Goal: Communication & Community: Answer question/provide support

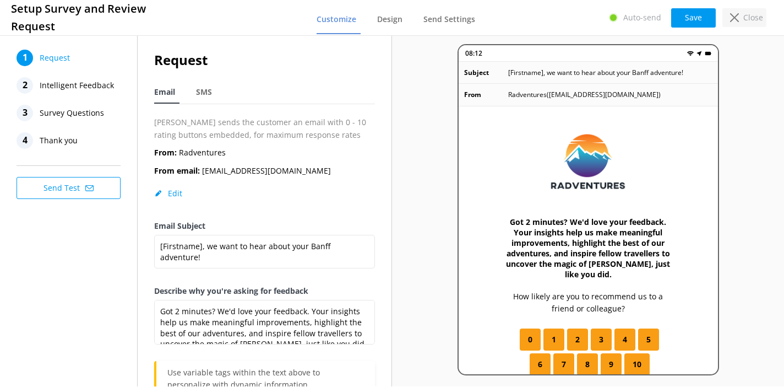
click at [739, 20] on use at bounding box center [734, 17] width 9 height 9
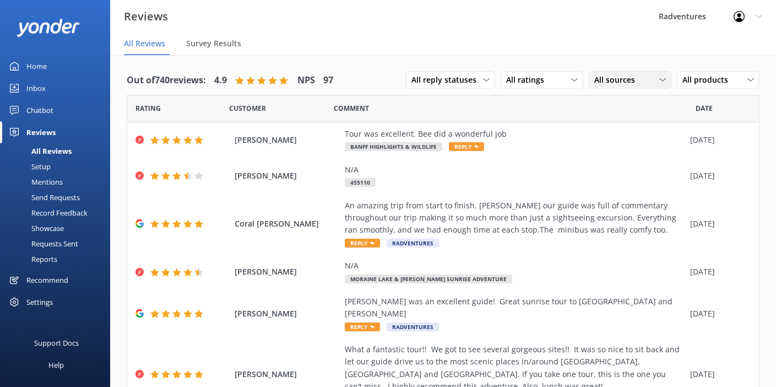
click at [599, 80] on span "All sources" at bounding box center [617, 80] width 47 height 12
click at [630, 124] on div "Yonder survey" at bounding box center [636, 125] width 62 height 11
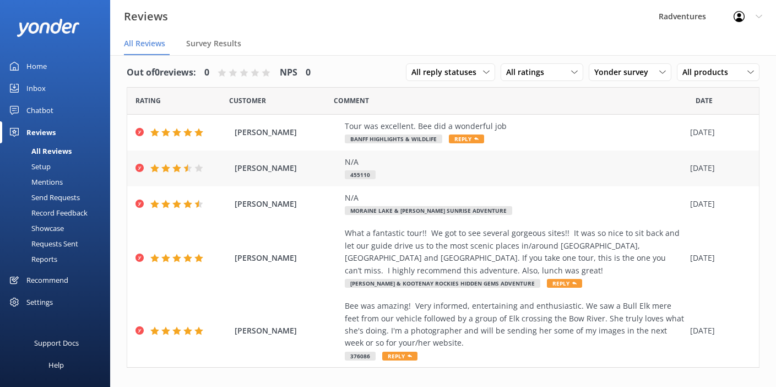
scroll to position [22, 0]
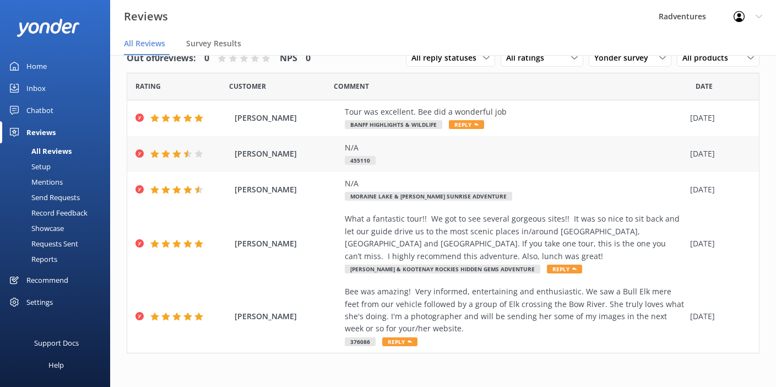
click at [432, 160] on div "N/A 455110" at bounding box center [515, 154] width 340 height 25
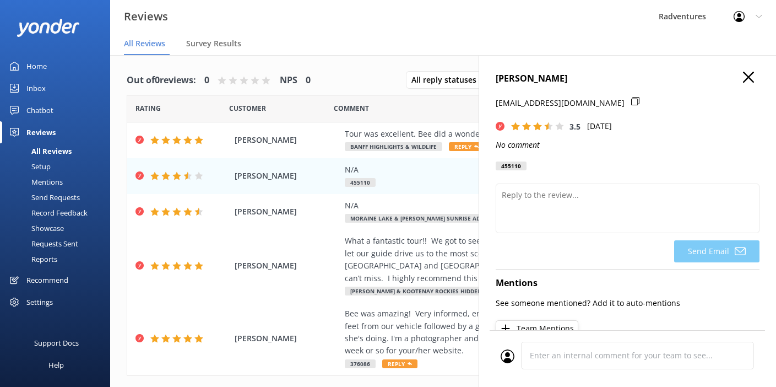
scroll to position [0, 0]
click at [744, 80] on icon "button" at bounding box center [748, 77] width 11 height 11
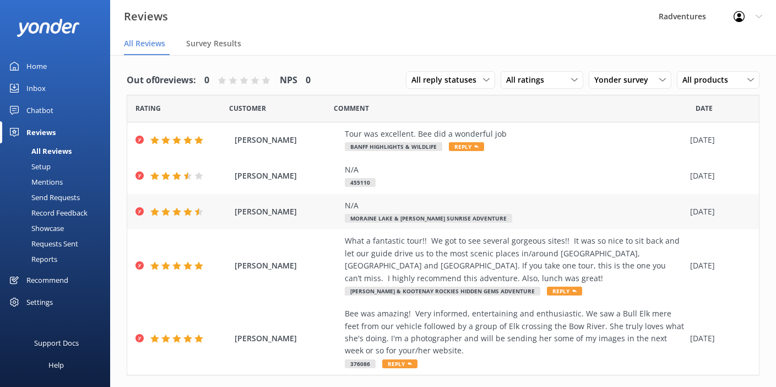
click at [538, 214] on div "N/A Moraine Lake & [PERSON_NAME] Sunrise Adventure" at bounding box center [515, 211] width 340 height 25
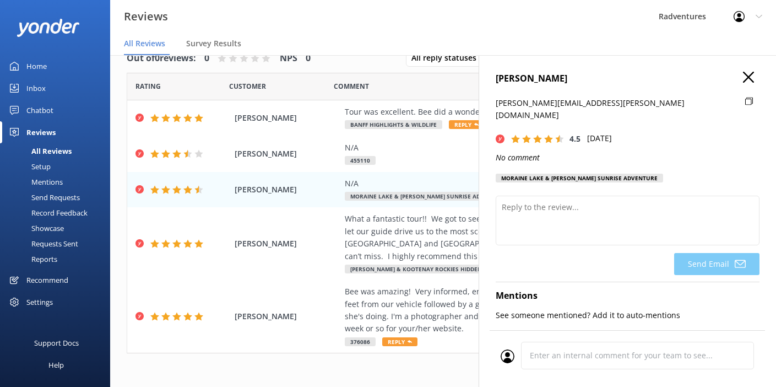
click at [743, 79] on icon "button" at bounding box center [748, 77] width 11 height 11
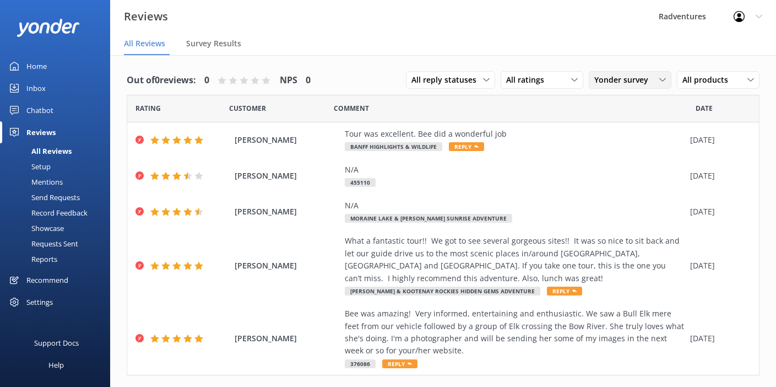
click at [661, 82] on icon at bounding box center [662, 80] width 7 height 7
click at [652, 169] on div "Google reviews" at bounding box center [637, 169] width 64 height 11
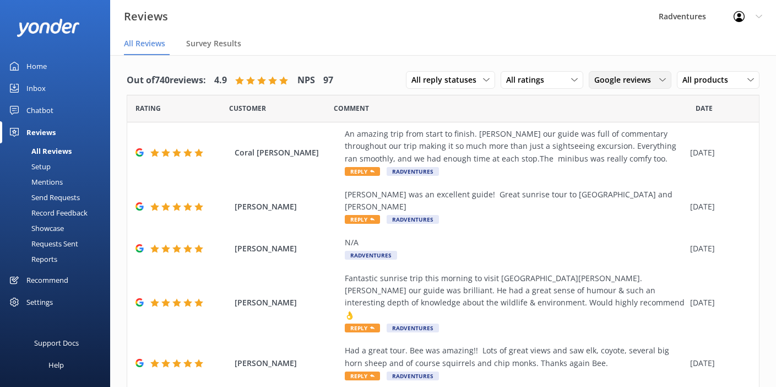
click at [648, 86] on div "Google reviews All sources Yonder survey Heard by staff Google reviews" at bounding box center [630, 80] width 83 height 18
click at [638, 103] on link "All sources" at bounding box center [638, 102] width 98 height 22
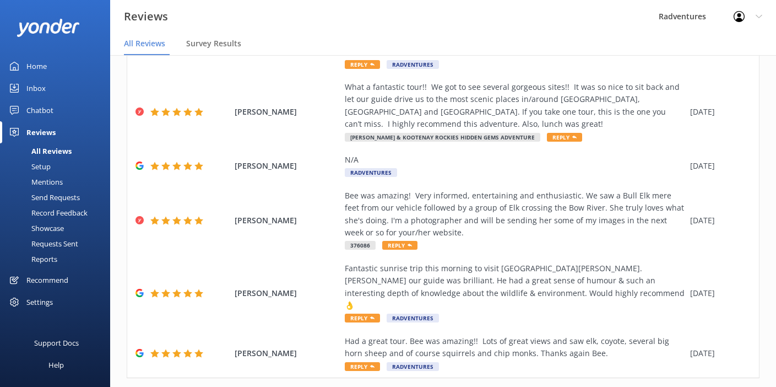
scroll to position [264, 0]
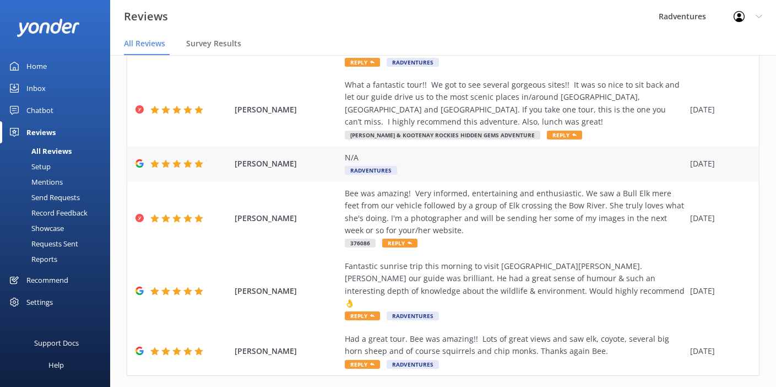
click at [599, 155] on div "N/A Radventures" at bounding box center [515, 163] width 340 height 25
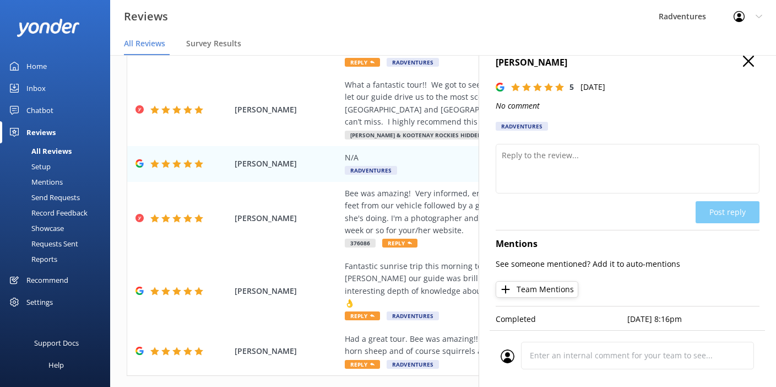
scroll to position [0, 0]
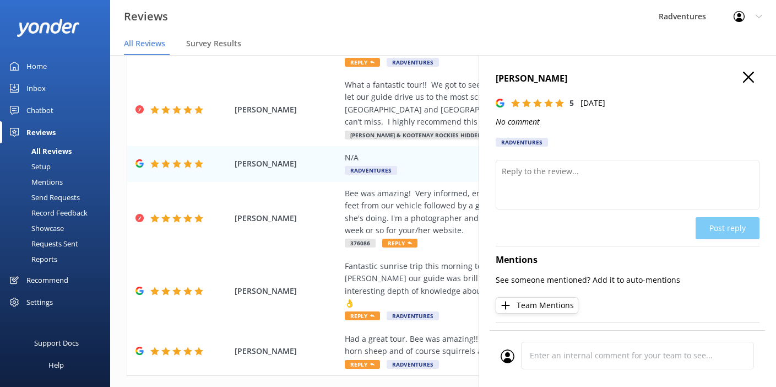
click at [743, 77] on icon "button" at bounding box center [748, 77] width 11 height 11
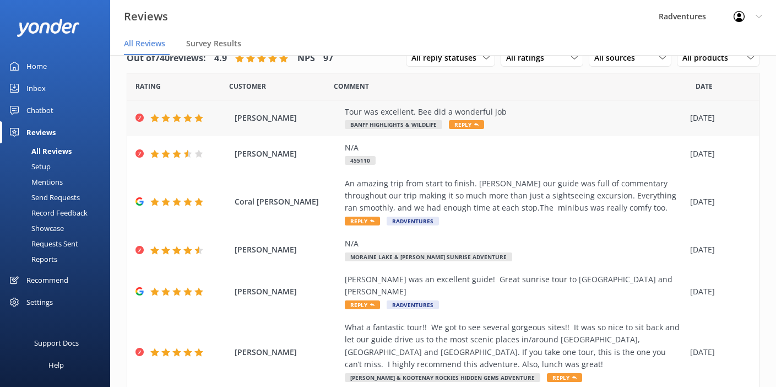
click at [538, 116] on div "Tour was excellent. Bee did a wonderful job" at bounding box center [515, 112] width 340 height 12
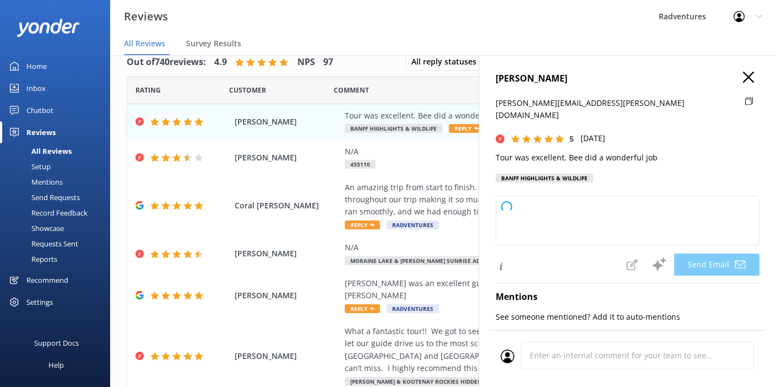
type textarea "Thank you so much, [PERSON_NAME]! We're delighted to hear you enjoyed the tour …"
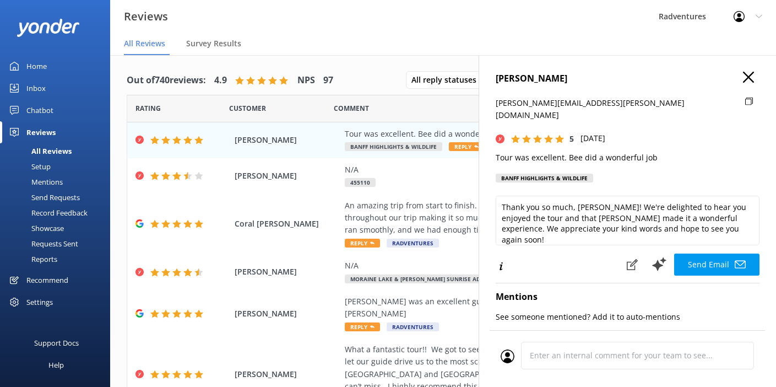
click at [743, 80] on icon "button" at bounding box center [748, 77] width 11 height 11
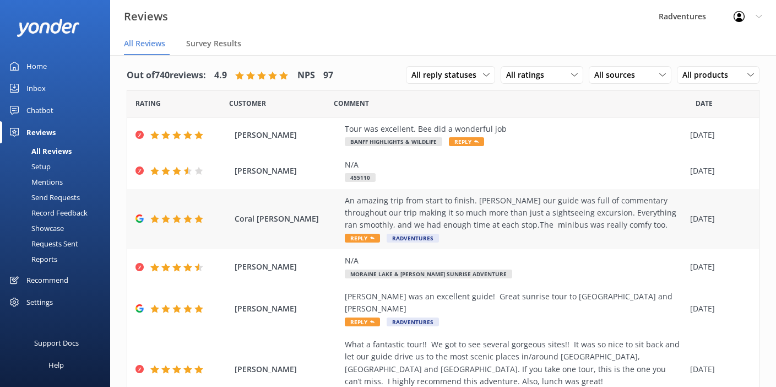
scroll to position [8, 0]
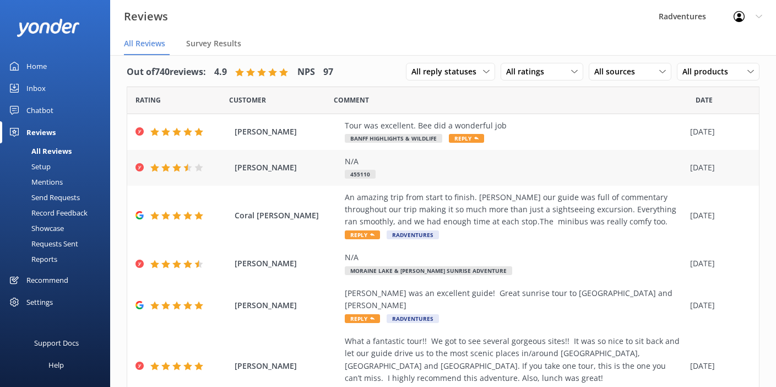
click at [589, 167] on div "N/A 455110" at bounding box center [515, 167] width 340 height 25
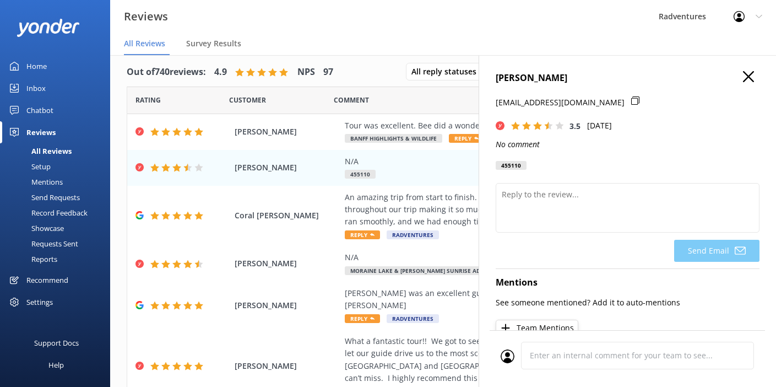
scroll to position [0, 0]
click at [743, 77] on use "button" at bounding box center [748, 77] width 11 height 11
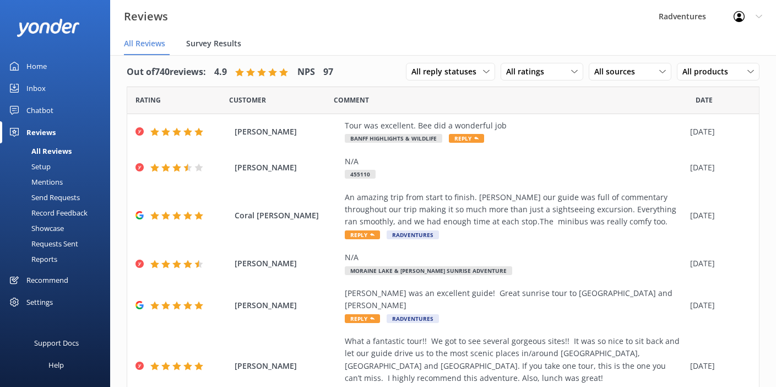
click at [223, 47] on span "Survey Results" at bounding box center [213, 43] width 55 height 11
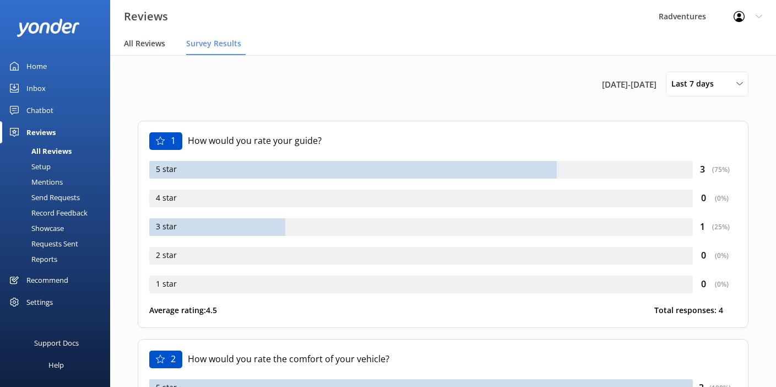
click at [147, 48] on span "All Reviews" at bounding box center [144, 43] width 41 height 11
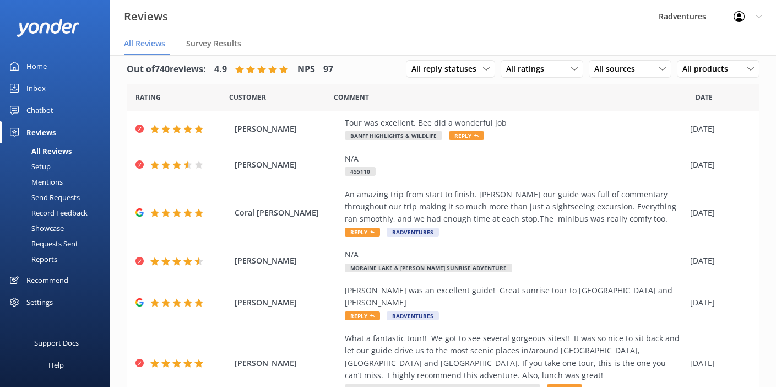
scroll to position [12, 0]
click at [547, 126] on div "Tour was excellent. Bee did a wonderful job" at bounding box center [515, 122] width 340 height 12
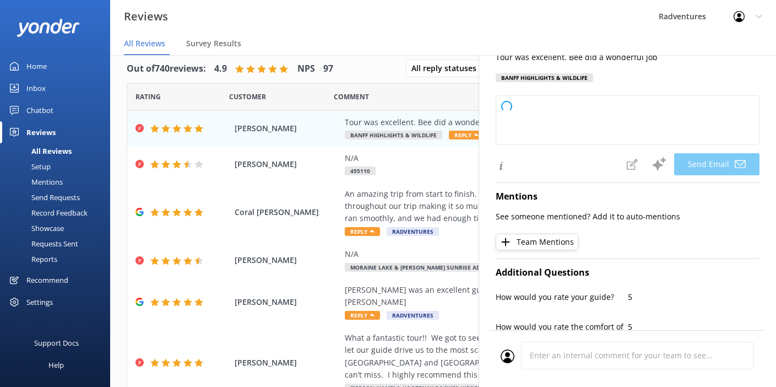
type textarea "Thank you so much for your kind words, [PERSON_NAME]! We're delighted to hear y…"
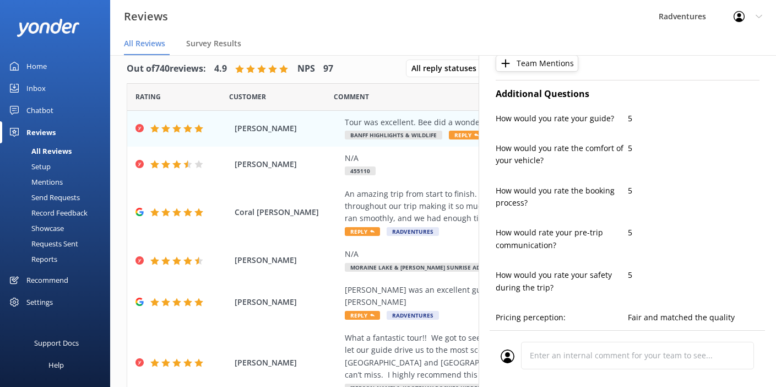
scroll to position [0, 0]
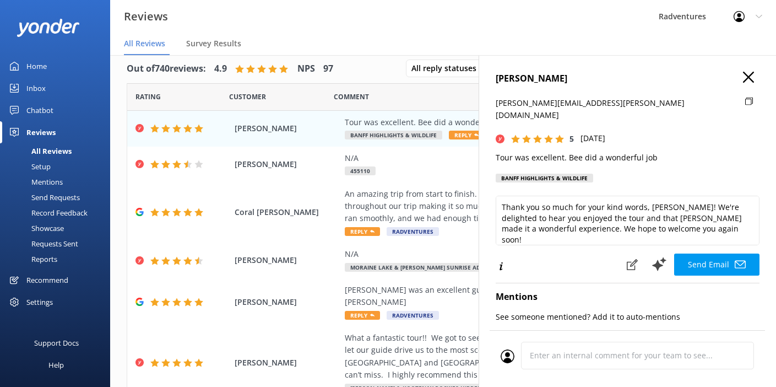
click at [743, 77] on icon "button" at bounding box center [748, 77] width 11 height 11
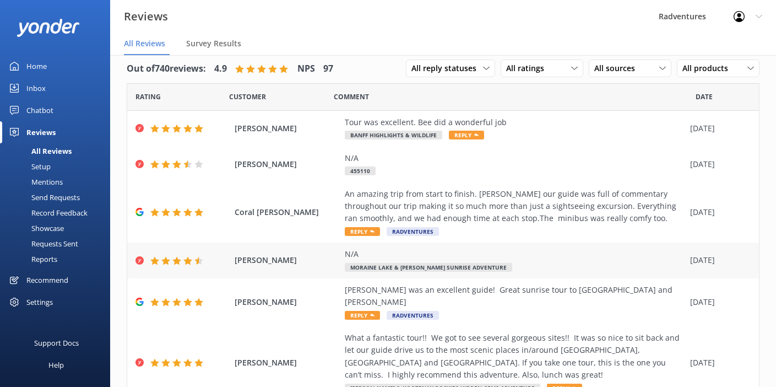
click at [539, 269] on div "N/A Moraine Lake & [PERSON_NAME] Sunrise Adventure" at bounding box center [515, 260] width 340 height 25
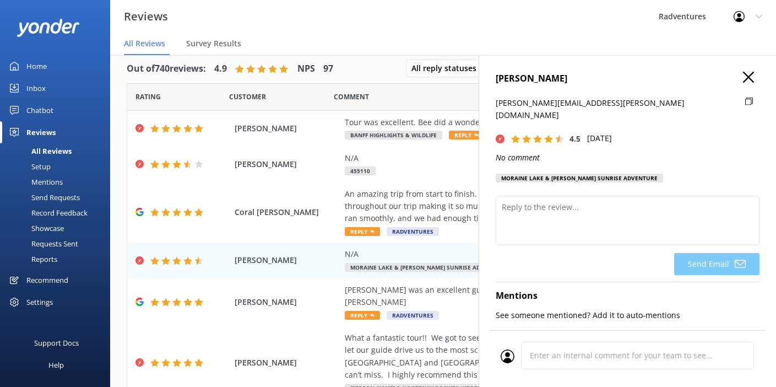
click at [743, 80] on icon "button" at bounding box center [748, 77] width 11 height 11
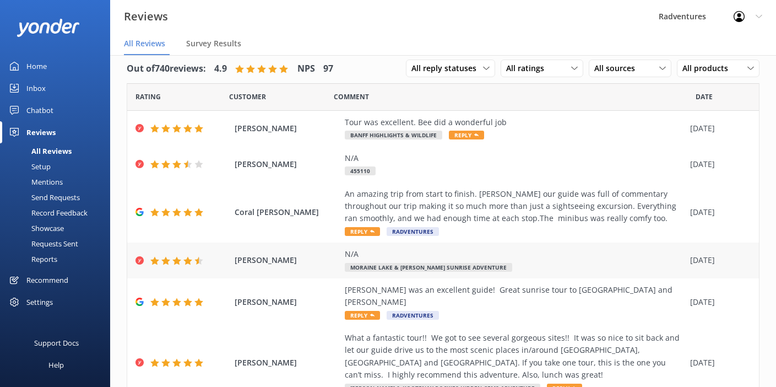
click at [527, 261] on div "N/A Moraine Lake & [PERSON_NAME] Sunrise Adventure" at bounding box center [515, 260] width 340 height 25
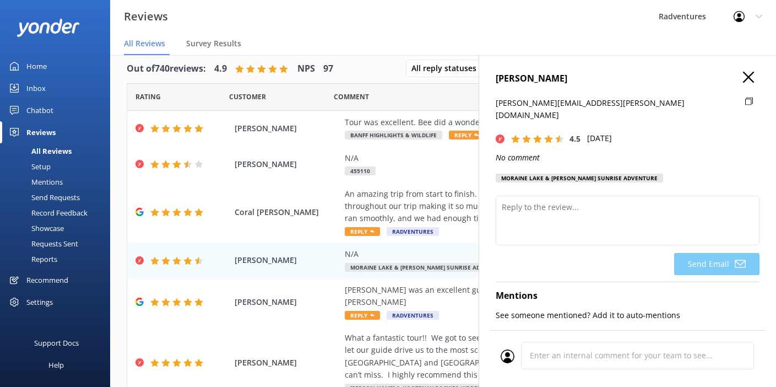
click at [743, 82] on icon "button" at bounding box center [748, 77] width 11 height 11
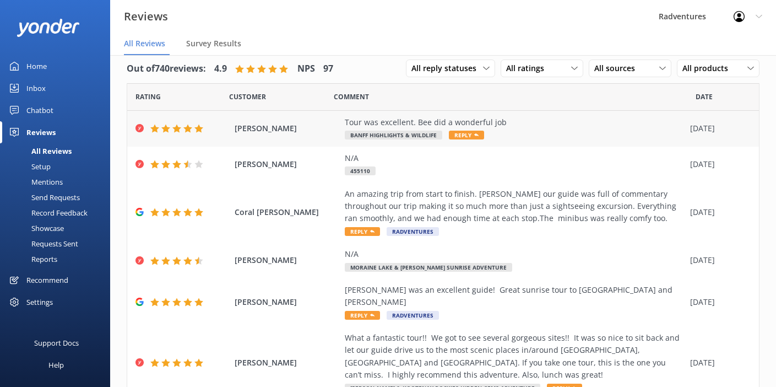
click at [529, 124] on div "Tour was excellent. Bee did a wonderful job" at bounding box center [515, 122] width 340 height 12
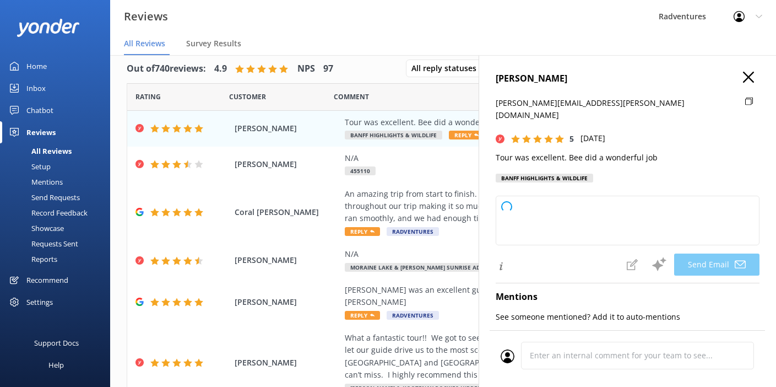
type textarea "Thank you so much, [PERSON_NAME]! We're thrilled to hear you enjoyed the tour a…"
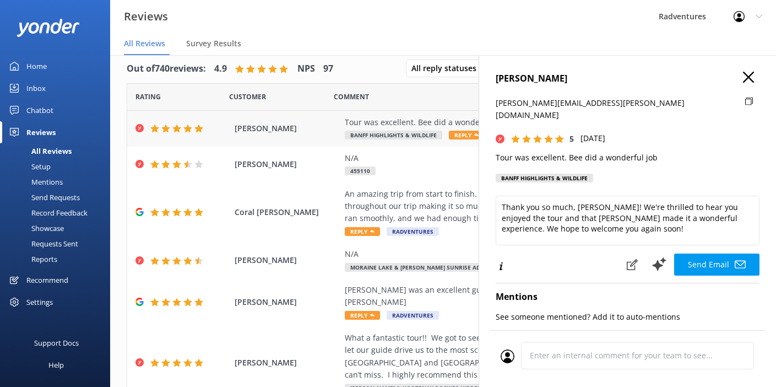
click at [261, 128] on span "[PERSON_NAME]" at bounding box center [287, 128] width 105 height 12
click at [743, 77] on icon "button" at bounding box center [748, 77] width 11 height 11
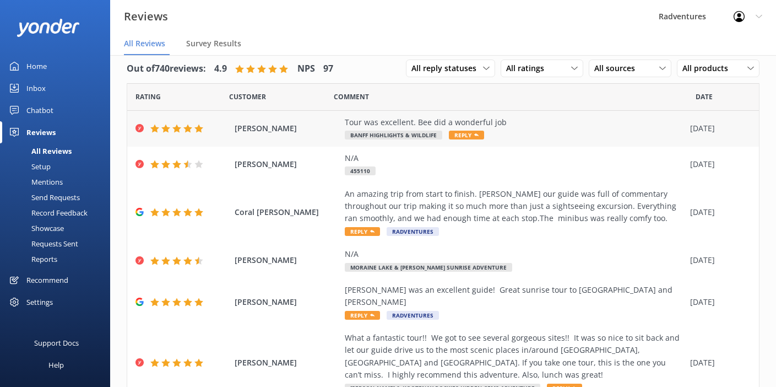
click at [280, 134] on div "[PERSON_NAME] Tour was excellent. Bee did a wonderful job Banff Highlights & Wi…" at bounding box center [443, 129] width 632 height 36
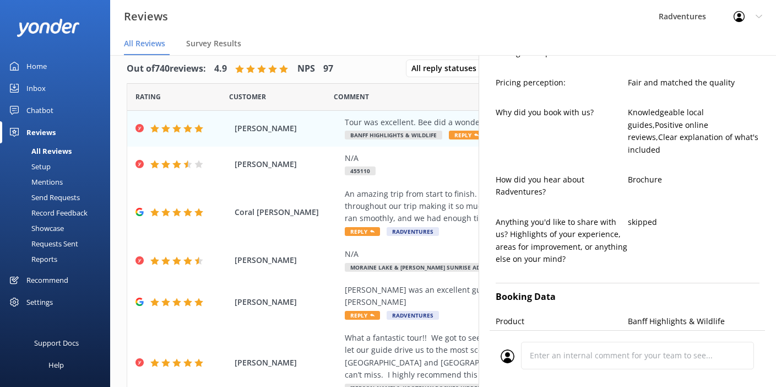
type textarea "Thank you so much, [PERSON_NAME]! We're delighted to hear you enjoyed the tour …"
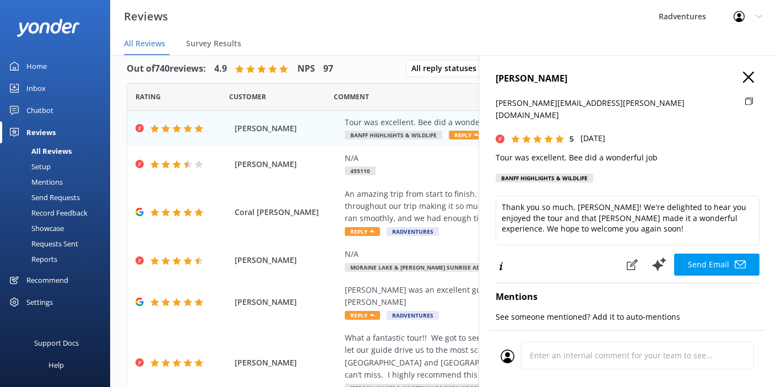
click at [743, 79] on use "button" at bounding box center [748, 77] width 11 height 11
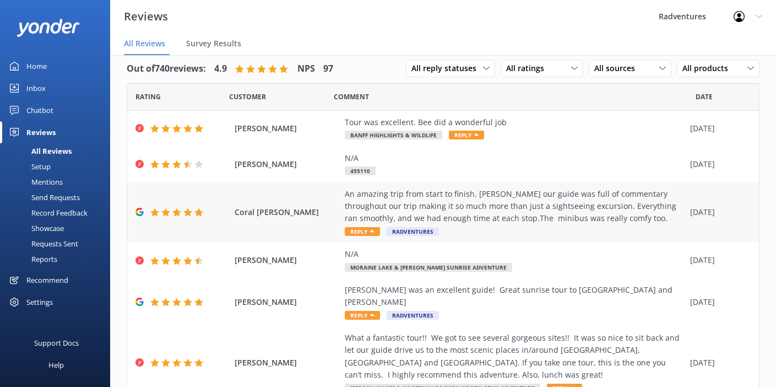
click at [387, 212] on div "An amazing trip from start to finish. [PERSON_NAME] our guide was full of comme…" at bounding box center [515, 206] width 340 height 37
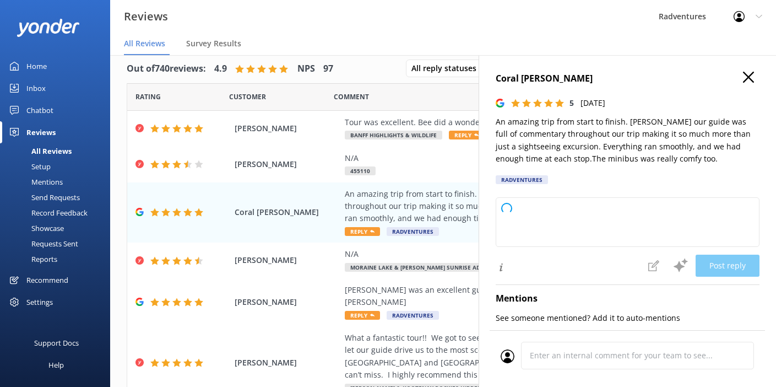
type textarea "Thank you so much for your wonderful review! We're delighted to hear you had a …"
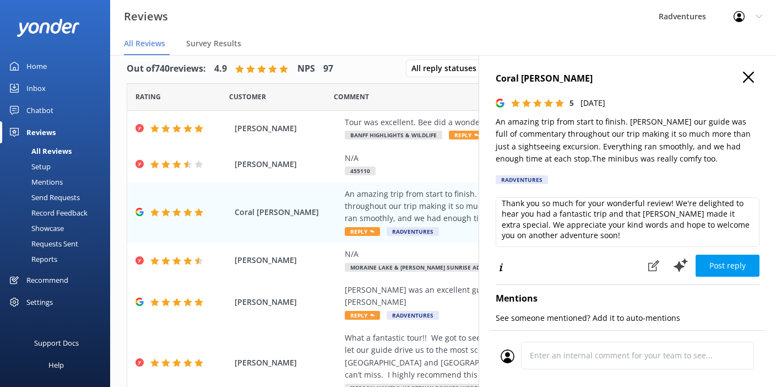
click at [743, 80] on icon "button" at bounding box center [748, 77] width 11 height 11
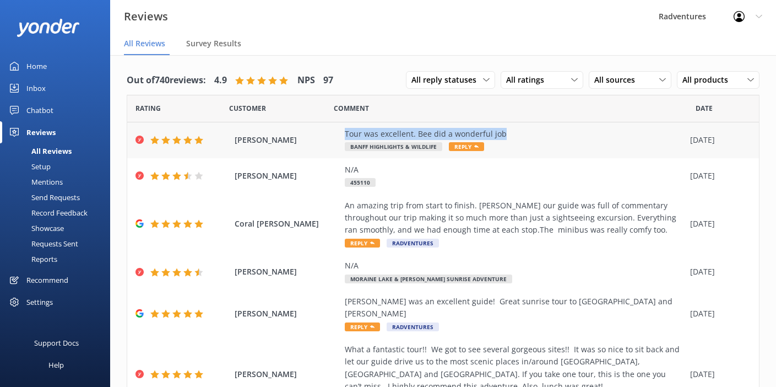
drag, startPoint x: 345, startPoint y: 133, endPoint x: 501, endPoint y: 129, distance: 156.5
click at [501, 129] on div "Tour was excellent. Bee did a wonderful job" at bounding box center [515, 134] width 340 height 12
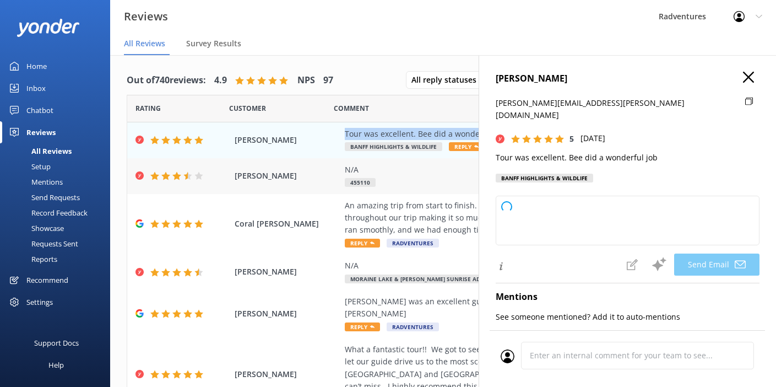
copy div "Tour was excellent. Bee did a wonderful job"
type textarea "Thank you so much, [PERSON_NAME]! We’re delighted to hear you enjoyed the tour …"
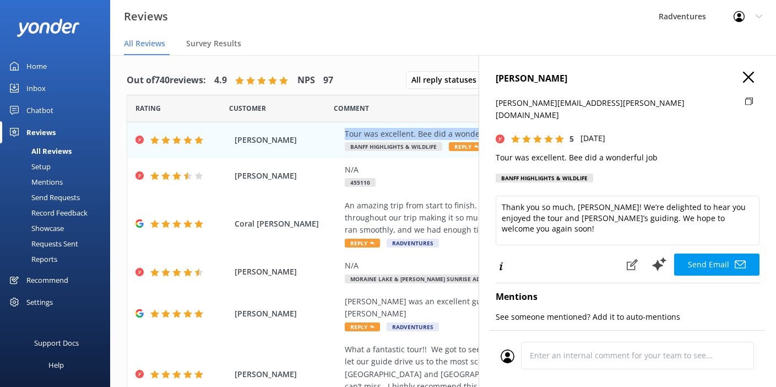
click at [743, 80] on icon "button" at bounding box center [748, 77] width 11 height 11
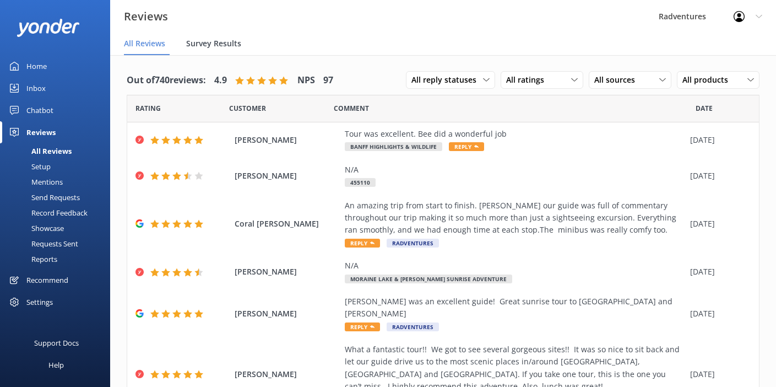
click at [225, 45] on span "Survey Results" at bounding box center [213, 43] width 55 height 11
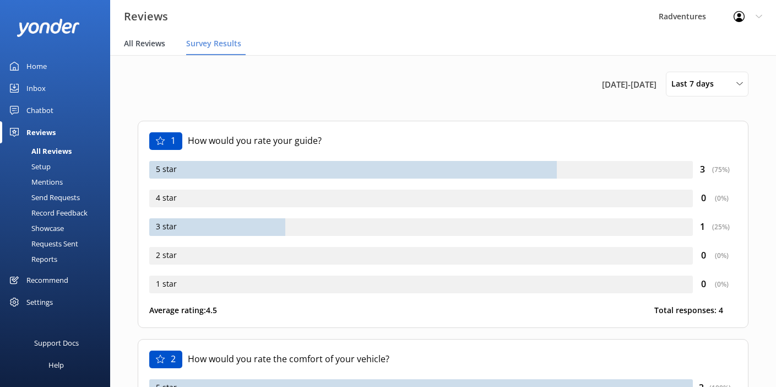
click at [161, 42] on span "All Reviews" at bounding box center [144, 43] width 41 height 11
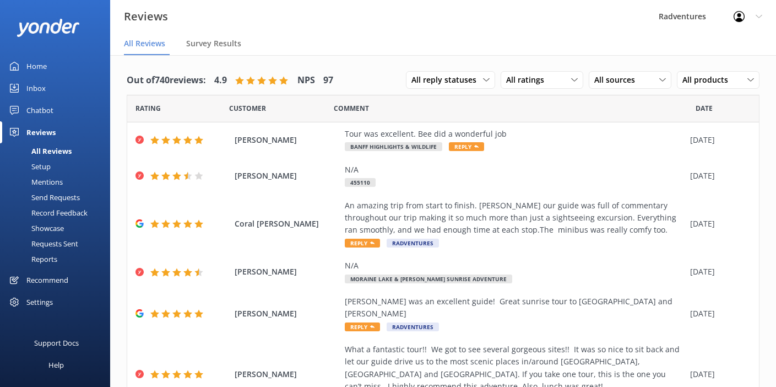
click at [53, 244] on div "Requests Sent" at bounding box center [43, 243] width 72 height 15
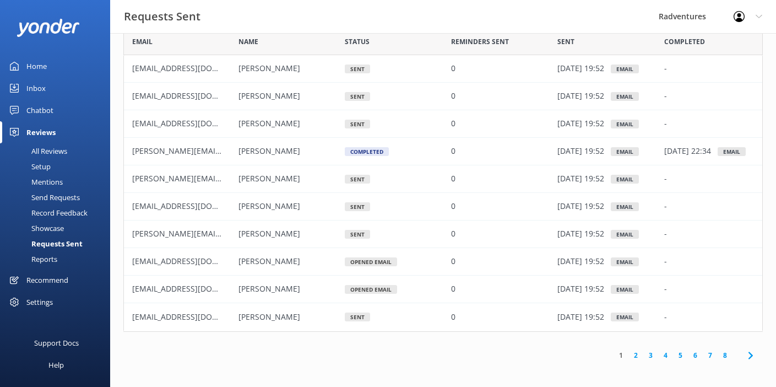
scroll to position [48, 0]
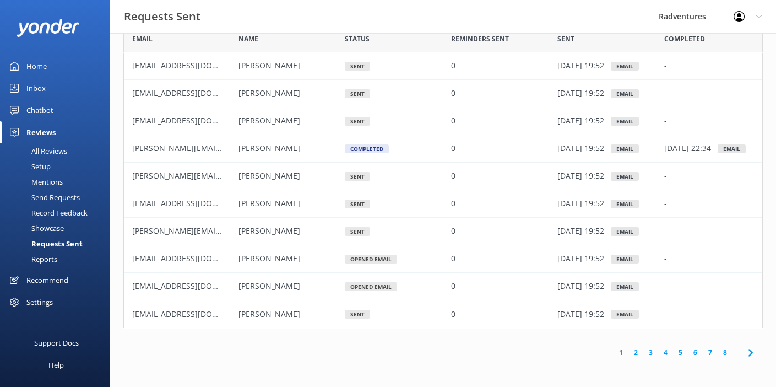
click at [695, 351] on link "6" at bounding box center [695, 352] width 15 height 10
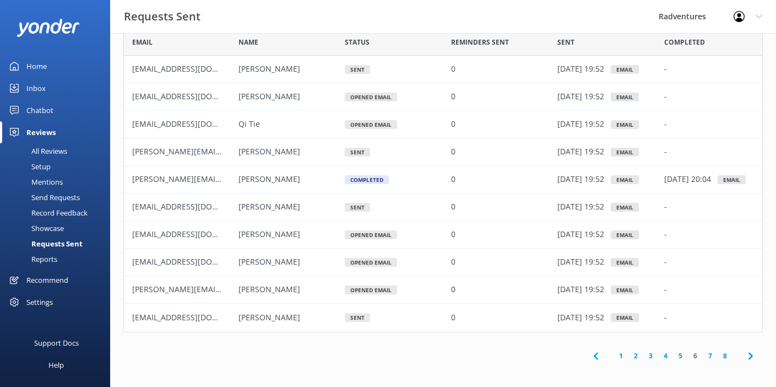
scroll to position [48, 0]
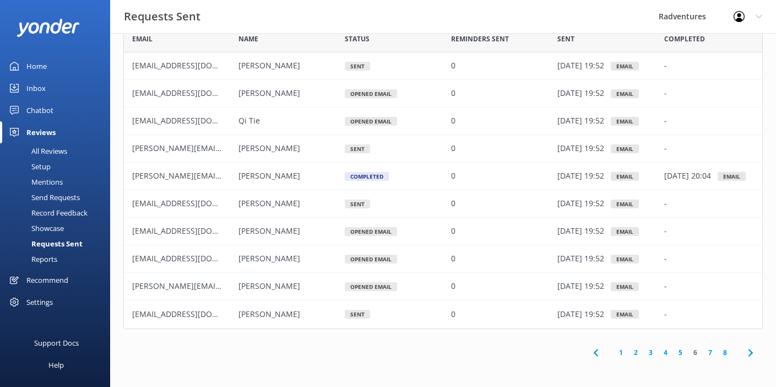
click at [724, 350] on link "8" at bounding box center [725, 352] width 15 height 10
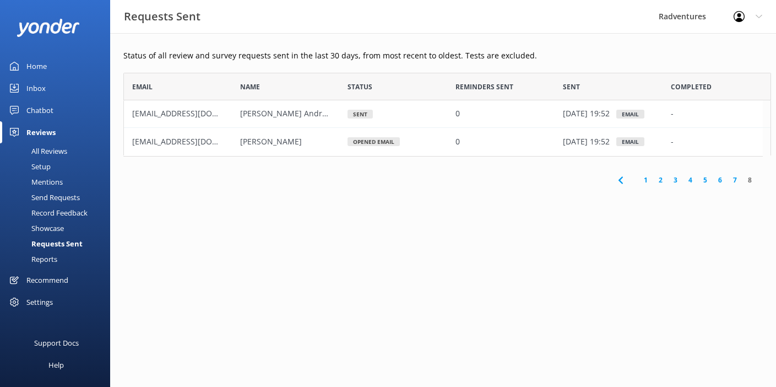
scroll to position [9, 9]
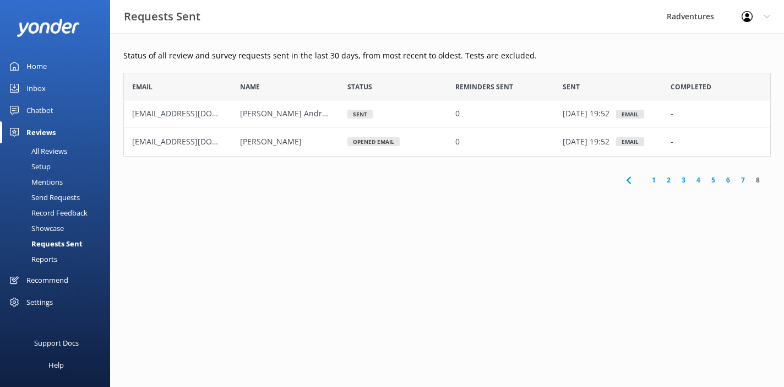
click at [744, 182] on link "7" at bounding box center [743, 180] width 15 height 10
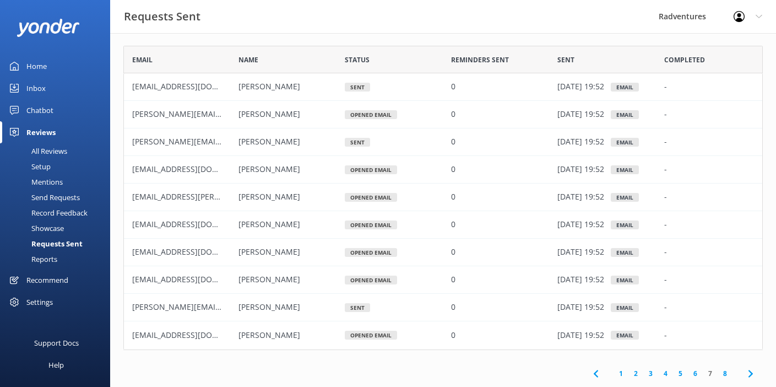
scroll to position [48, 0]
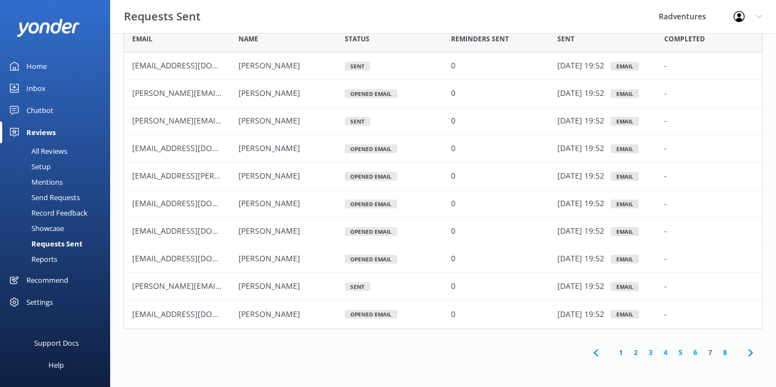
click at [697, 353] on link "6" at bounding box center [695, 352] width 15 height 10
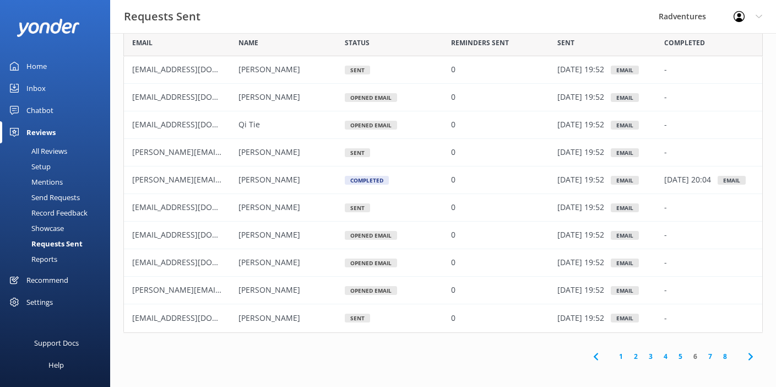
scroll to position [48, 0]
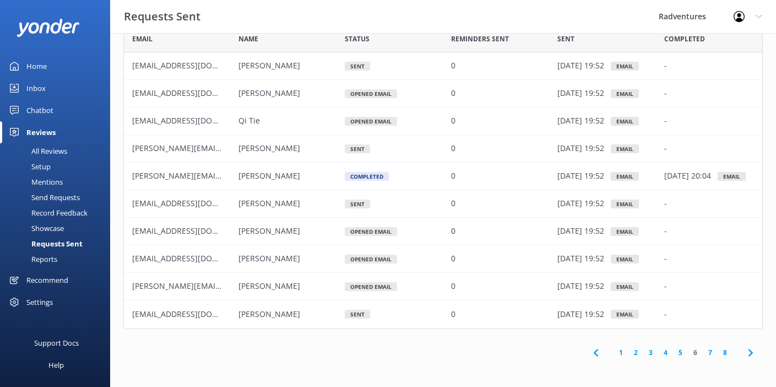
click at [680, 354] on link "5" at bounding box center [680, 352] width 15 height 10
click at [669, 354] on link "4" at bounding box center [665, 352] width 15 height 10
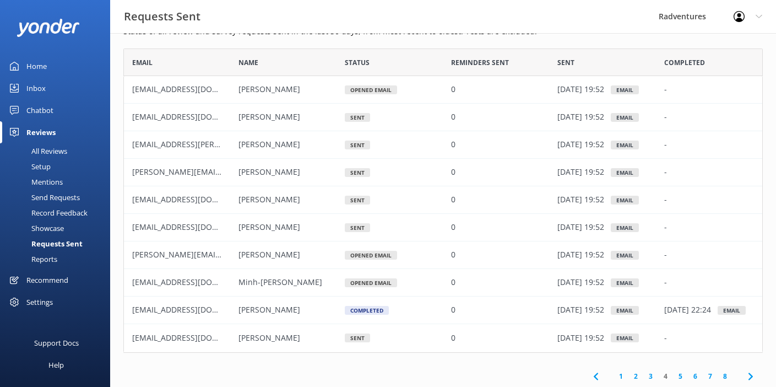
scroll to position [48, 0]
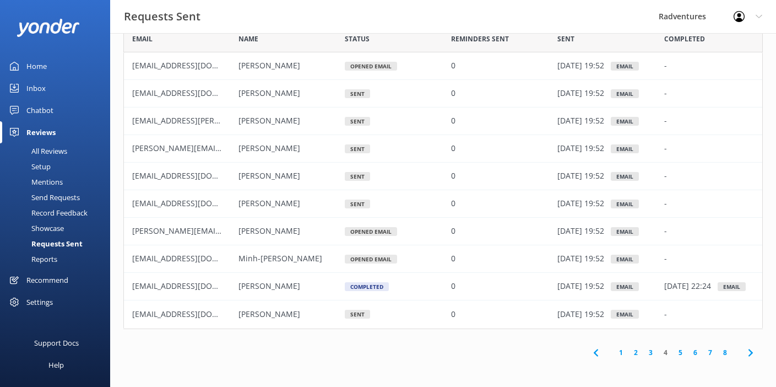
click at [654, 355] on link "3" at bounding box center [650, 352] width 15 height 10
click at [639, 354] on link "2" at bounding box center [636, 352] width 15 height 10
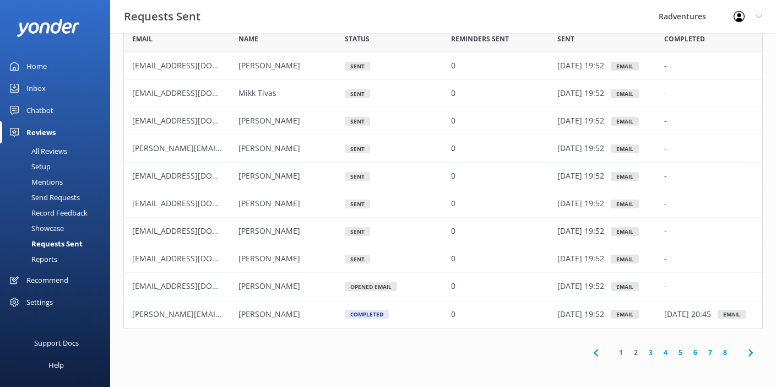
scroll to position [48, 0]
click at [622, 354] on link "1" at bounding box center [621, 352] width 15 height 10
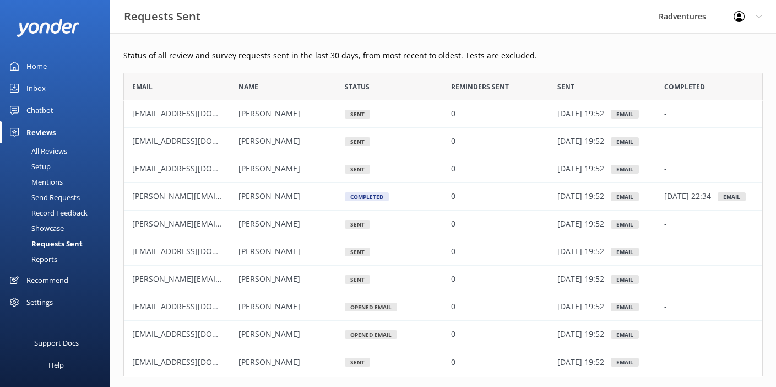
click at [50, 199] on div "Send Requests" at bounding box center [43, 196] width 73 height 15
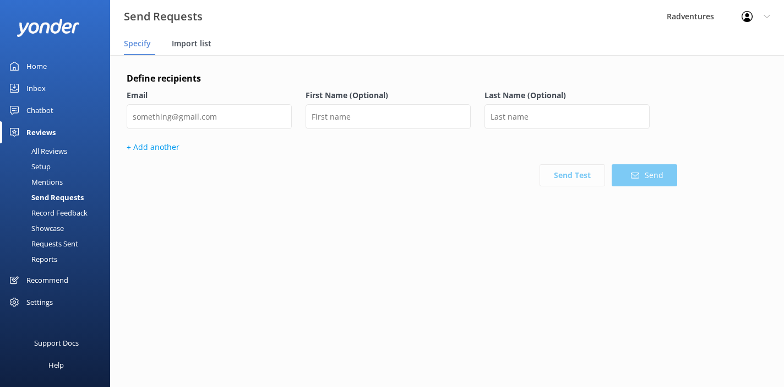
click at [188, 46] on span "Import list" at bounding box center [192, 43] width 40 height 11
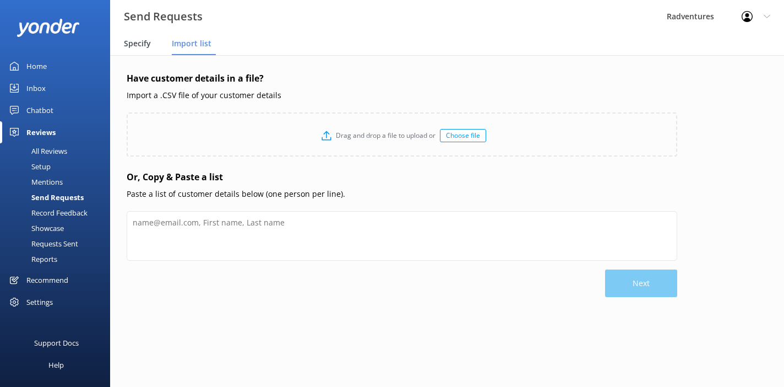
click at [141, 45] on span "Specify" at bounding box center [137, 43] width 27 height 11
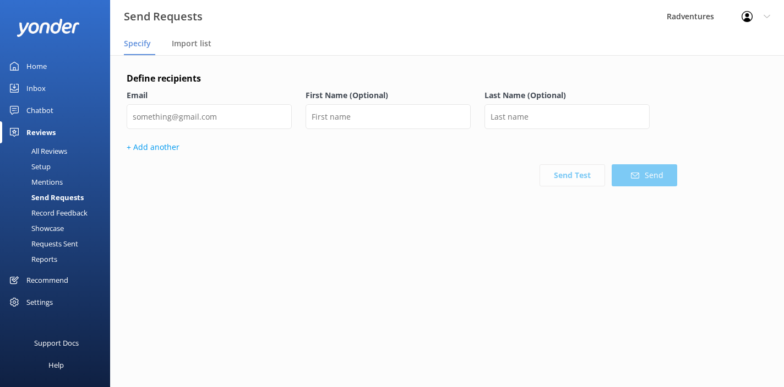
click at [48, 153] on div "All Reviews" at bounding box center [37, 150] width 61 height 15
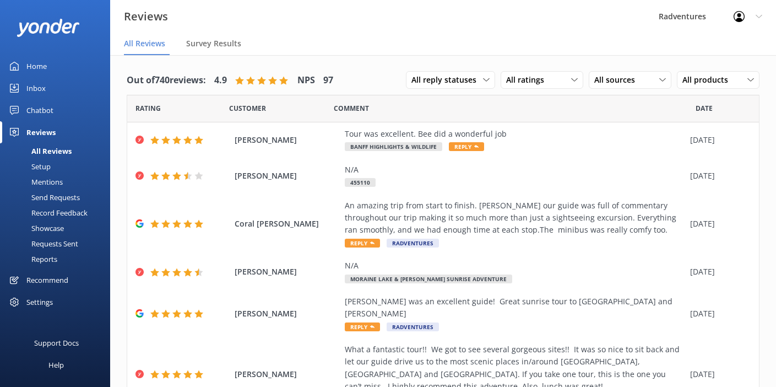
click at [47, 258] on div "Reports" at bounding box center [32, 258] width 51 height 15
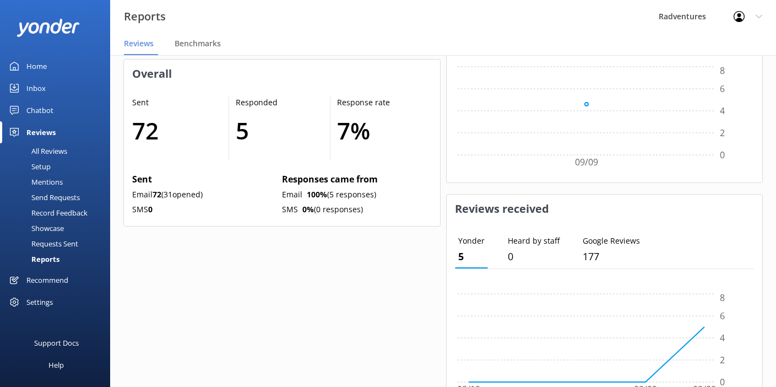
scroll to position [556, 0]
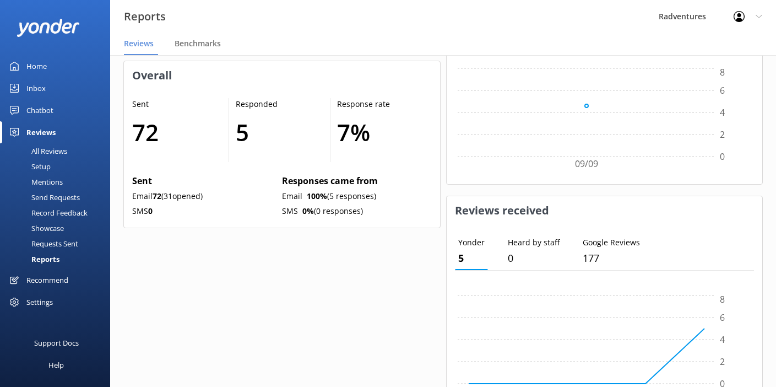
click at [47, 166] on div "Setup" at bounding box center [29, 166] width 44 height 15
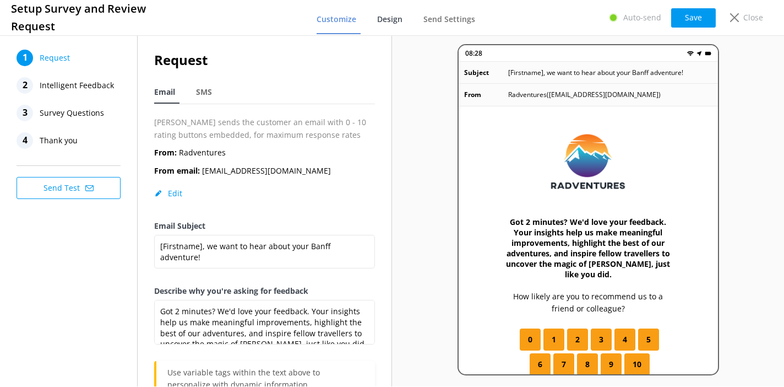
click at [397, 23] on span "Design" at bounding box center [389, 19] width 25 height 11
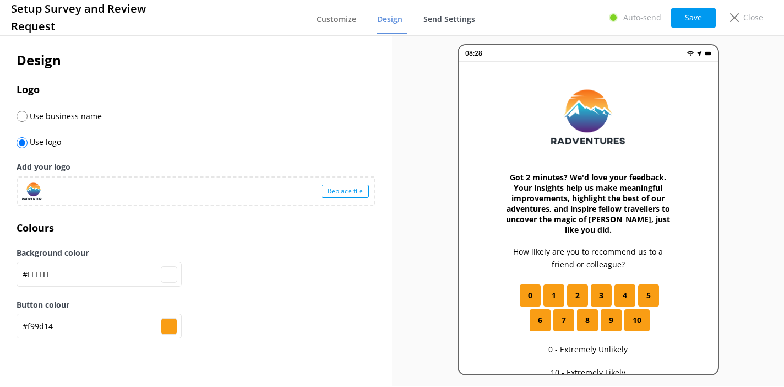
click at [429, 19] on span "Send Settings" at bounding box center [450, 19] width 52 height 11
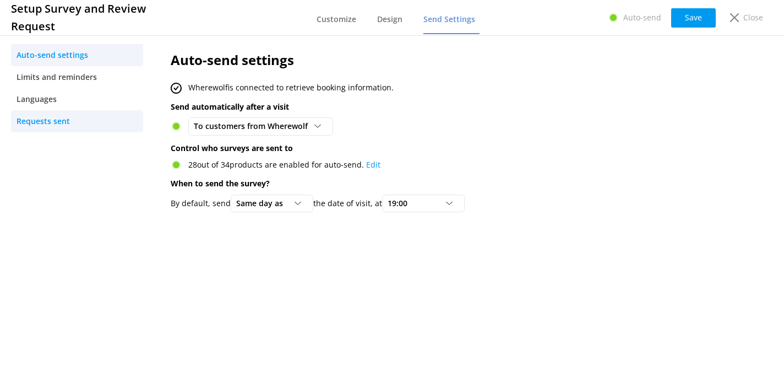
click at [41, 122] on span "Requests sent" at bounding box center [43, 121] width 53 height 12
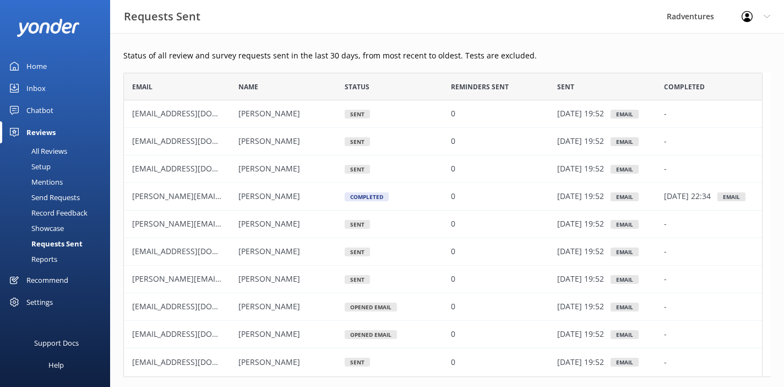
scroll to position [296, 631]
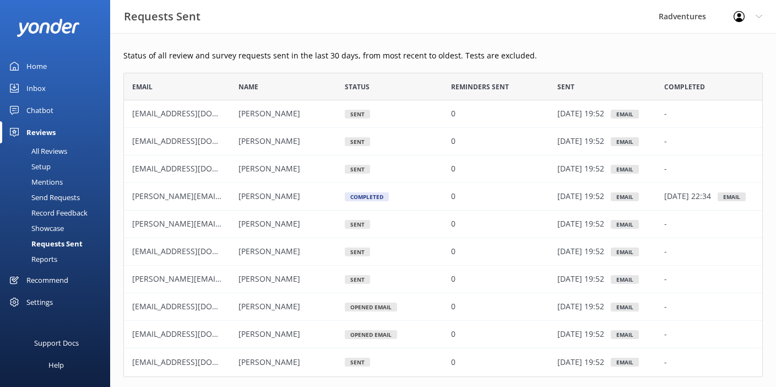
click at [45, 166] on div "Setup" at bounding box center [29, 166] width 44 height 15
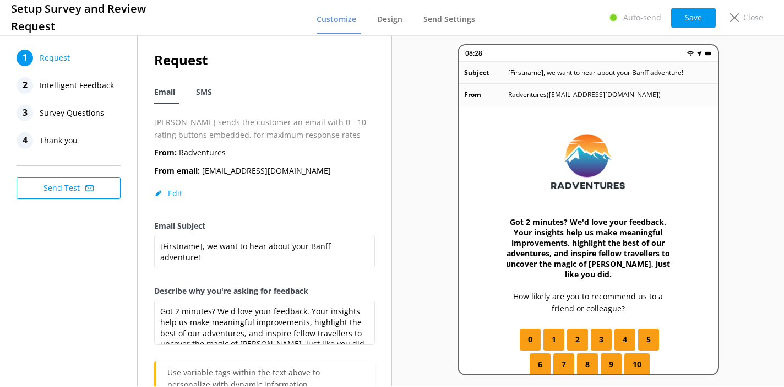
click at [203, 94] on span "SMS" at bounding box center [204, 91] width 16 height 11
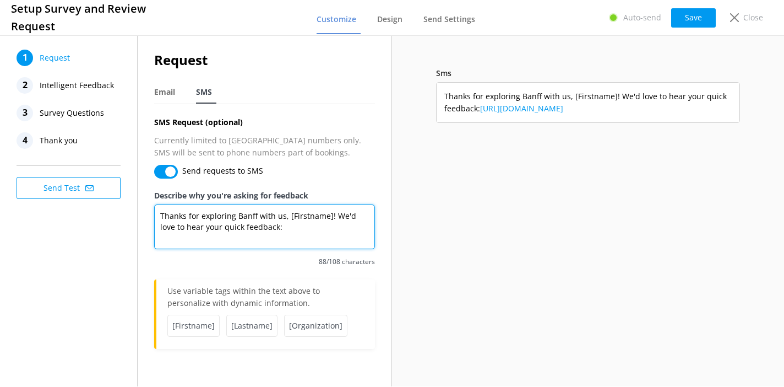
click at [186, 216] on textarea "Thanks for exploring Banff with us, [Firstname]! We'd love to hear your quick f…" at bounding box center [264, 226] width 221 height 45
click at [327, 218] on textarea "Thank you so much for exploring Banff with us, [Firstname]! We'd love to hear y…" at bounding box center [264, 226] width 221 height 45
click at [329, 218] on textarea "Thank you so much for exploring Banff with us, [Firstname]! We'd love to hear y…" at bounding box center [264, 226] width 221 height 45
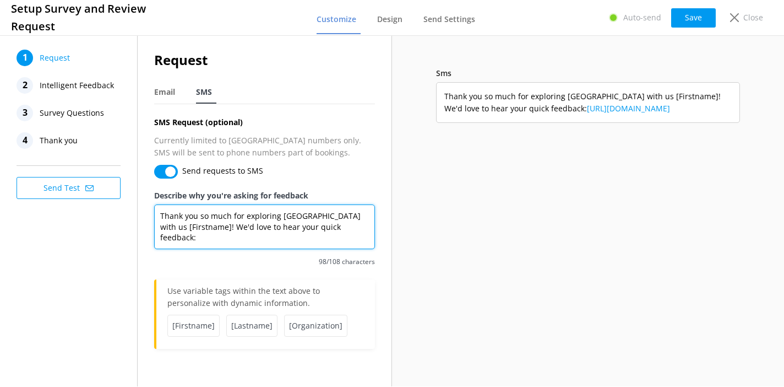
drag, startPoint x: 268, startPoint y: 228, endPoint x: 243, endPoint y: 228, distance: 24.8
click at [243, 228] on textarea "Thank you so much for exploring [GEOGRAPHIC_DATA] with us [Firstname]! We'd lov…" at bounding box center [264, 226] width 221 height 45
click at [327, 219] on textarea "Thank you so much for exploring [GEOGRAPHIC_DATA] with us [Firstname]! We'd lov…" at bounding box center [264, 226] width 221 height 45
click at [164, 226] on textarea "Thank you so much for exploring [GEOGRAPHIC_DATA] with us at radvetures [Firstn…" at bounding box center [264, 226] width 221 height 45
click at [356, 228] on textarea "Thank you so much for exploring [GEOGRAPHIC_DATA] with us at Radvetures [Firstn…" at bounding box center [264, 226] width 221 height 45
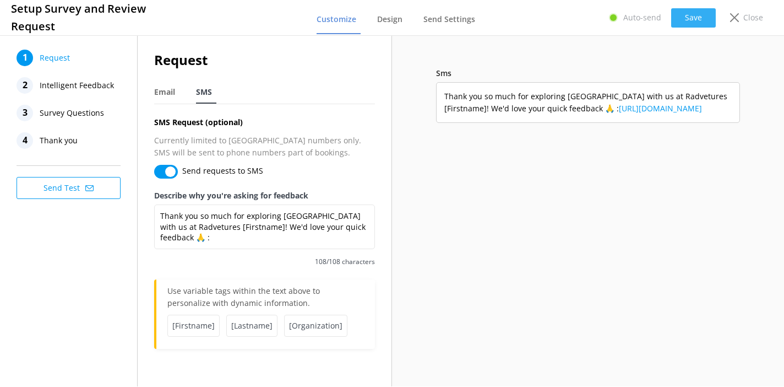
click at [690, 19] on button "Save" at bounding box center [693, 17] width 45 height 19
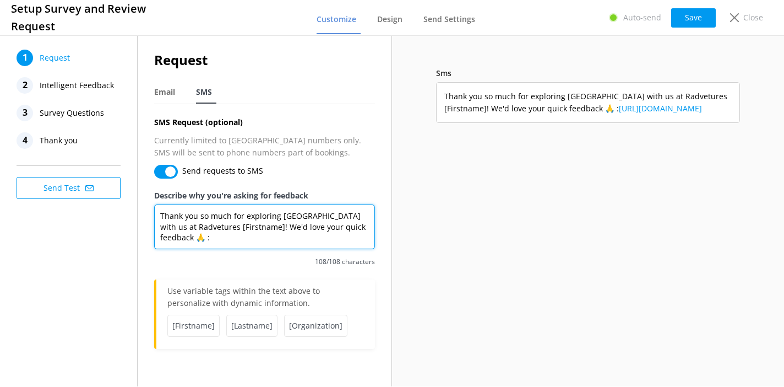
click at [183, 229] on textarea "Thank you so much for exploring [GEOGRAPHIC_DATA] with us at Radvetures [Firstn…" at bounding box center [264, 226] width 221 height 45
click at [160, 241] on textarea "Thank you so much for exploring [GEOGRAPHIC_DATA] with us at Radvetures [Firstn…" at bounding box center [264, 226] width 221 height 45
click at [182, 229] on textarea "Thank you so much for exploring [GEOGRAPHIC_DATA] with us at Radvetures [Firstn…" at bounding box center [264, 226] width 221 height 45
type textarea "Thank you so much for exploring [GEOGRAPHIC_DATA] with us at Radventures [First…"
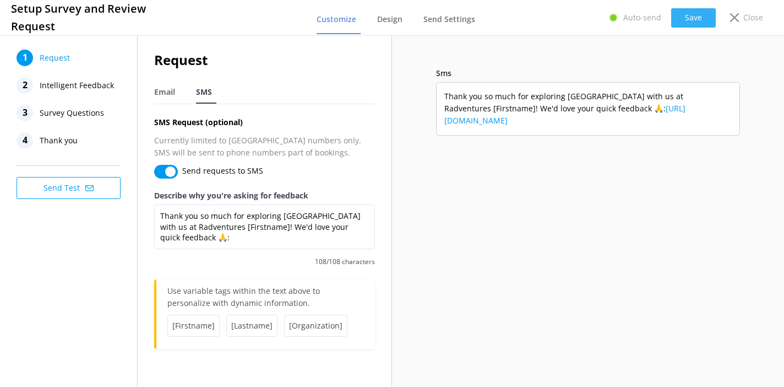
click at [697, 17] on button "Save" at bounding box center [693, 17] width 45 height 19
click at [739, 19] on icon at bounding box center [734, 17] width 9 height 9
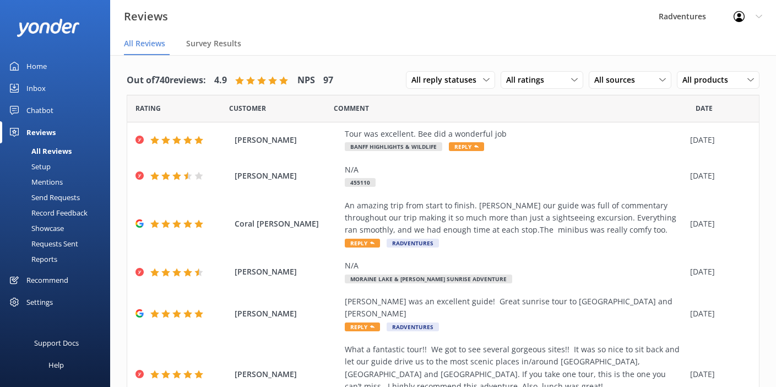
click at [42, 167] on div "Setup" at bounding box center [29, 166] width 44 height 15
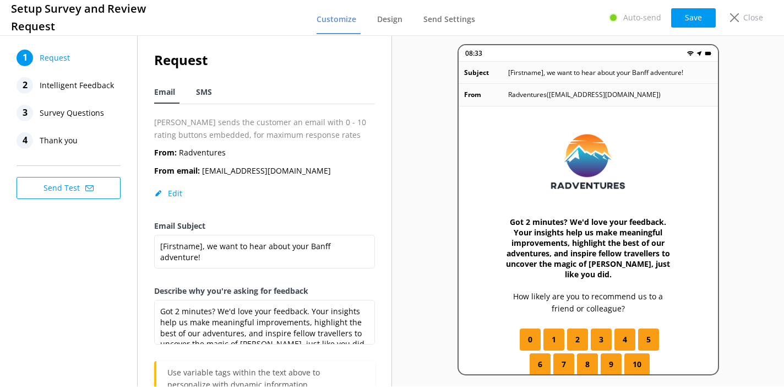
click at [202, 93] on span "SMS" at bounding box center [204, 91] width 16 height 11
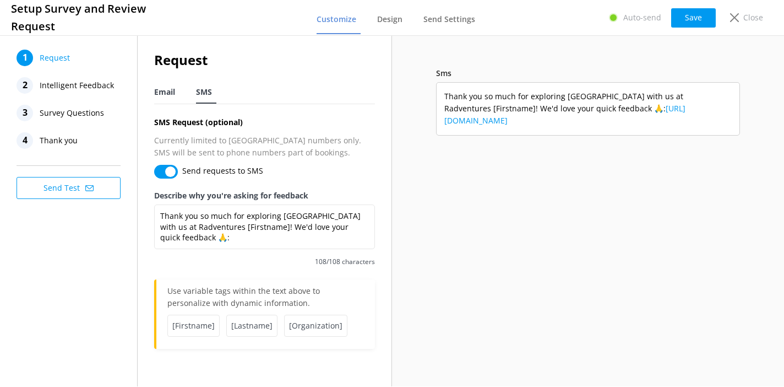
click at [168, 94] on span "Email" at bounding box center [164, 91] width 21 height 11
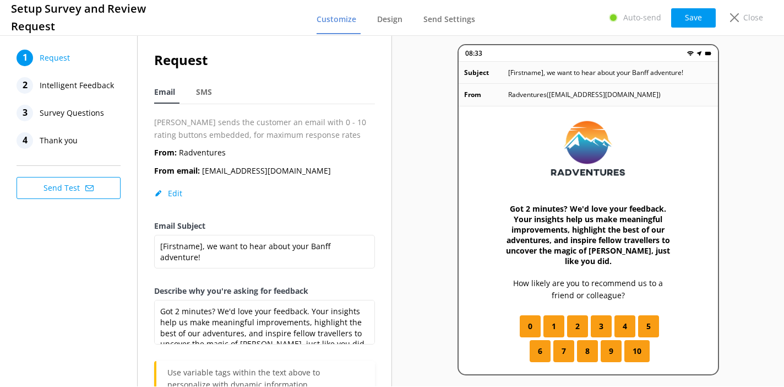
scroll to position [21, 0]
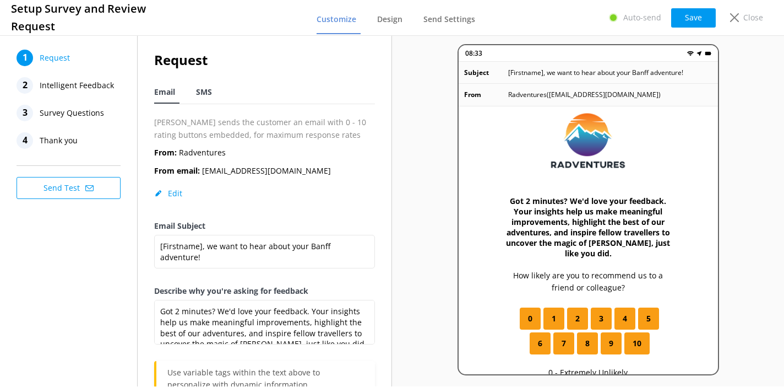
click at [208, 93] on span "SMS" at bounding box center [204, 91] width 16 height 11
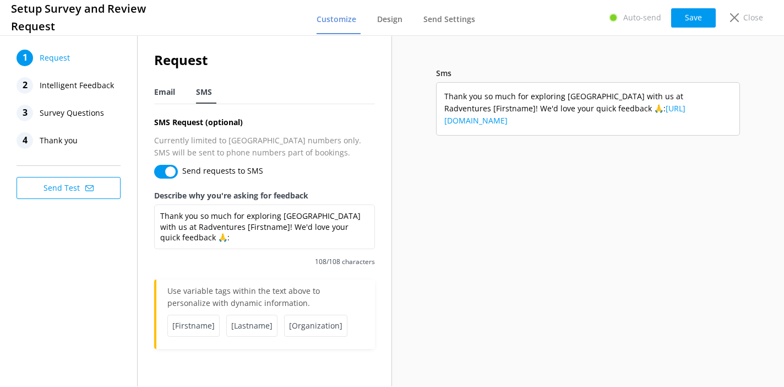
click at [174, 94] on span "Email" at bounding box center [164, 91] width 21 height 11
type textarea "Got 2 minutes? We'd love your feedback. Your insights help us make meaningful i…"
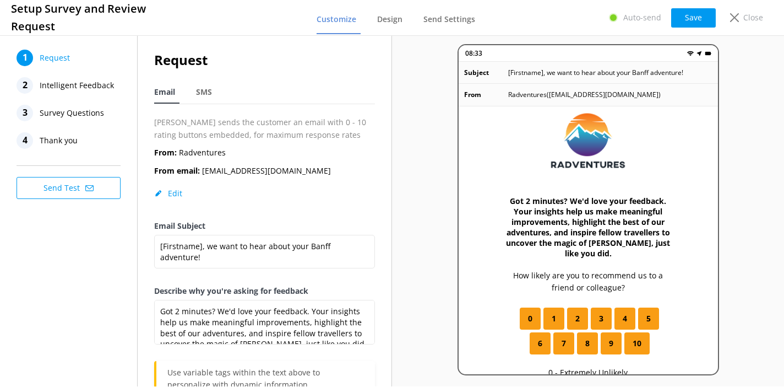
click at [90, 89] on span "Intelligent Feedback" at bounding box center [77, 85] width 74 height 17
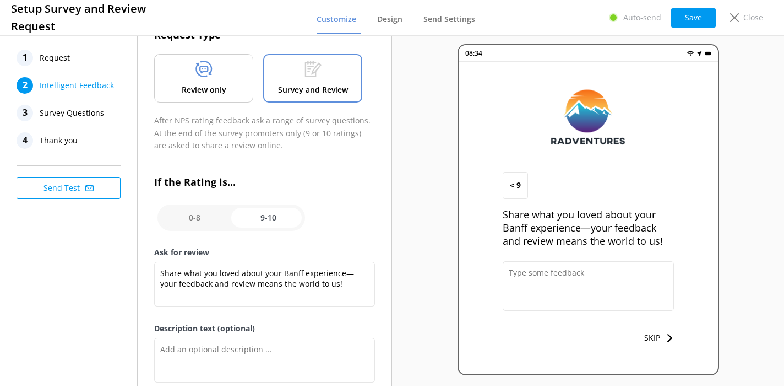
scroll to position [111, 0]
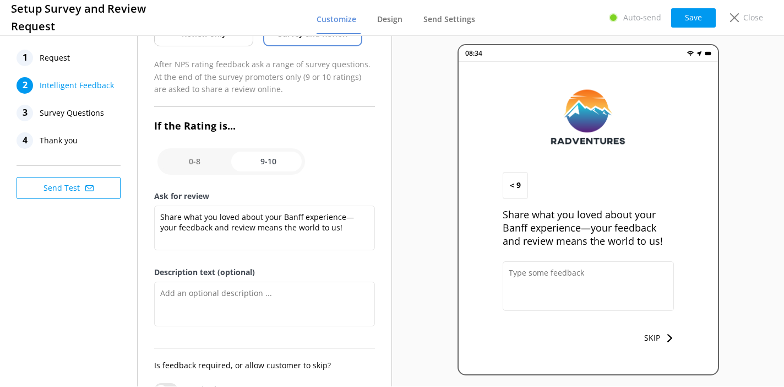
click at [80, 116] on span "Survey Questions" at bounding box center [72, 113] width 64 height 17
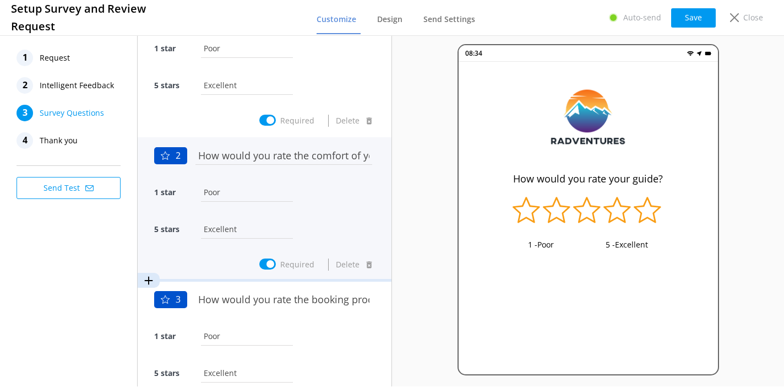
scroll to position [0, 0]
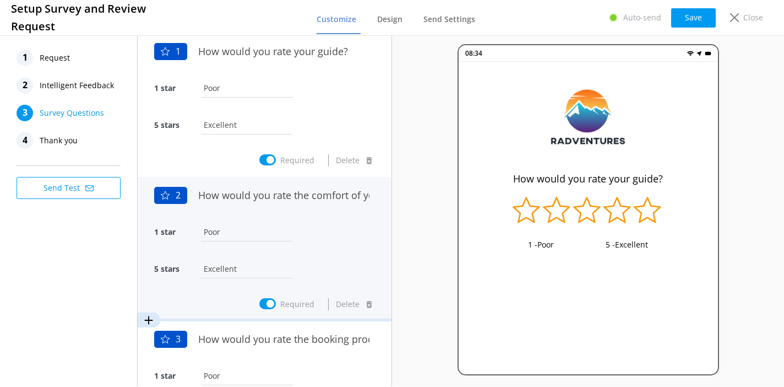
click at [323, 227] on div "1 star Poor" at bounding box center [264, 237] width 221 height 37
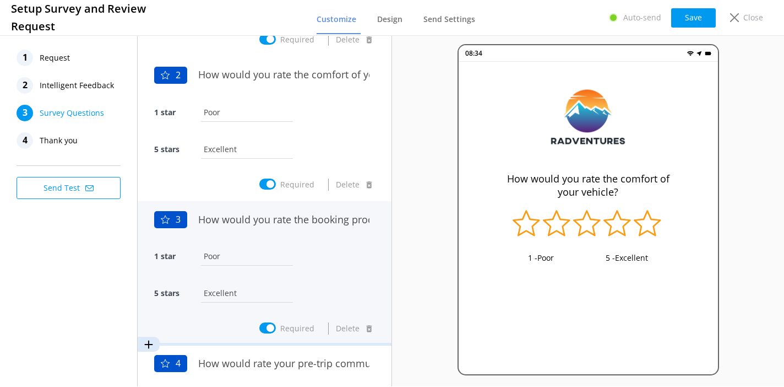
click at [337, 269] on div "1 star Poor" at bounding box center [264, 261] width 221 height 37
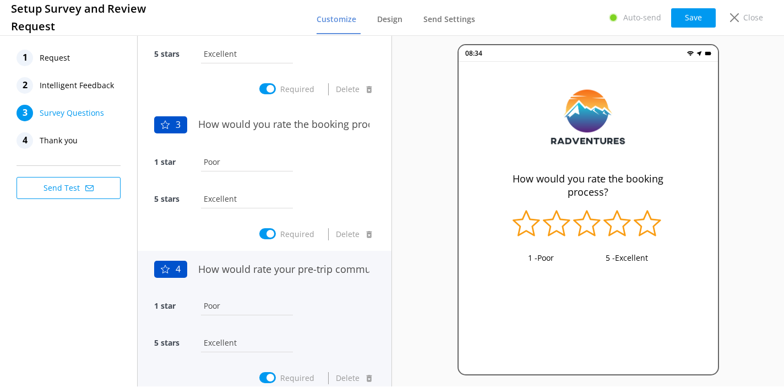
click at [322, 295] on div "1 star Poor" at bounding box center [264, 311] width 221 height 37
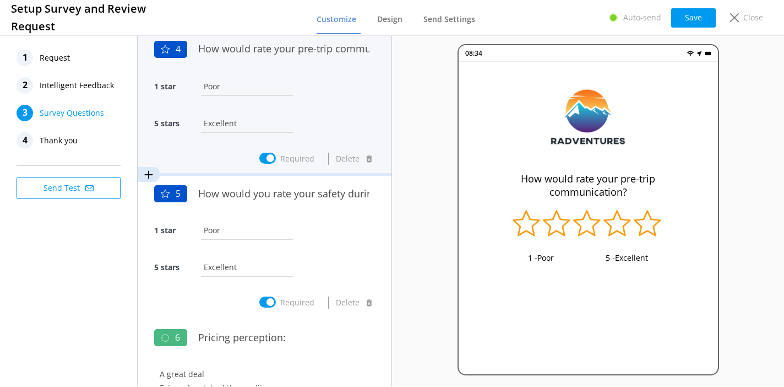
scroll to position [488, 0]
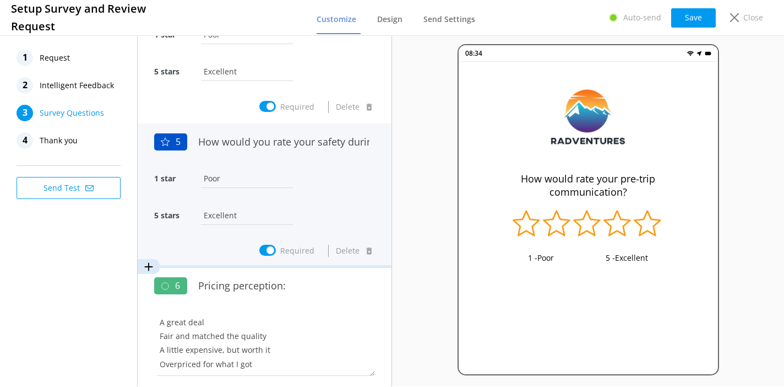
click at [326, 186] on div "1 star Poor" at bounding box center [264, 184] width 221 height 37
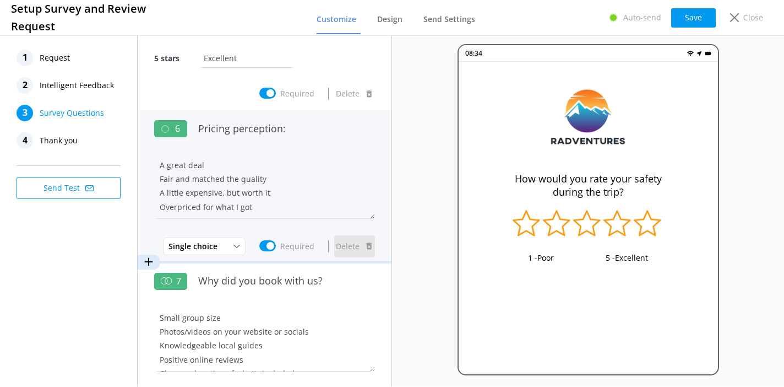
scroll to position [652, 0]
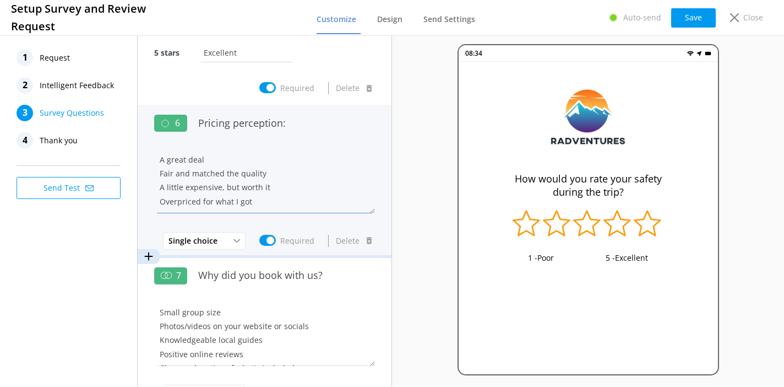
click at [308, 153] on textarea "A great deal Fair and matched the quality A little expensive, but worth it Over…" at bounding box center [264, 180] width 221 height 66
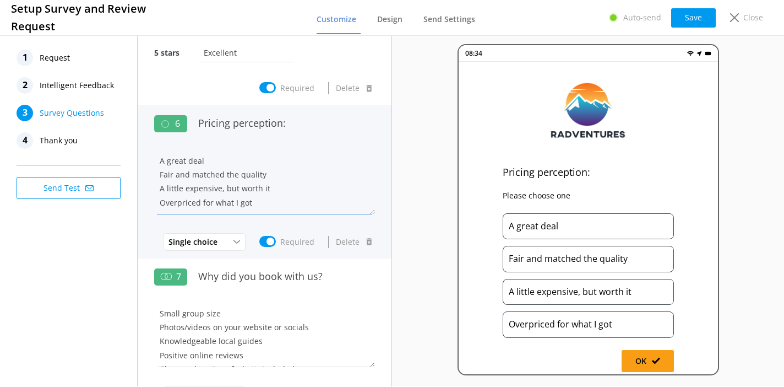
scroll to position [10, 0]
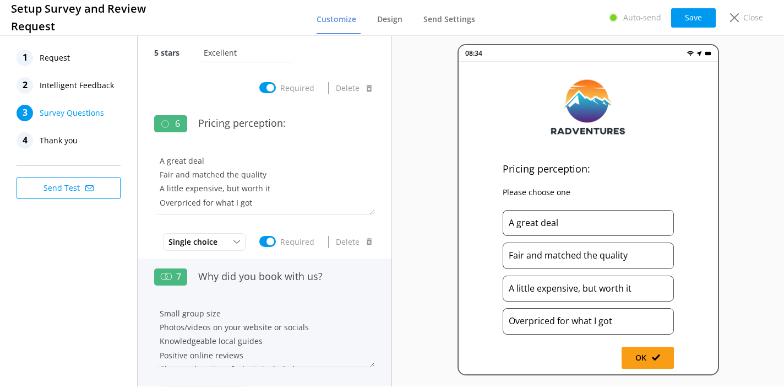
click at [339, 293] on div "Why did you book with us?" at bounding box center [284, 282] width 182 height 37
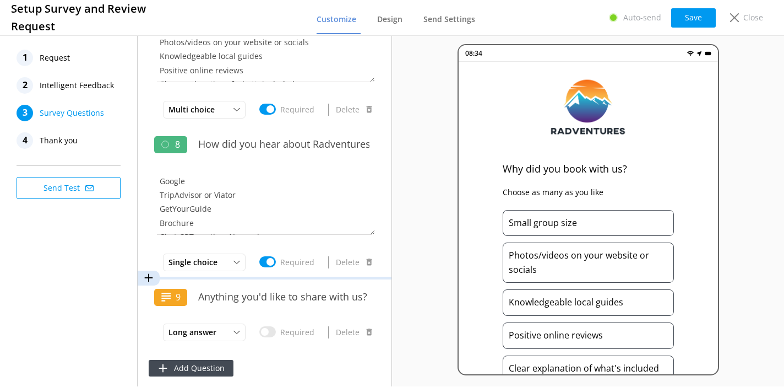
scroll to position [938, 0]
click at [75, 143] on span "Thank you" at bounding box center [59, 140] width 38 height 17
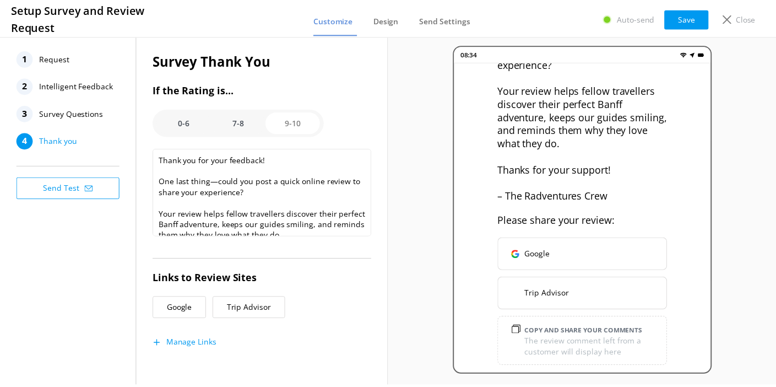
scroll to position [172, 0]
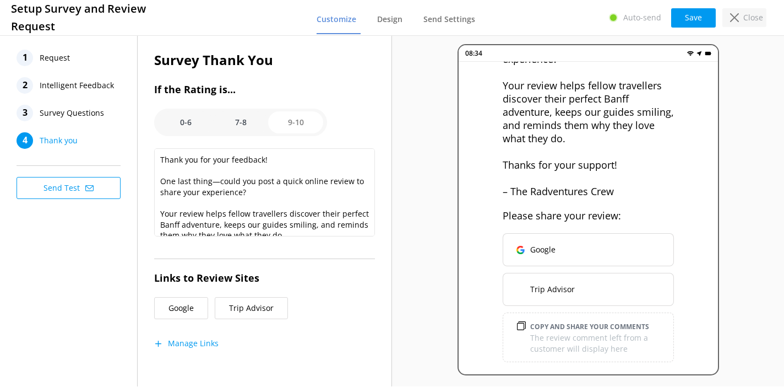
click at [750, 20] on p "Close" at bounding box center [754, 18] width 20 height 12
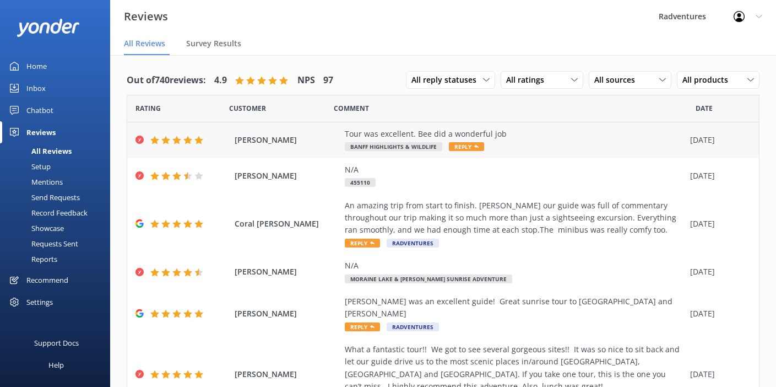
click at [510, 136] on div "Tour was excellent. Bee did a wonderful job" at bounding box center [515, 134] width 340 height 12
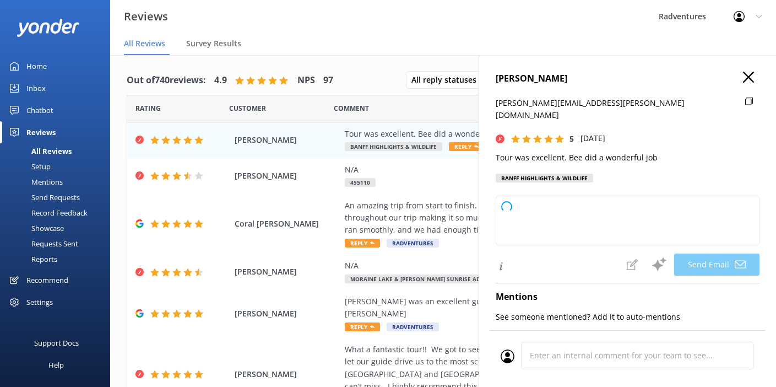
type textarea "Thank you so much for your kind words, [PERSON_NAME]! We're thrilled to hear yo…"
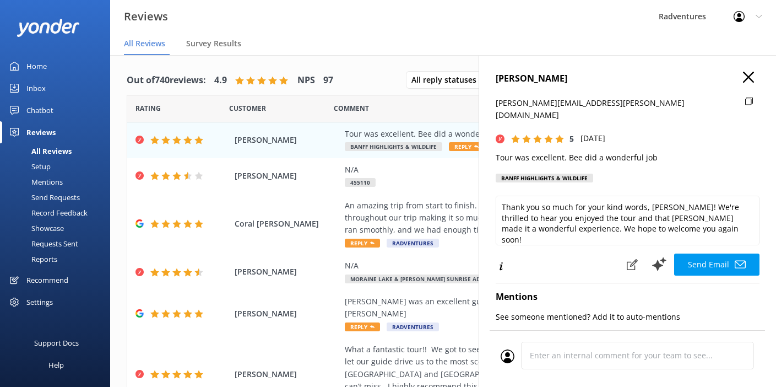
click at [743, 79] on icon "button" at bounding box center [748, 77] width 11 height 11
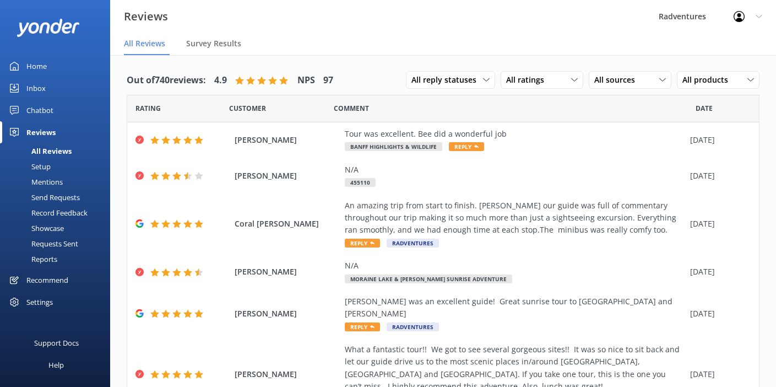
click at [50, 164] on div "Setup" at bounding box center [29, 166] width 44 height 15
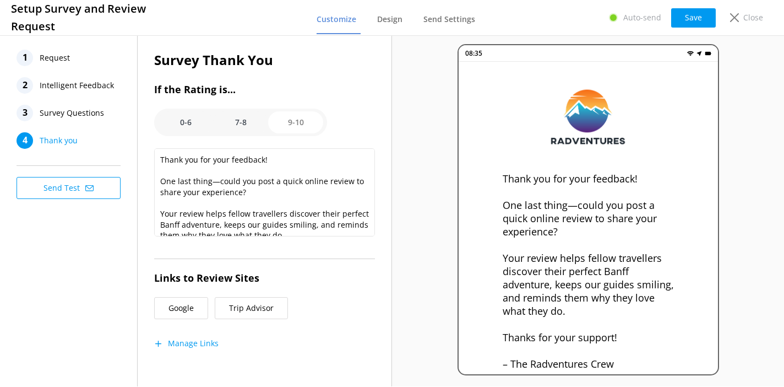
click at [59, 59] on span "Request" at bounding box center [55, 58] width 30 height 17
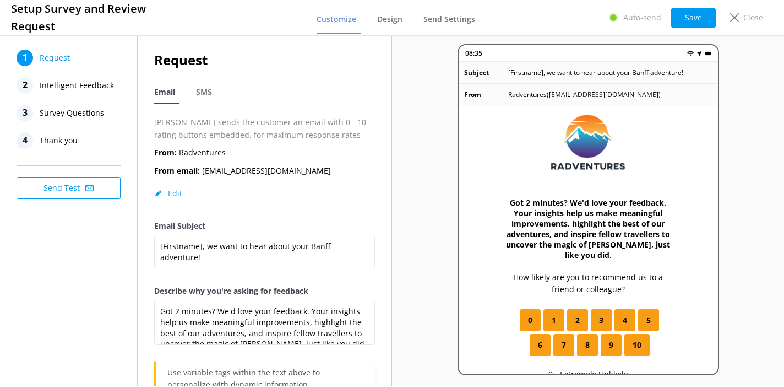
scroll to position [21, 0]
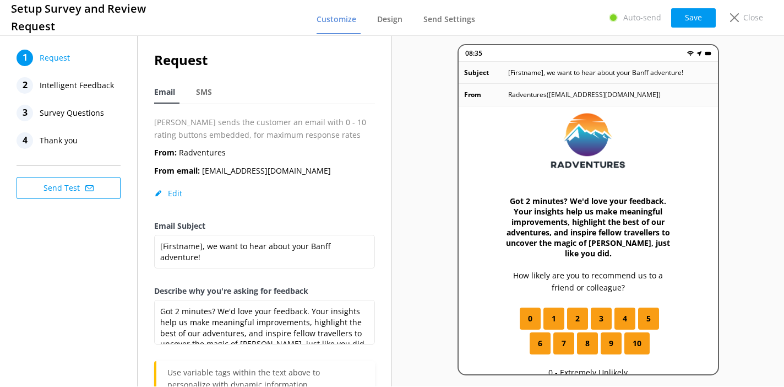
click at [55, 86] on span "Intelligent Feedback" at bounding box center [77, 85] width 74 height 17
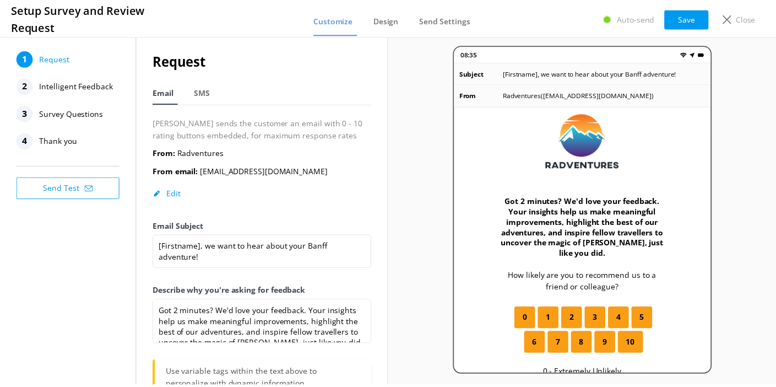
scroll to position [0, 0]
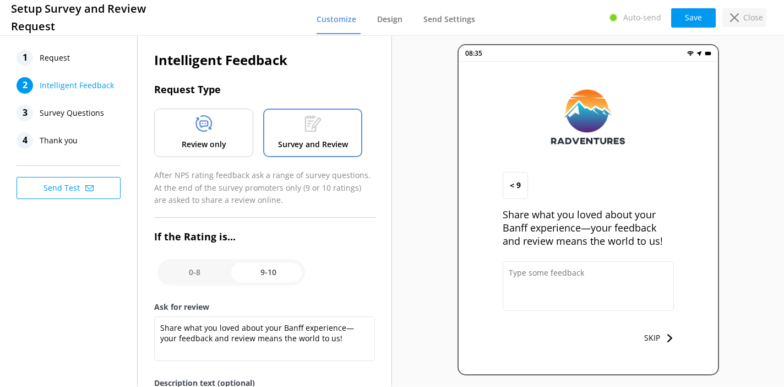
click at [747, 17] on p "Close" at bounding box center [754, 18] width 20 height 12
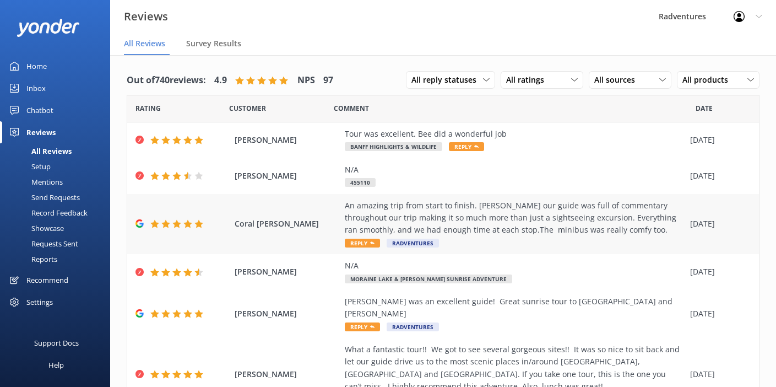
click at [369, 243] on span "Reply" at bounding box center [362, 243] width 35 height 9
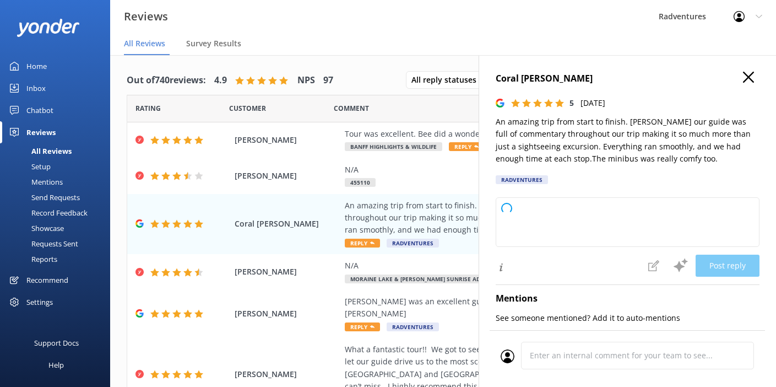
type textarea "Thank you so much for your wonderful feedback! We're thrilled you enjoyed your …"
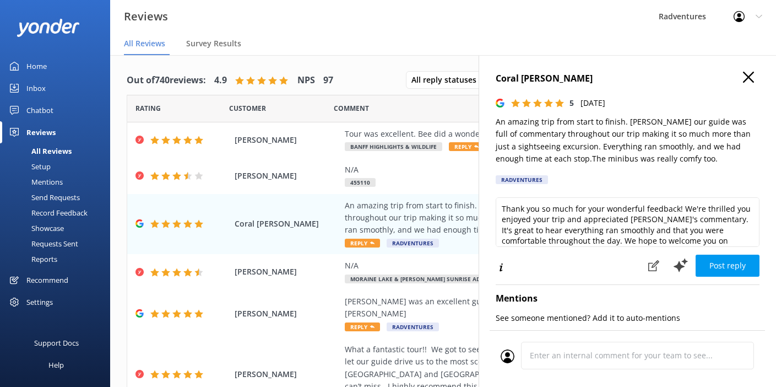
click at [743, 80] on use "button" at bounding box center [748, 77] width 11 height 11
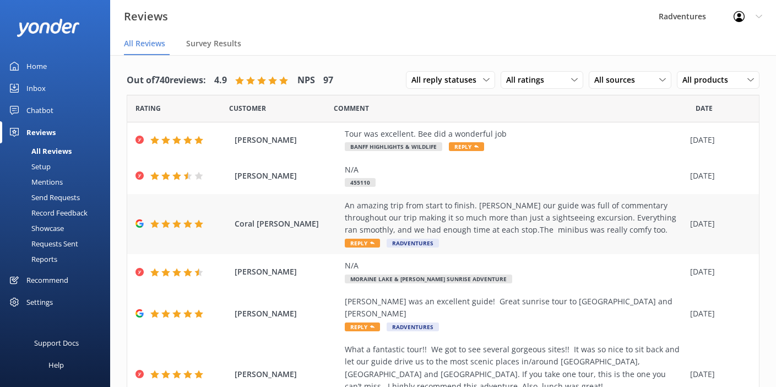
click at [369, 244] on span "Reply" at bounding box center [362, 243] width 35 height 9
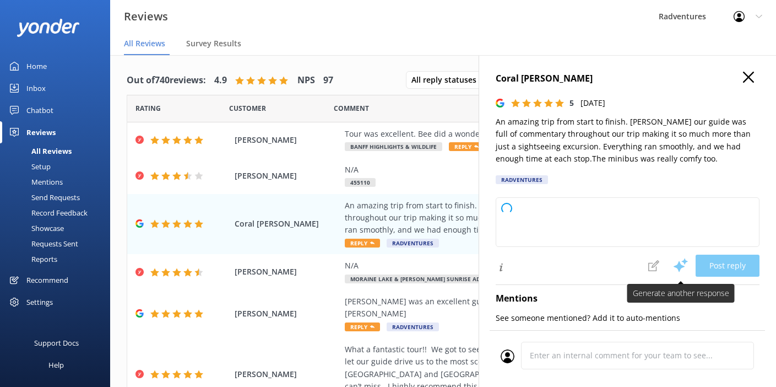
type textarea "Thank you so much for your wonderful feedback! We're delighted to hear you enjo…"
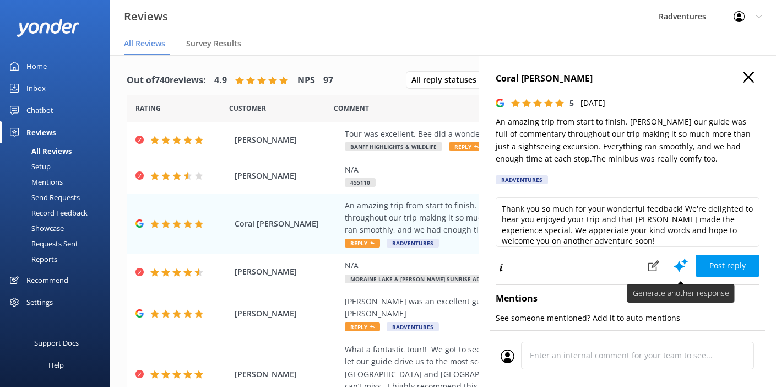
click at [674, 267] on use at bounding box center [681, 265] width 14 height 14
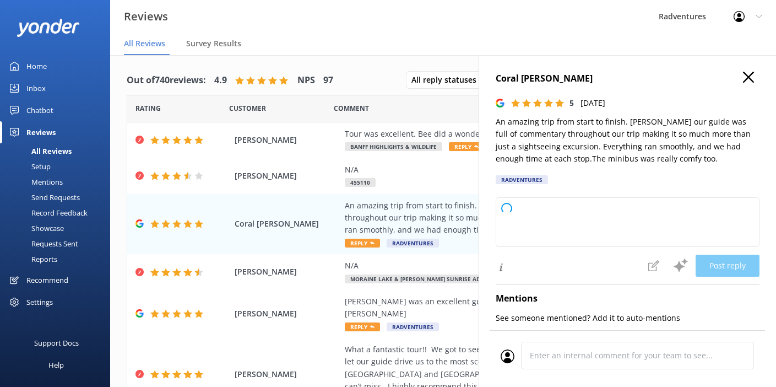
type textarea "Thank you so much for your wonderful feedback! We're delighted to hear you enjo…"
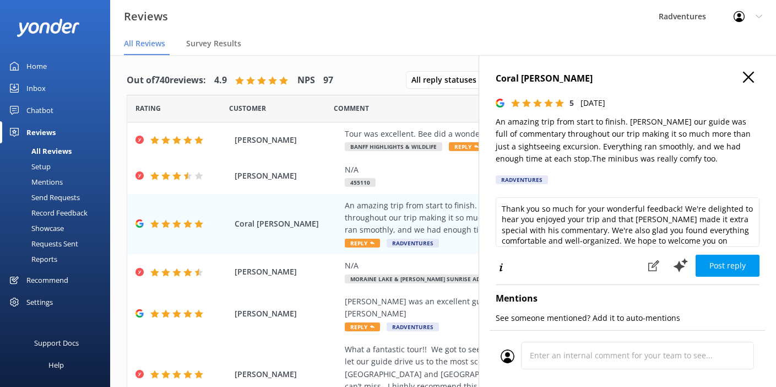
click at [743, 82] on icon "button" at bounding box center [748, 77] width 11 height 11
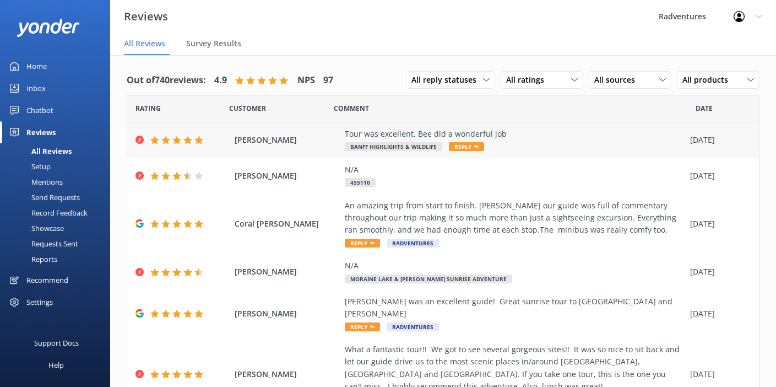
click at [465, 148] on span "Reply" at bounding box center [466, 146] width 35 height 9
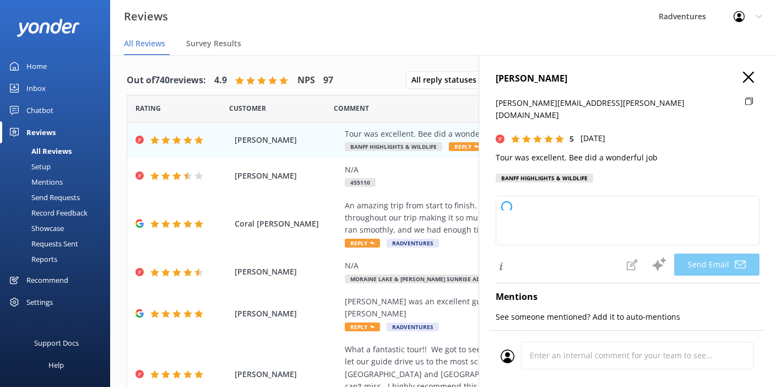
type textarea "Thank you so much, [PERSON_NAME]! We’re delighted to hear you enjoyed the tour …"
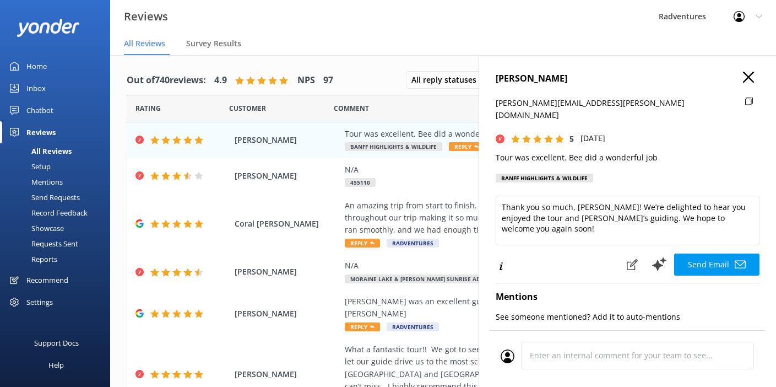
click at [743, 81] on icon "button" at bounding box center [748, 77] width 11 height 11
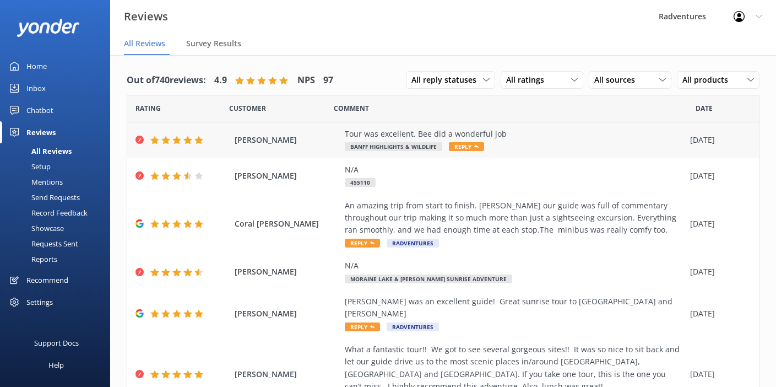
click at [470, 147] on span "Reply" at bounding box center [466, 146] width 35 height 9
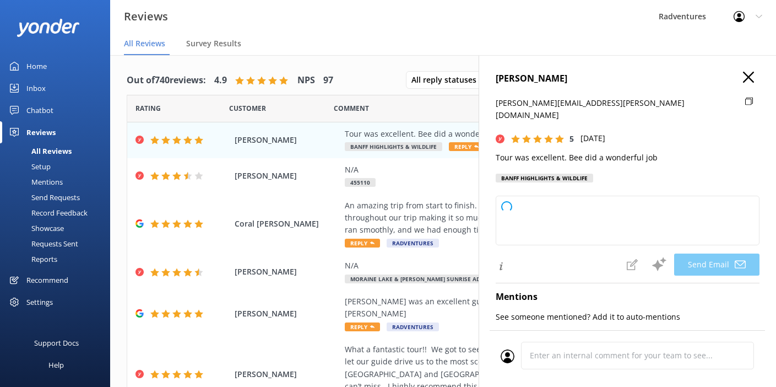
type textarea "Thank you so much, [PERSON_NAME]! We're delighted to hear you enjoyed the tour …"
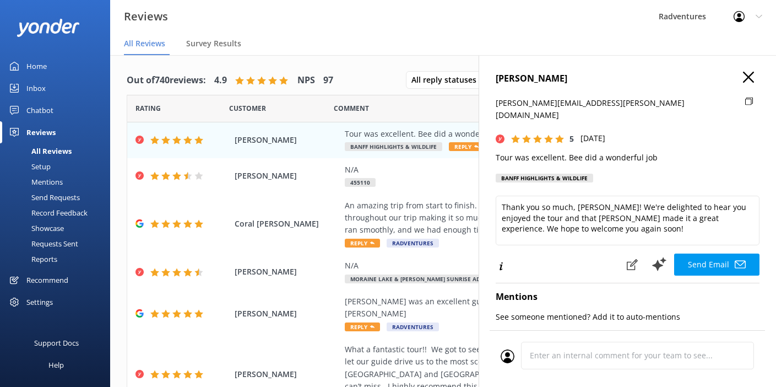
click at [743, 81] on icon "button" at bounding box center [748, 77] width 11 height 11
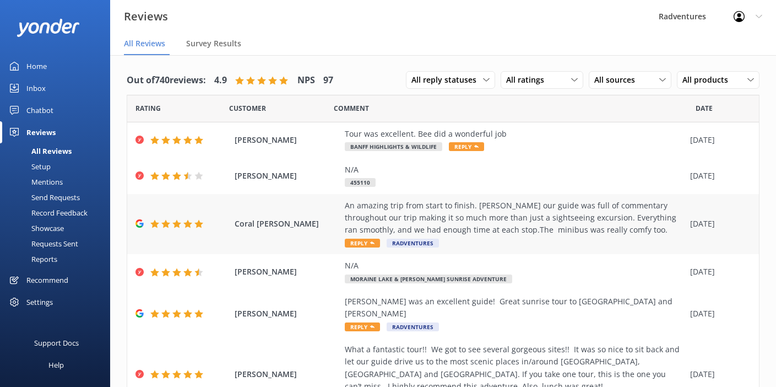
click at [365, 243] on span "Reply" at bounding box center [362, 243] width 35 height 9
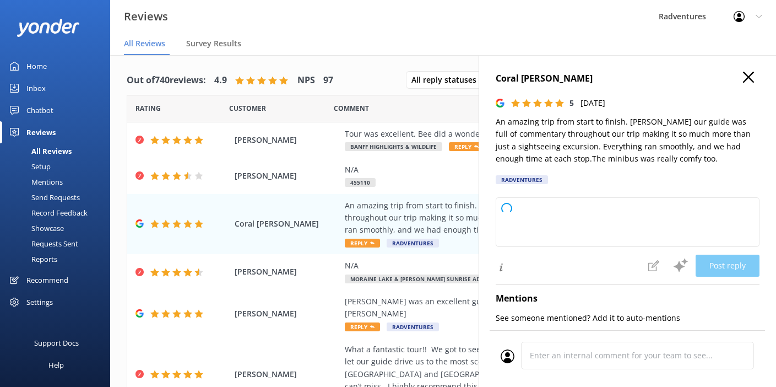
type textarea "Thank you so much for your wonderful review! We're delighted you enjoyed your t…"
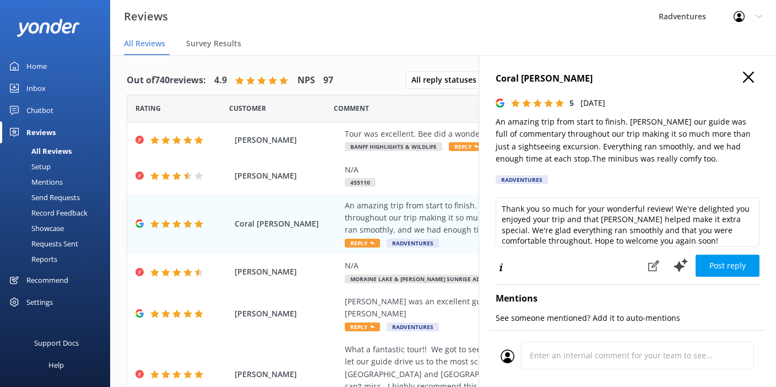
click at [743, 78] on use "button" at bounding box center [748, 77] width 11 height 11
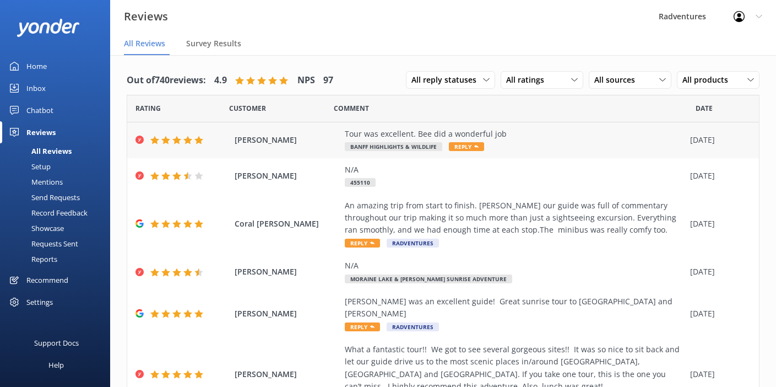
click at [527, 147] on div "Tour was excellent. Bee did a wonderful job Banff Highlights & Wildlife Reply" at bounding box center [515, 140] width 340 height 25
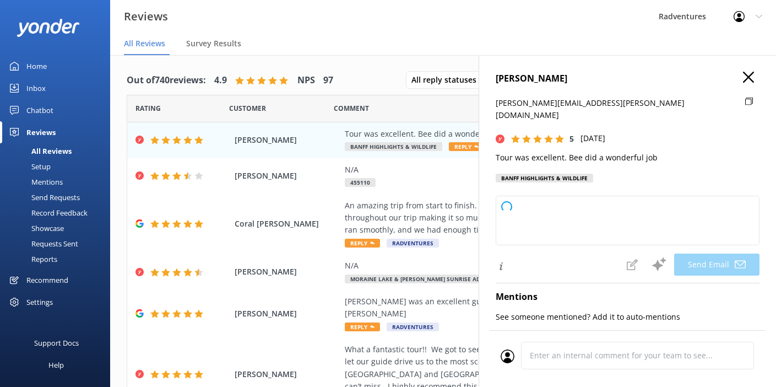
type textarea "Thank you so much, [PERSON_NAME]! We're delighted to hear you enjoyed the tour …"
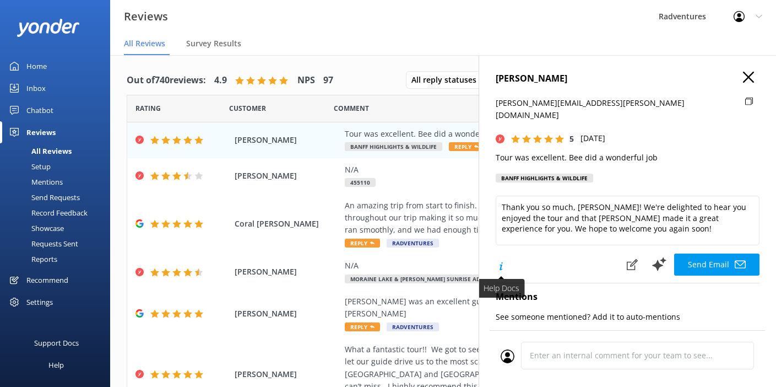
click at [503, 262] on icon at bounding box center [501, 267] width 11 height 11
click at [743, 80] on icon "button" at bounding box center [748, 77] width 11 height 11
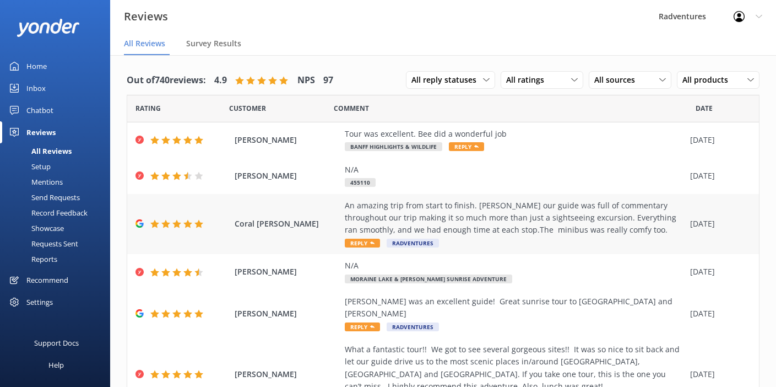
click at [366, 242] on span "Reply" at bounding box center [362, 243] width 35 height 9
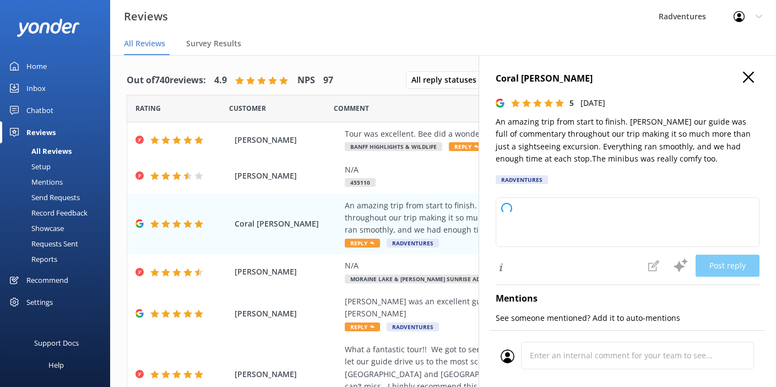
type textarea "Thank you so much for your wonderful feedback! We're delighted to hear you enjo…"
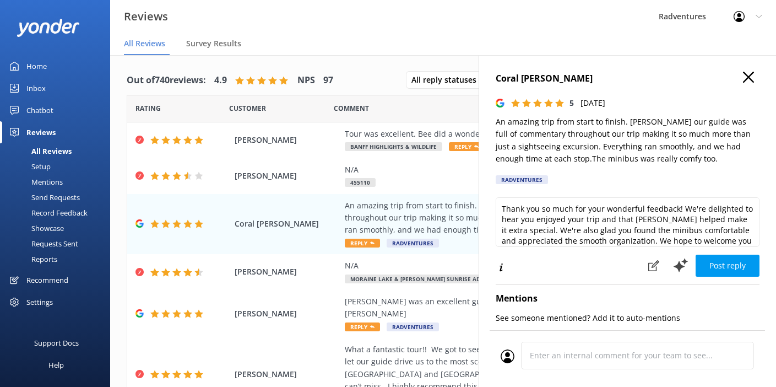
click at [743, 80] on use "button" at bounding box center [748, 77] width 11 height 11
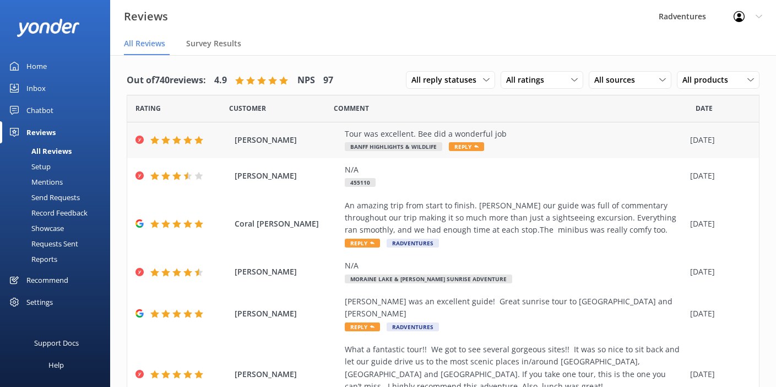
click at [391, 136] on div "Tour was excellent. Bee did a wonderful job" at bounding box center [515, 134] width 340 height 12
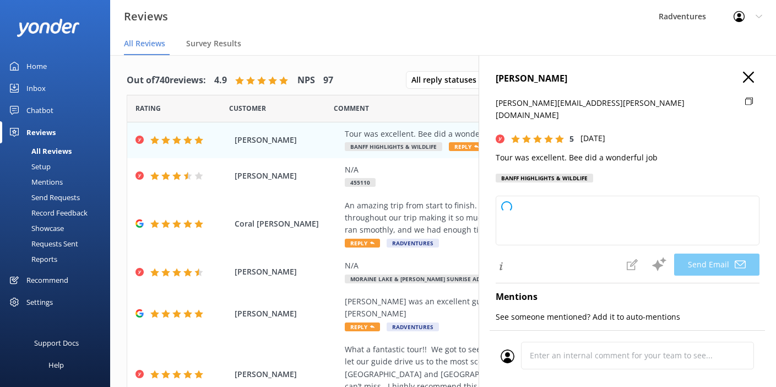
type textarea "Thank you so much for your kind words, [PERSON_NAME]! We're delighted to hear y…"
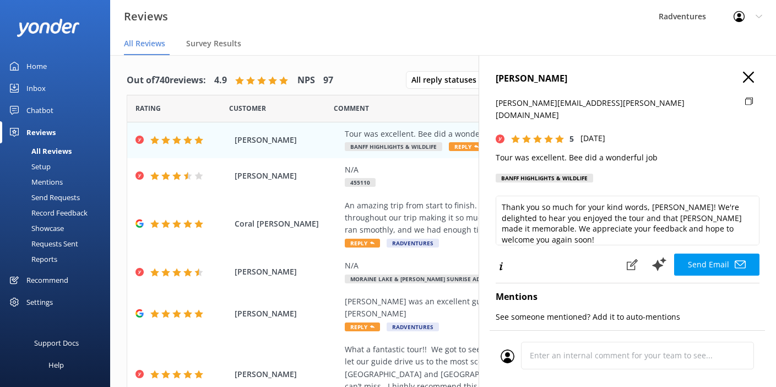
click at [743, 73] on icon "button" at bounding box center [748, 77] width 11 height 11
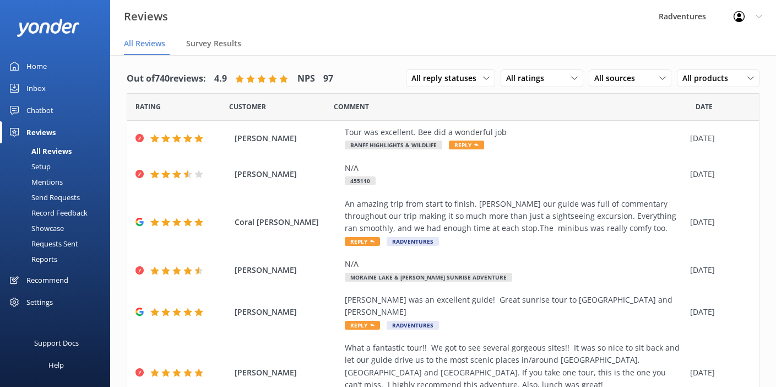
scroll to position [2, 0]
click at [48, 168] on div "Setup" at bounding box center [29, 166] width 44 height 15
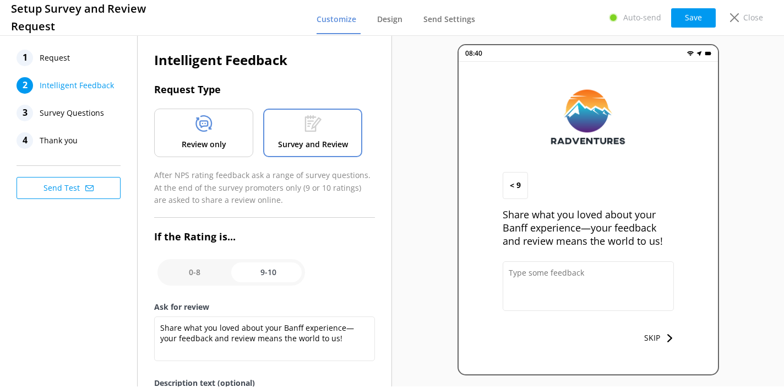
click at [53, 59] on span "Request" at bounding box center [55, 58] width 30 height 17
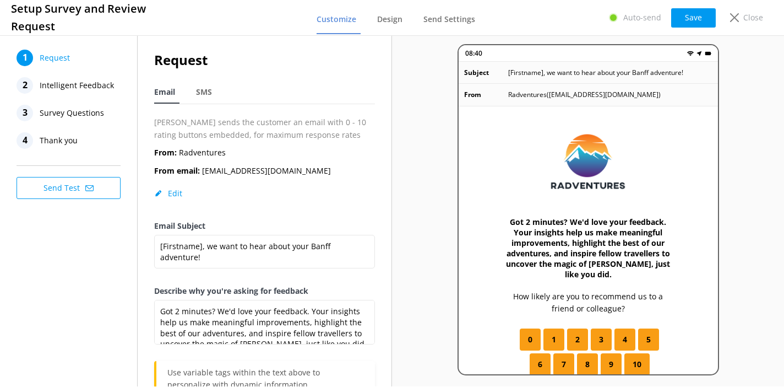
click at [91, 88] on span "Intelligent Feedback" at bounding box center [77, 85] width 74 height 17
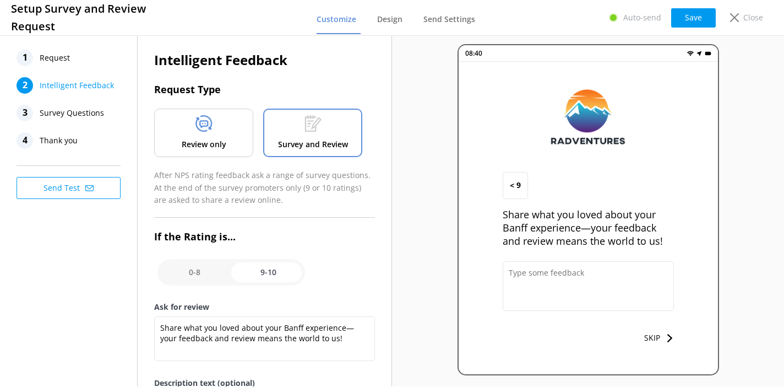
click at [89, 112] on span "Survey Questions" at bounding box center [72, 113] width 64 height 17
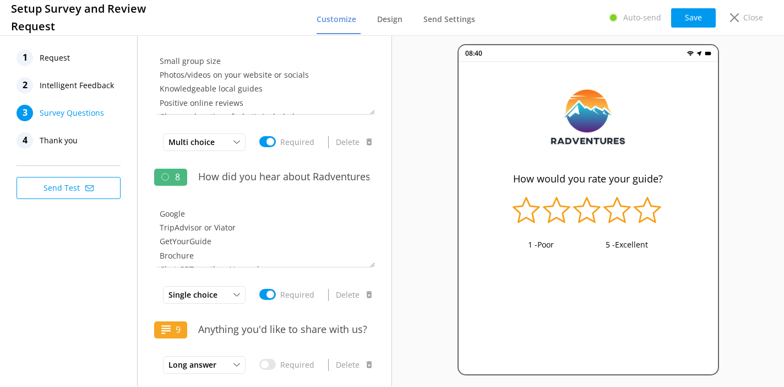
scroll to position [931, 0]
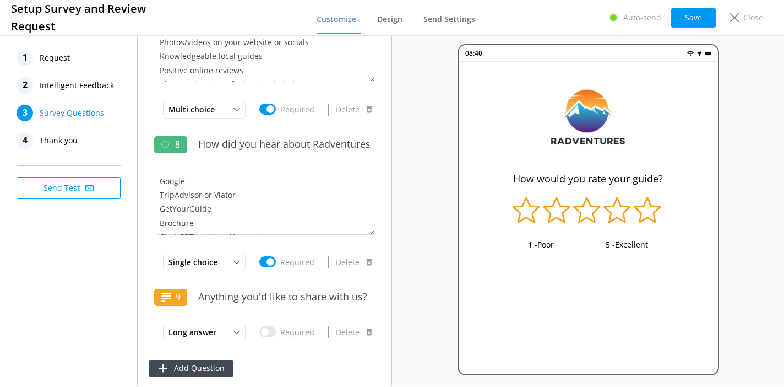
click at [66, 139] on span "Thank you" at bounding box center [59, 140] width 38 height 17
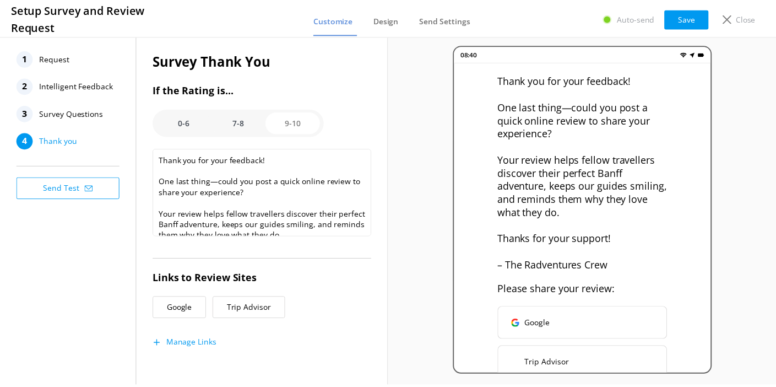
scroll to position [172, 0]
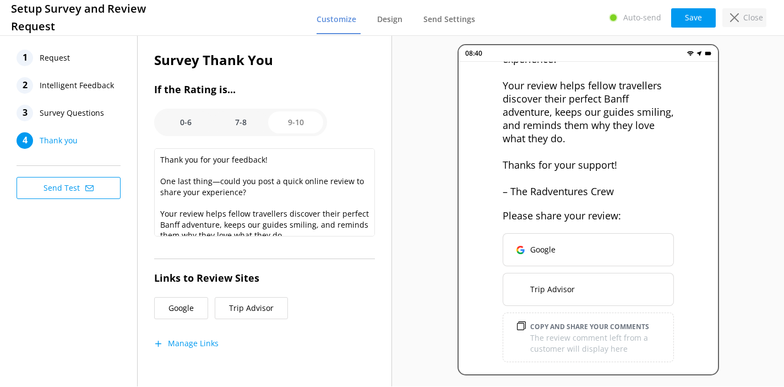
click at [747, 19] on p "Close" at bounding box center [754, 18] width 20 height 12
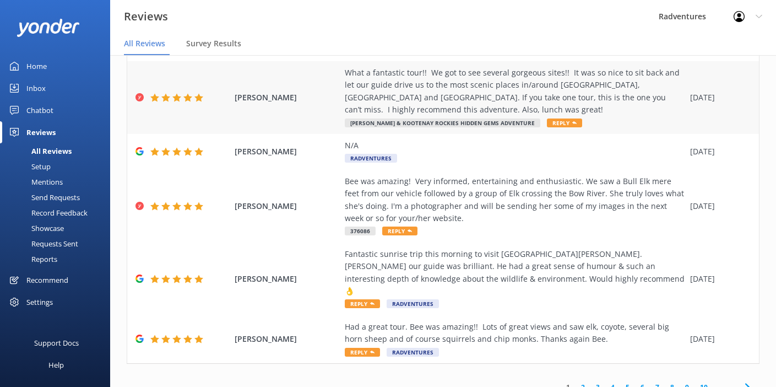
scroll to position [22, 0]
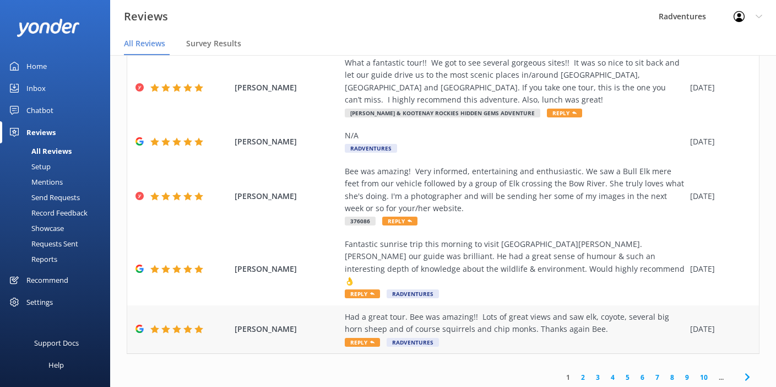
click at [474, 311] on div "Had a great tour. Bee was amazing!! Lots of great views and saw elk, coyote, se…" at bounding box center [515, 323] width 340 height 25
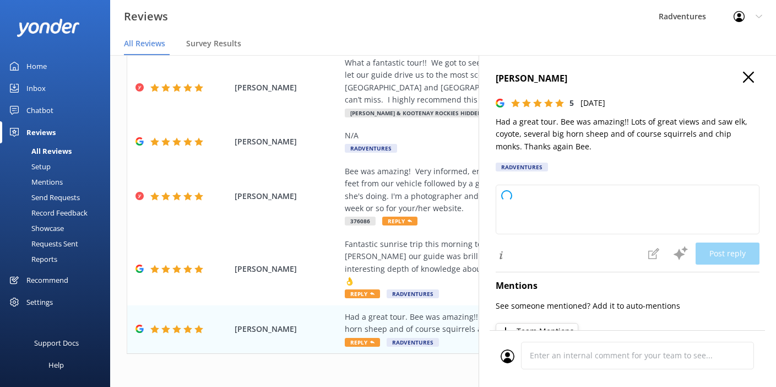
type textarea "Thank you so much for your wonderful review! We're thrilled you had a great tou…"
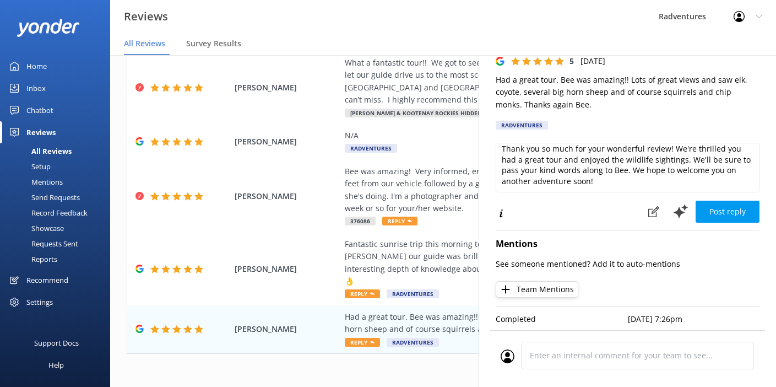
scroll to position [0, 0]
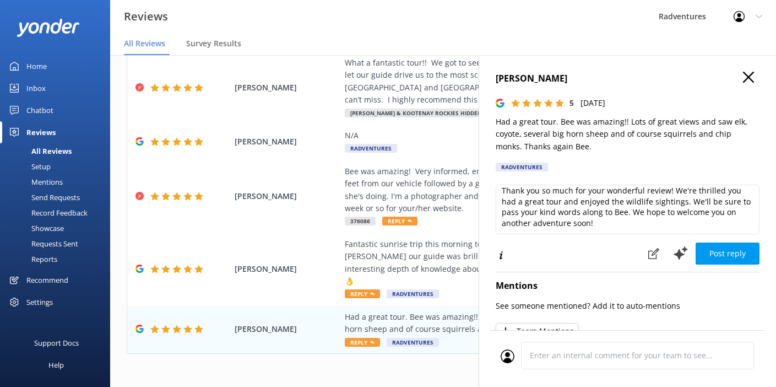
click at [744, 80] on use "button" at bounding box center [748, 77] width 11 height 11
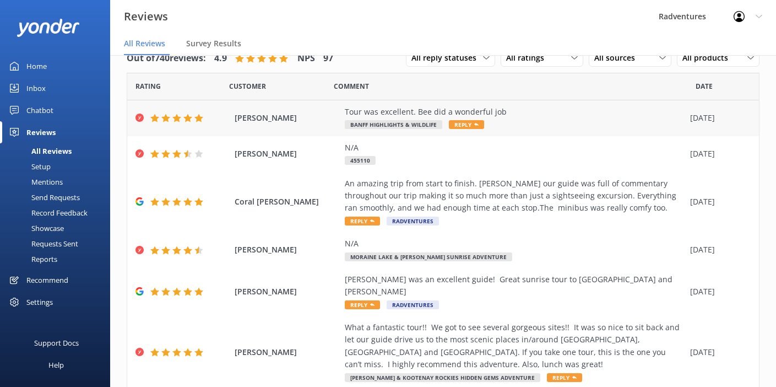
click at [558, 120] on div "Tour was excellent. Bee did a wonderful job Banff Highlights & Wildlife Reply" at bounding box center [515, 118] width 340 height 25
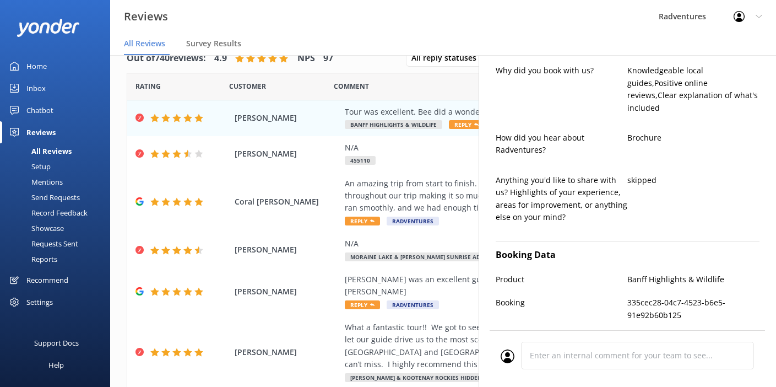
scroll to position [665, 0]
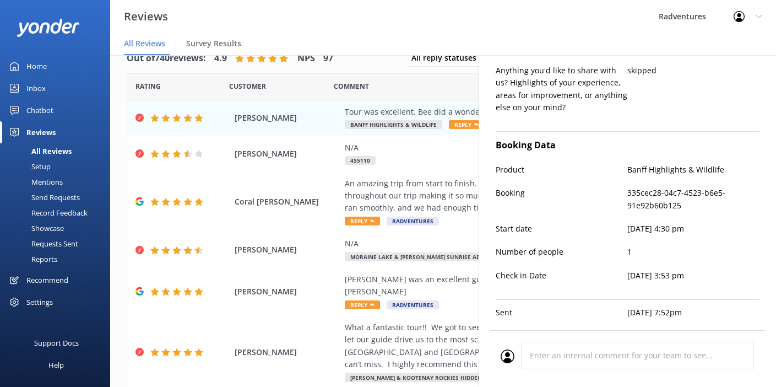
type textarea "Thank you so much for your kind words, [PERSON_NAME]! We're delighted to hear y…"
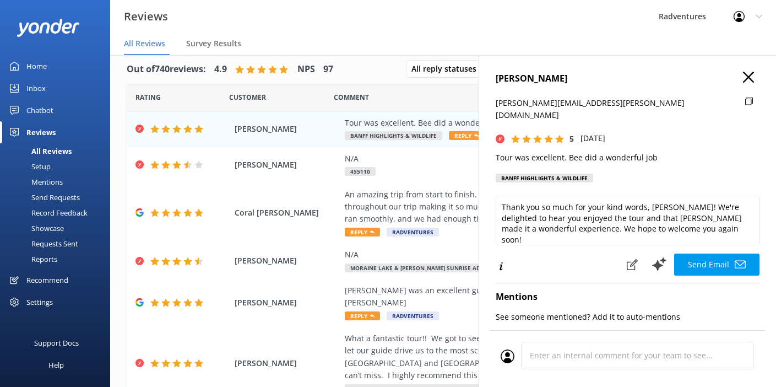
scroll to position [11, 0]
click at [744, 77] on icon "button" at bounding box center [748, 77] width 11 height 11
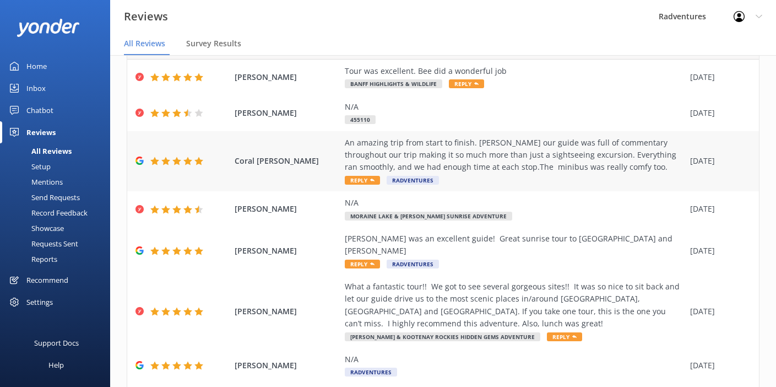
scroll to position [52, 0]
click at [553, 166] on div "An amazing trip from start to finish. [PERSON_NAME] our guide was full of comme…" at bounding box center [515, 154] width 340 height 37
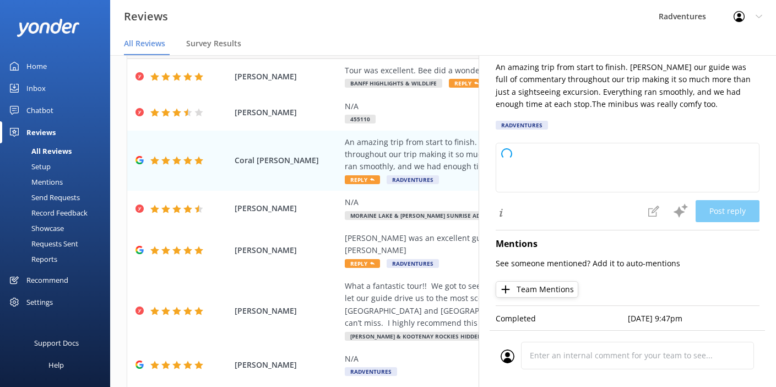
type textarea "Thank you so much for your wonderful feedback! We're thrilled to hear you enjoy…"
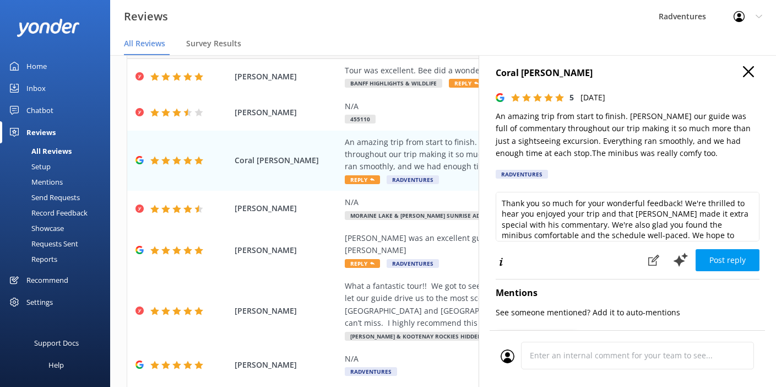
scroll to position [0, 0]
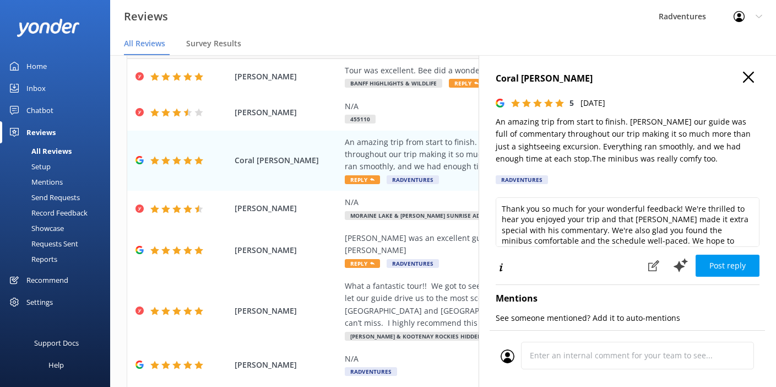
click at [743, 77] on icon "button" at bounding box center [748, 77] width 11 height 11
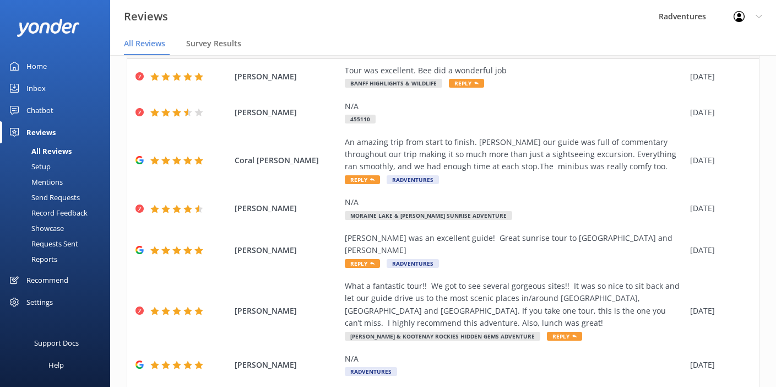
click at [44, 242] on div "Requests Sent" at bounding box center [43, 243] width 72 height 15
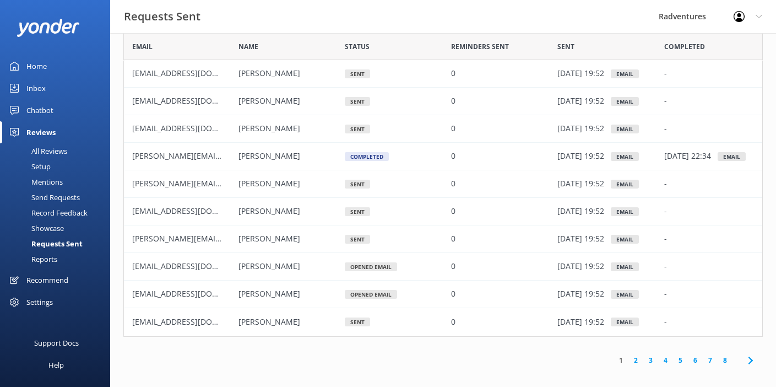
scroll to position [48, 0]
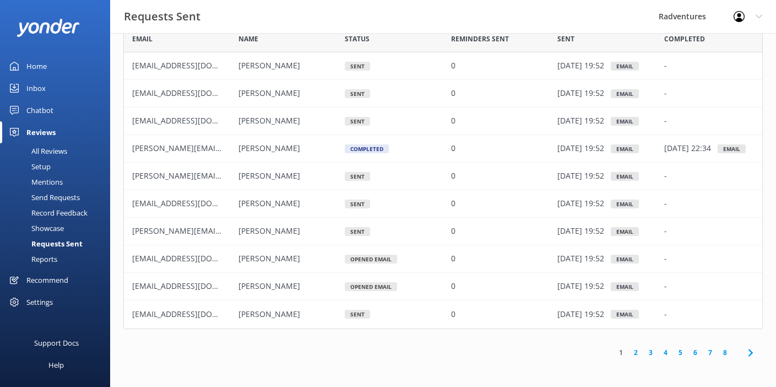
click at [638, 354] on link "2" at bounding box center [636, 352] width 15 height 10
click at [651, 353] on link "3" at bounding box center [650, 352] width 15 height 10
click at [665, 352] on link "4" at bounding box center [665, 352] width 15 height 10
click at [680, 353] on link "5" at bounding box center [680, 352] width 15 height 10
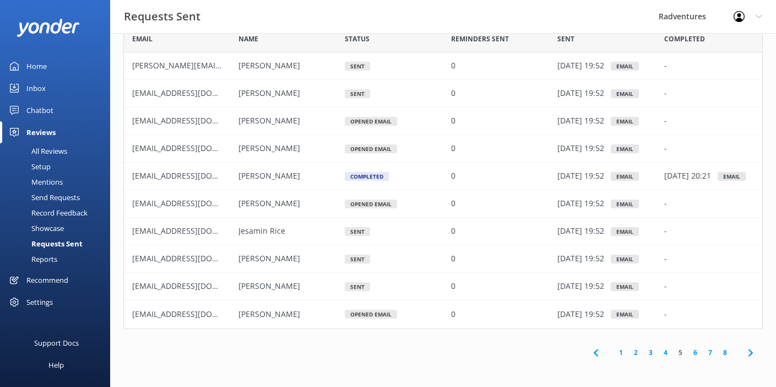
click at [694, 353] on link "6" at bounding box center [695, 352] width 15 height 10
click at [710, 353] on link "7" at bounding box center [710, 352] width 15 height 10
click at [724, 354] on link "8" at bounding box center [725, 352] width 15 height 10
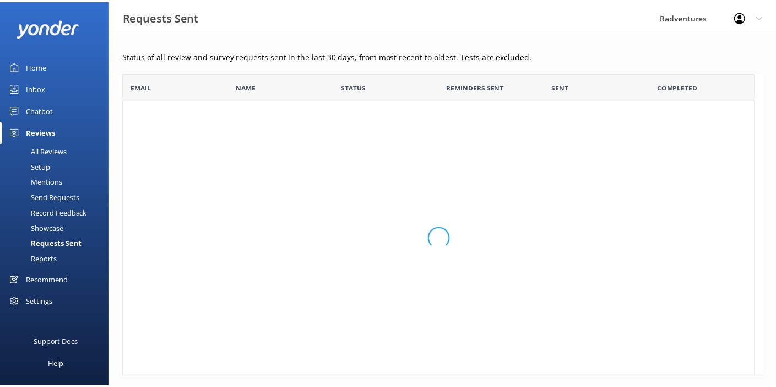
scroll to position [9, 9]
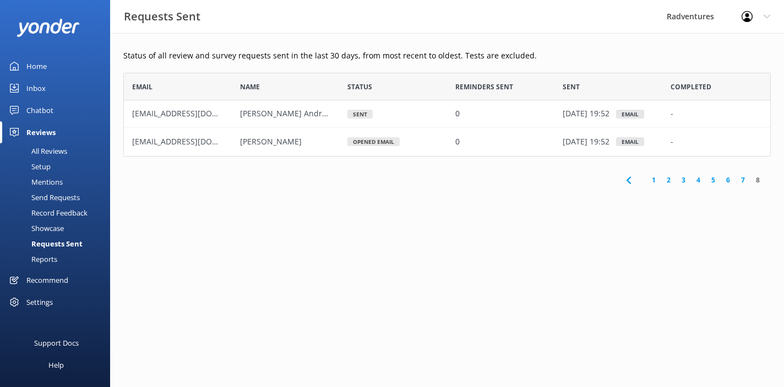
click at [656, 180] on link "1" at bounding box center [654, 180] width 15 height 10
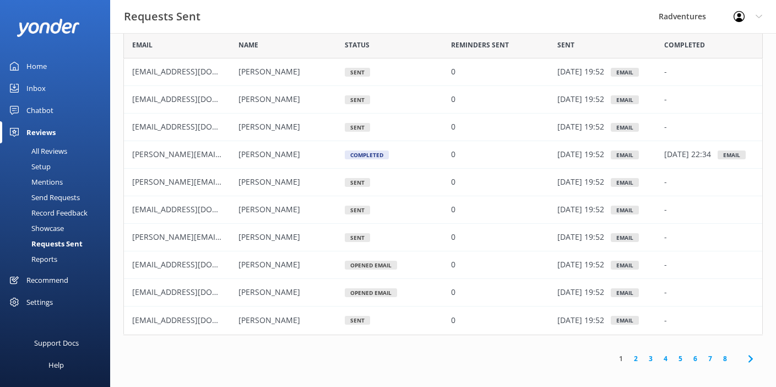
scroll to position [48, 0]
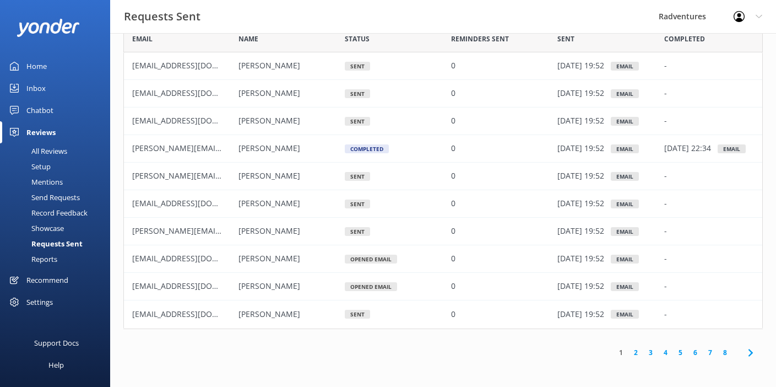
click at [52, 262] on div "Reports" at bounding box center [32, 258] width 51 height 15
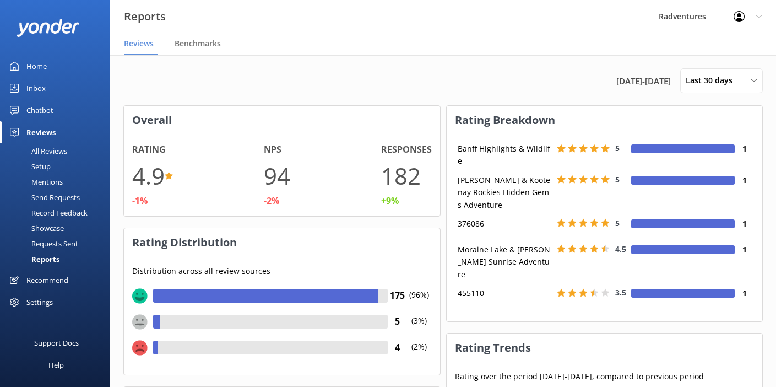
scroll to position [4, 0]
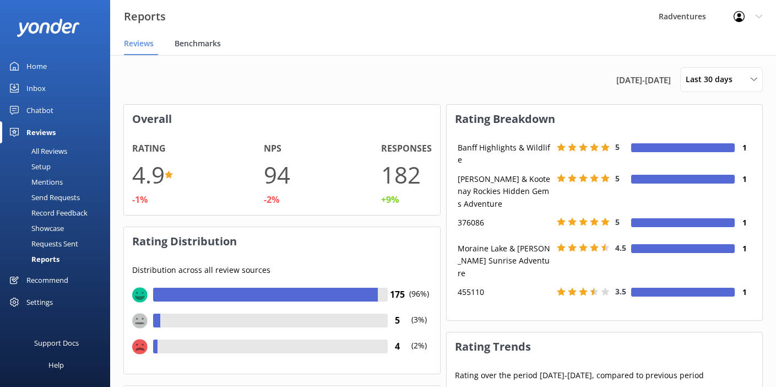
click at [181, 40] on span "Benchmarks" at bounding box center [198, 43] width 46 height 11
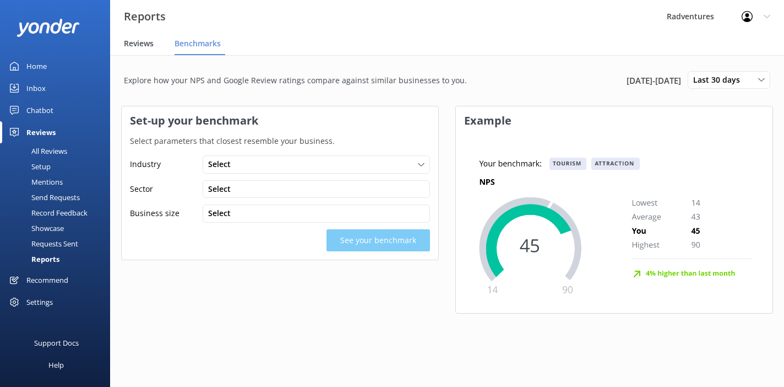
click at [141, 45] on span "Reviews" at bounding box center [139, 43] width 30 height 11
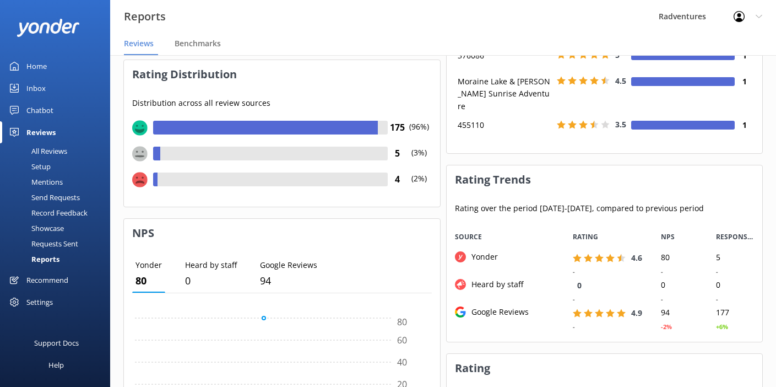
scroll to position [119, 0]
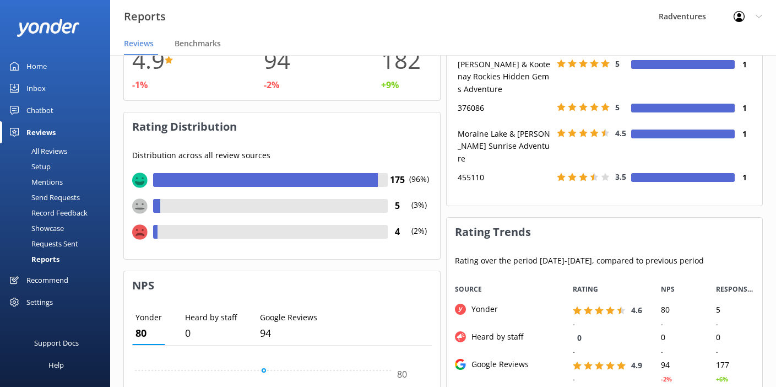
click at [46, 151] on div "All Reviews" at bounding box center [37, 150] width 61 height 15
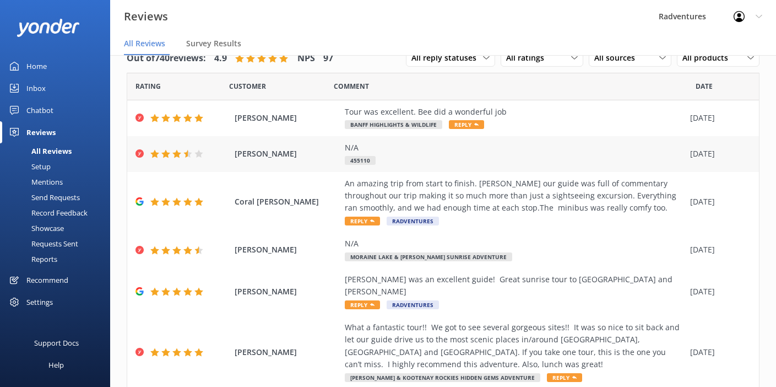
click at [414, 154] on div "N/A 455110" at bounding box center [515, 154] width 340 height 25
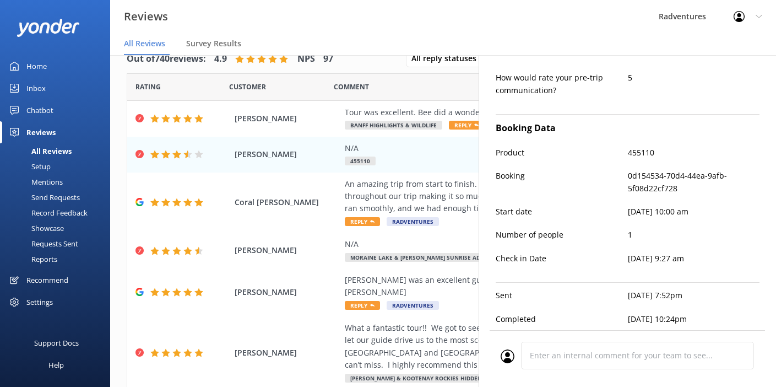
scroll to position [22, 0]
click at [58, 197] on div "Send Requests" at bounding box center [43, 196] width 73 height 15
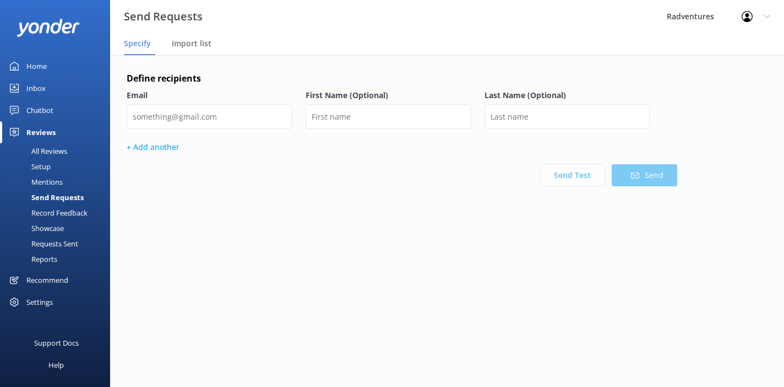
click at [52, 246] on div "Requests Sent" at bounding box center [43, 243] width 72 height 15
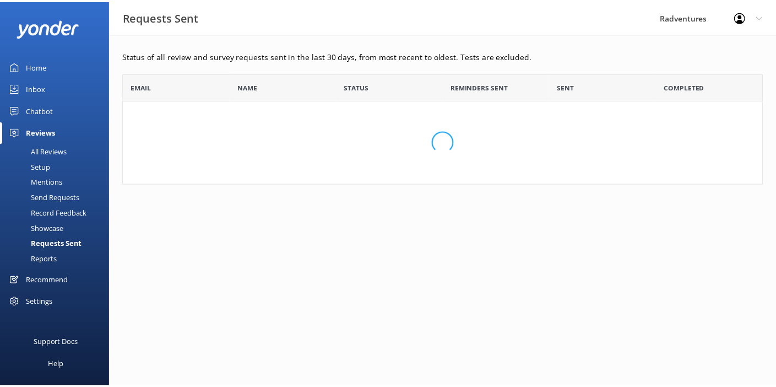
scroll to position [296, 631]
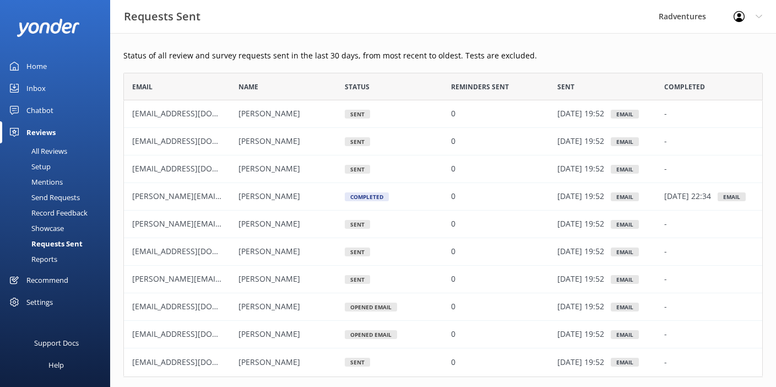
click at [46, 258] on div "Reports" at bounding box center [32, 258] width 51 height 15
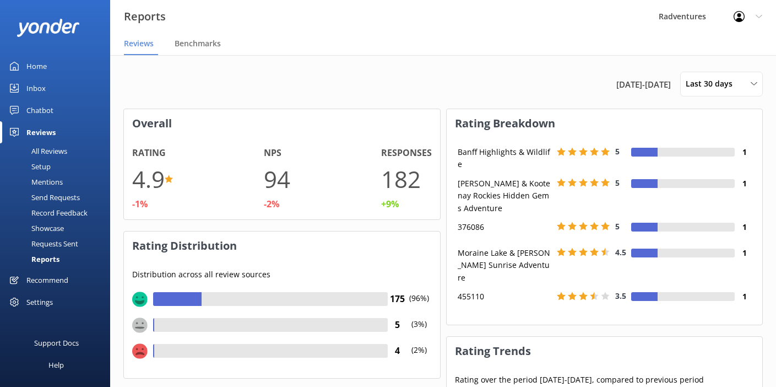
scroll to position [110, 307]
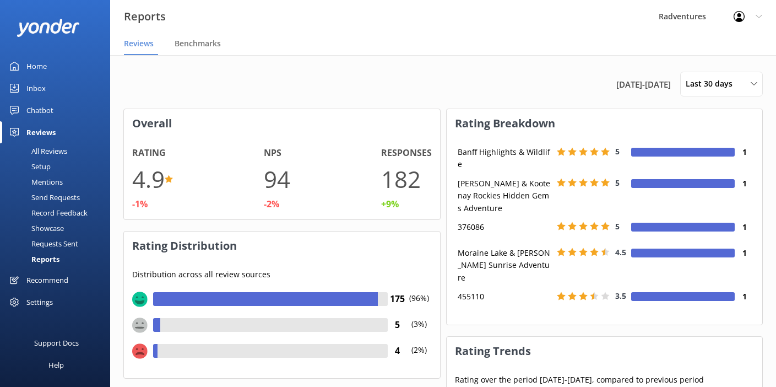
click at [46, 153] on div "All Reviews" at bounding box center [37, 150] width 61 height 15
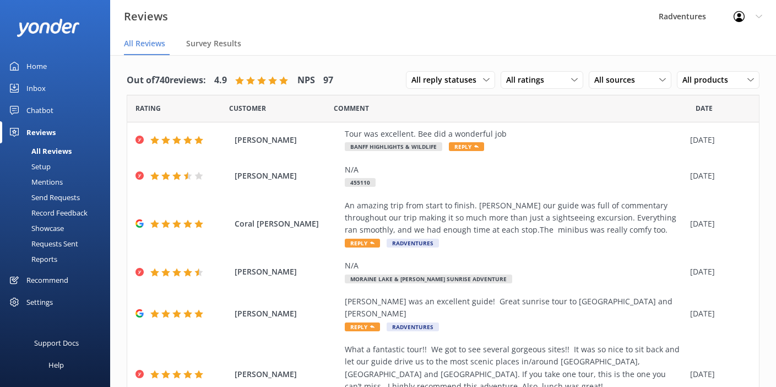
click at [44, 169] on div "Setup" at bounding box center [29, 166] width 44 height 15
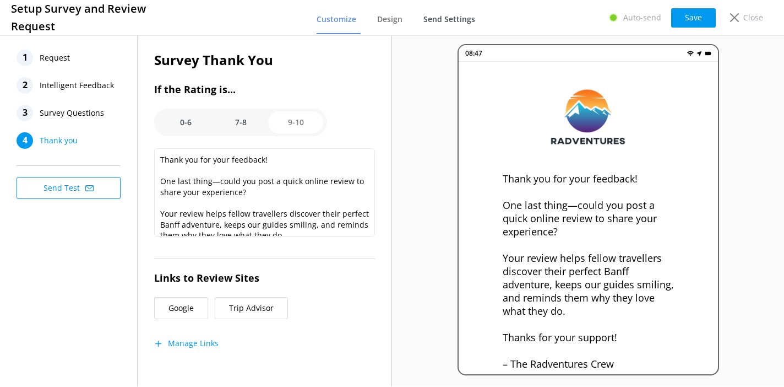
click at [432, 21] on span "Send Settings" at bounding box center [450, 19] width 52 height 11
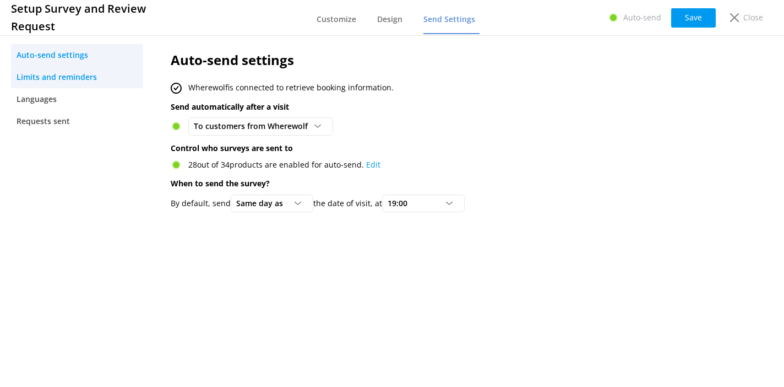
click at [93, 81] on span "Limits and reminders" at bounding box center [57, 77] width 80 height 12
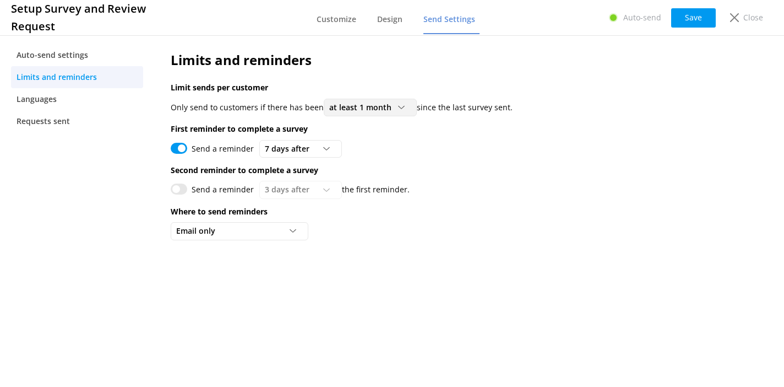
click at [399, 109] on icon at bounding box center [401, 107] width 7 height 7
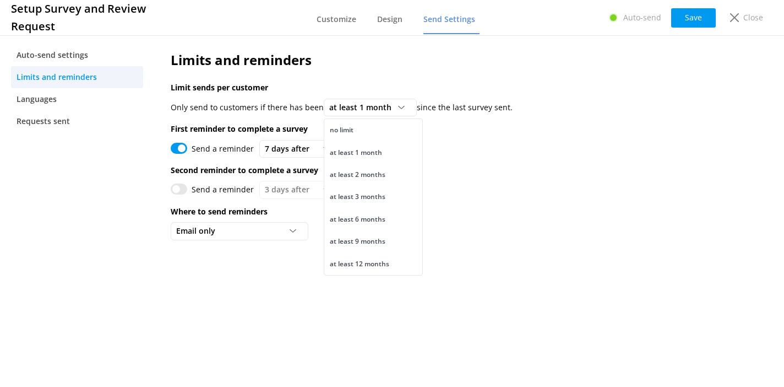
click at [504, 165] on p "Second reminder to complete a survey" at bounding box center [429, 170] width 516 height 12
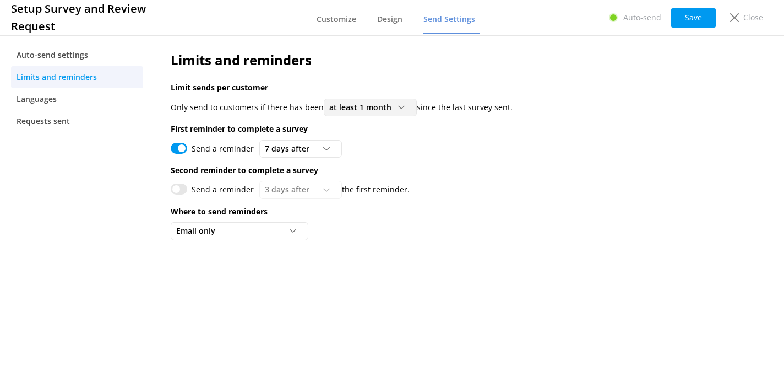
click at [400, 109] on icon at bounding box center [401, 107] width 7 height 7
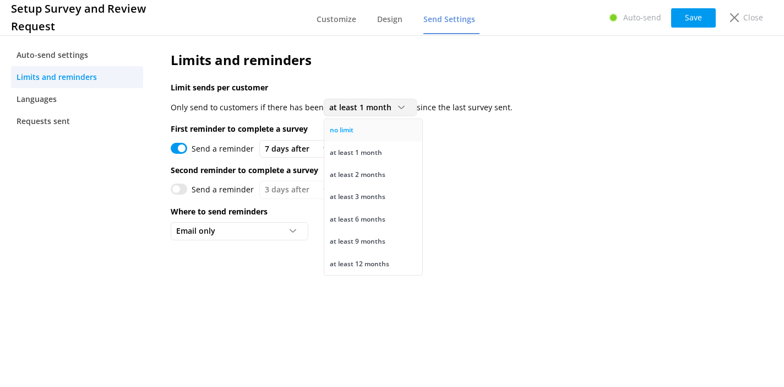
click at [387, 128] on link "no limit" at bounding box center [373, 130] width 98 height 22
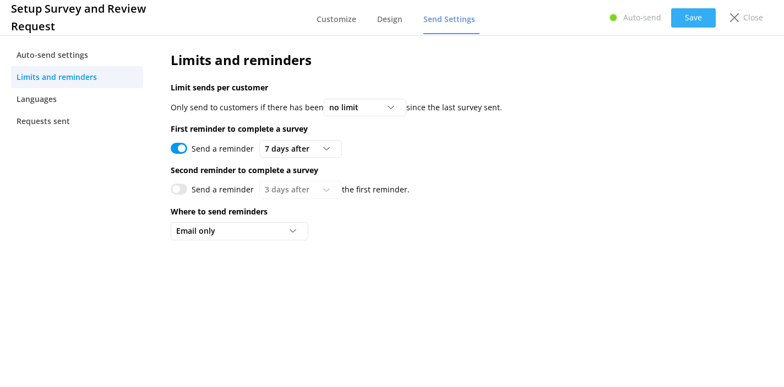
click at [690, 23] on button "Save" at bounding box center [693, 17] width 45 height 19
click at [284, 236] on div "Email only" at bounding box center [240, 231] width 132 height 12
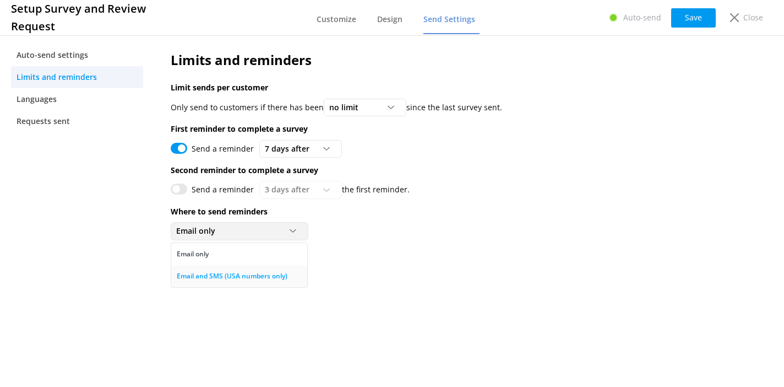
click at [262, 274] on div "Email and SMS (USA numbers only)" at bounding box center [232, 275] width 111 height 11
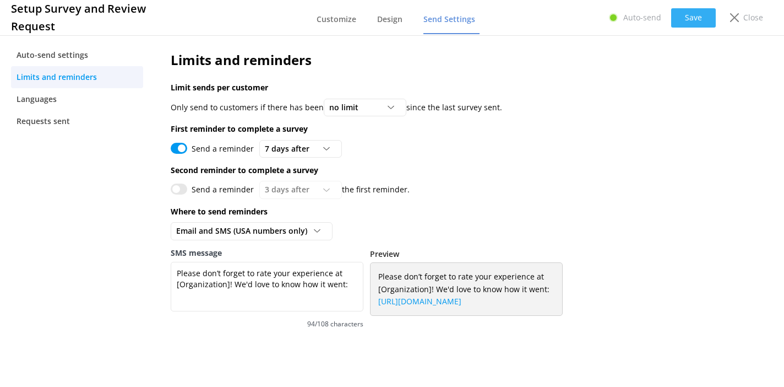
click at [697, 24] on button "Save" at bounding box center [693, 17] width 45 height 19
click at [735, 20] on icon at bounding box center [734, 17] width 9 height 9
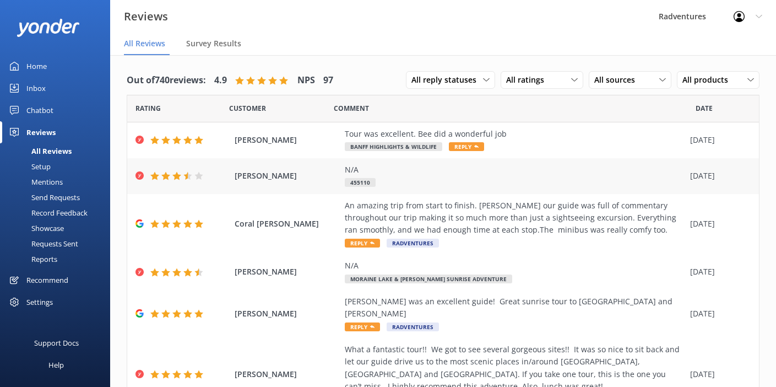
click at [492, 186] on div "N/A 455110" at bounding box center [515, 176] width 340 height 25
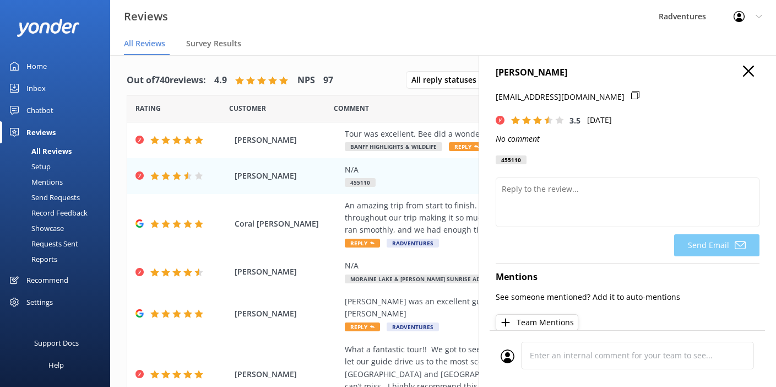
scroll to position [7, 0]
click at [745, 72] on icon "button" at bounding box center [748, 70] width 11 height 11
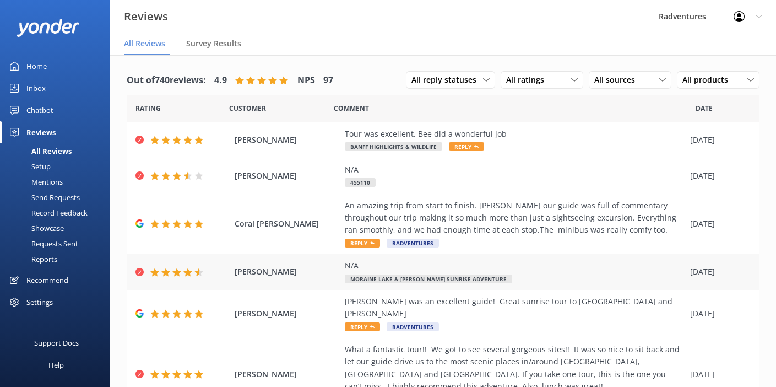
click at [544, 269] on div "N/A" at bounding box center [515, 265] width 340 height 12
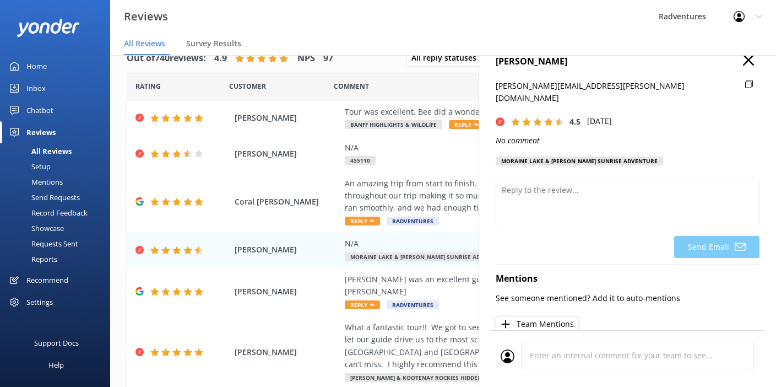
scroll to position [0, 0]
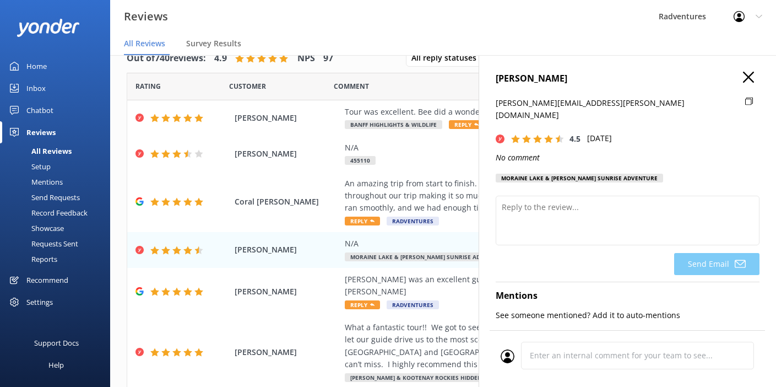
click at [744, 79] on icon "button" at bounding box center [748, 77] width 11 height 11
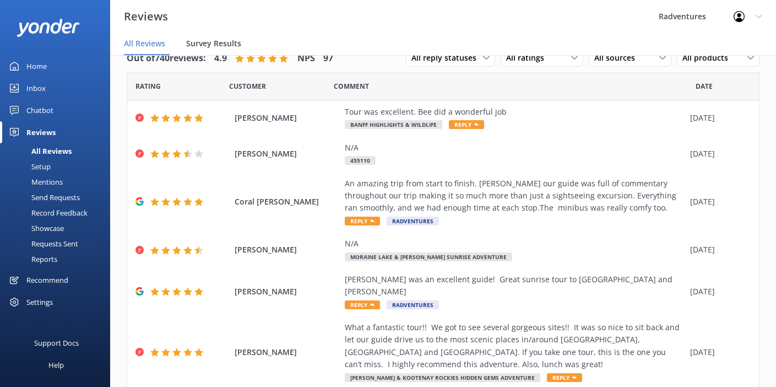
click at [222, 44] on span "Survey Results" at bounding box center [213, 43] width 55 height 11
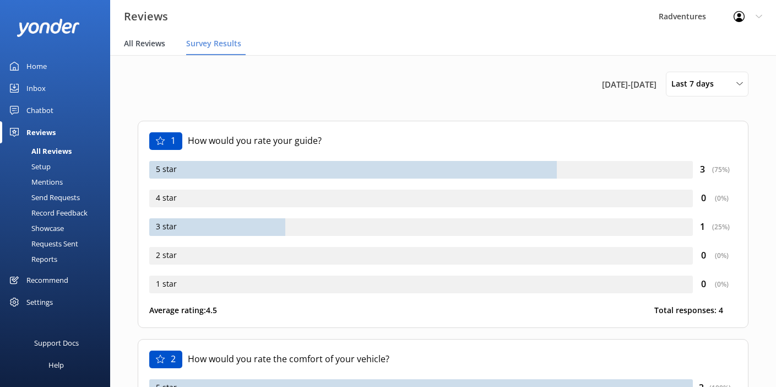
click at [147, 48] on span "All Reviews" at bounding box center [144, 43] width 41 height 11
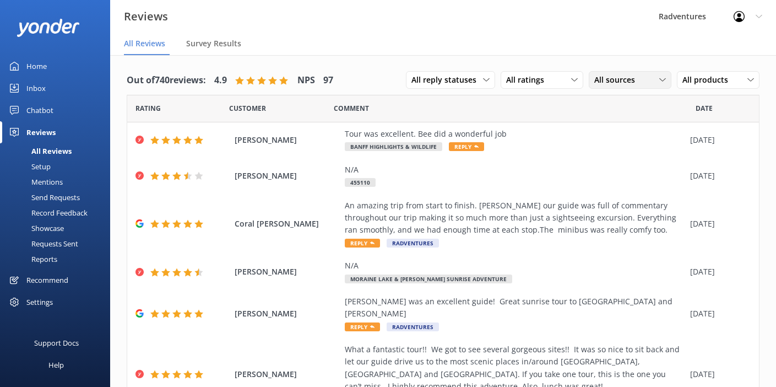
click at [603, 83] on span "All sources" at bounding box center [617, 80] width 47 height 12
click at [619, 127] on div "Yonder survey" at bounding box center [636, 125] width 62 height 11
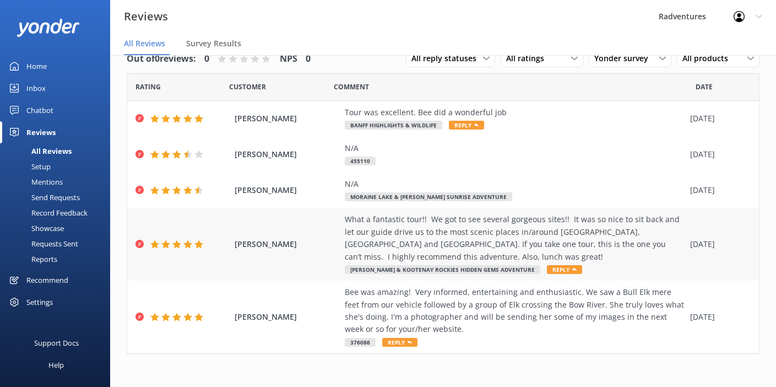
scroll to position [22, 0]
click at [437, 236] on div "What a fantastic tour!! We got to see several gorgeous sites!! It was so nice t…" at bounding box center [515, 238] width 340 height 50
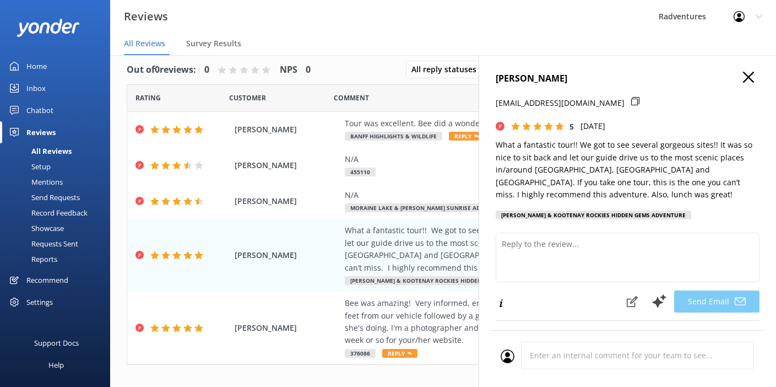
scroll to position [10, 0]
click at [743, 82] on icon "button" at bounding box center [748, 77] width 11 height 11
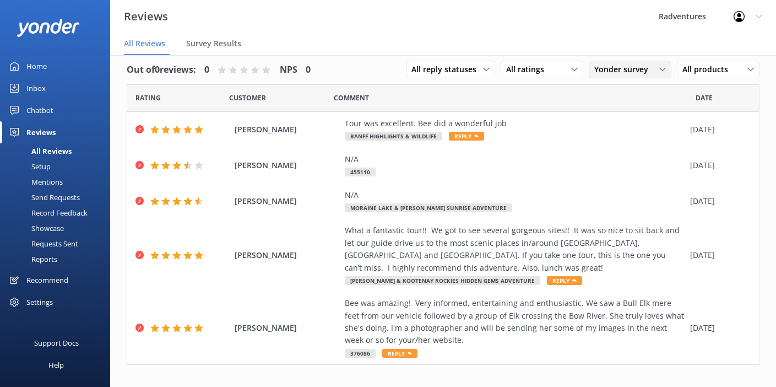
click at [616, 72] on span "Yonder survey" at bounding box center [624, 69] width 61 height 12
click at [615, 91] on div "All sources" at bounding box center [612, 91] width 34 height 11
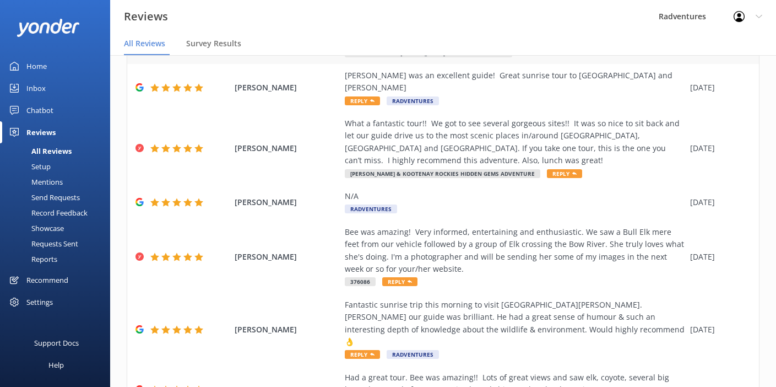
scroll to position [264, 0]
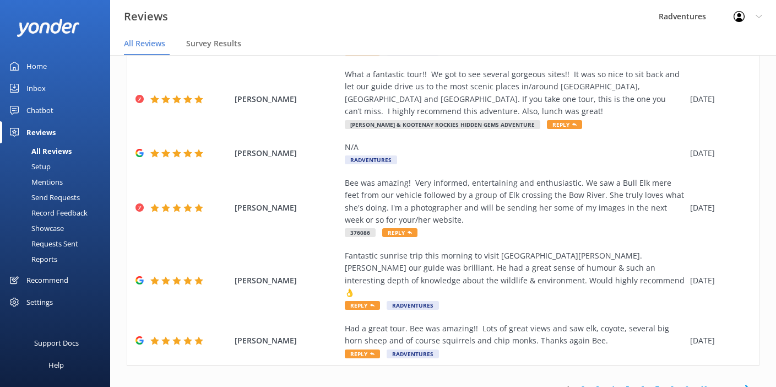
click at [576, 383] on link "2" at bounding box center [583, 388] width 15 height 10
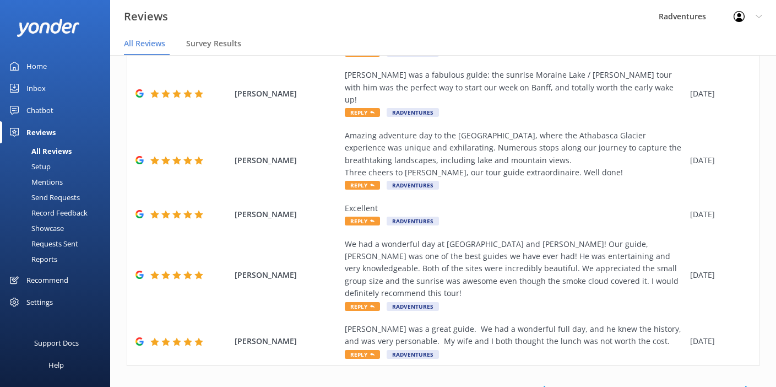
scroll to position [511, 0]
click at [591, 384] on link "3" at bounding box center [598, 389] width 15 height 10
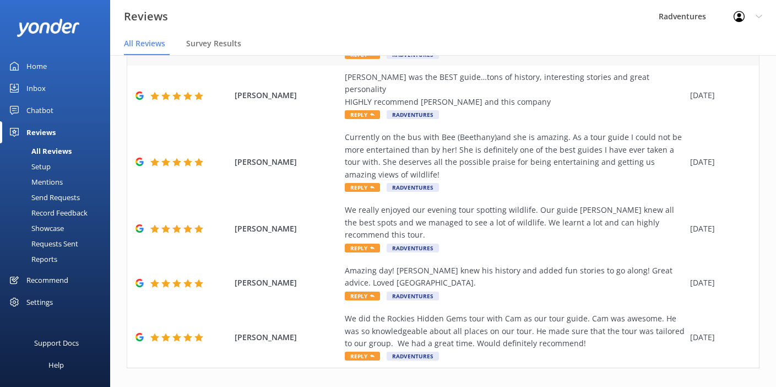
scroll to position [511, 0]
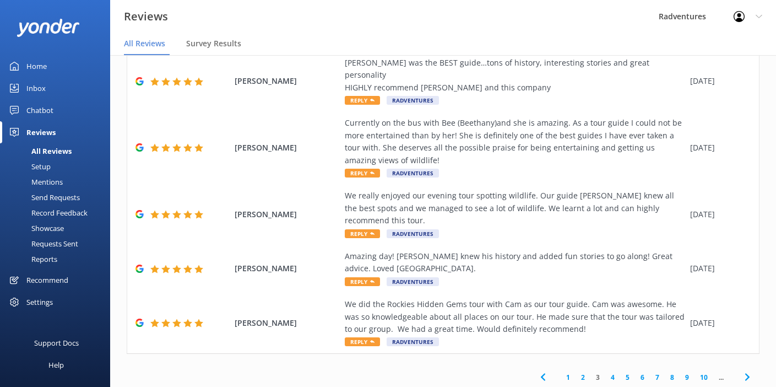
click at [696, 372] on link "10" at bounding box center [704, 377] width 19 height 10
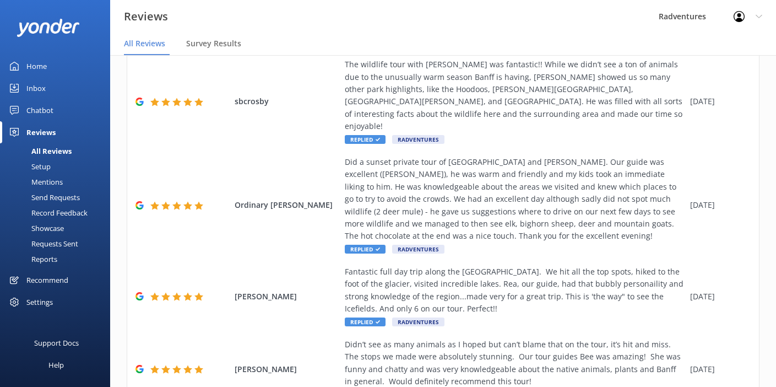
scroll to position [474, 0]
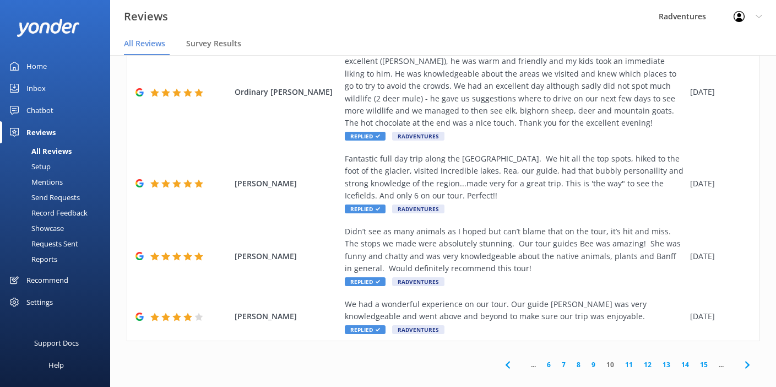
click at [501, 358] on icon at bounding box center [507, 364] width 13 height 13
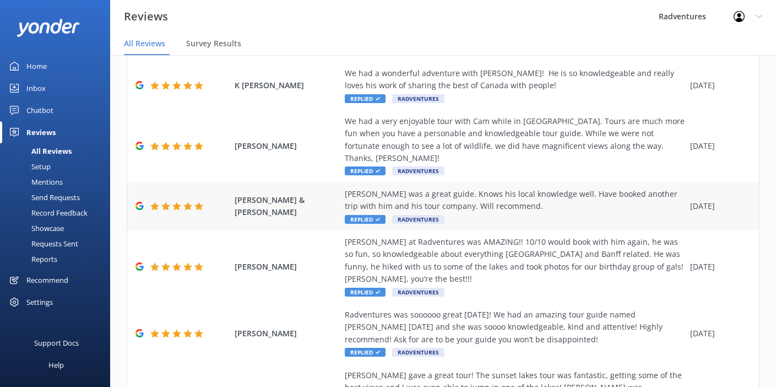
scroll to position [400, 0]
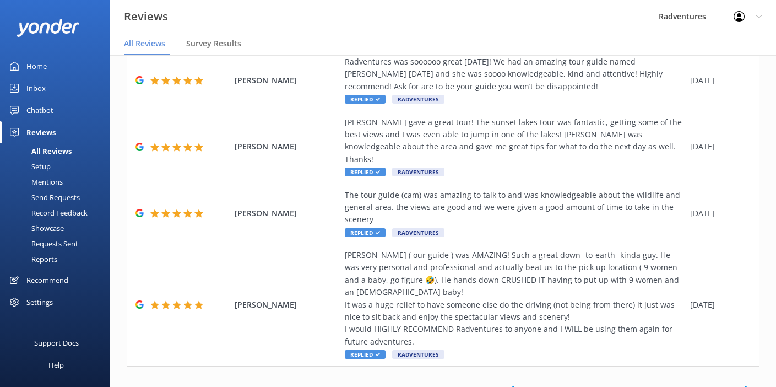
click at [546, 384] on link "5" at bounding box center [552, 389] width 15 height 10
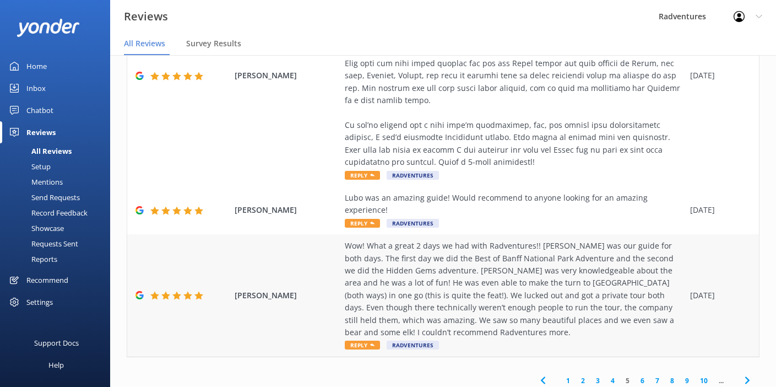
scroll to position [808, 0]
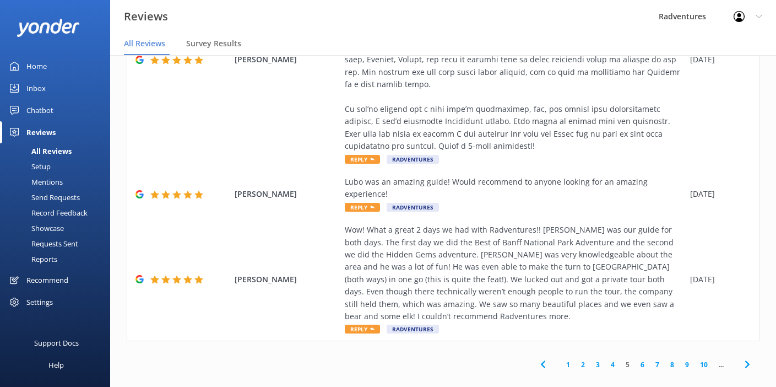
click at [561, 359] on link "1" at bounding box center [568, 364] width 15 height 10
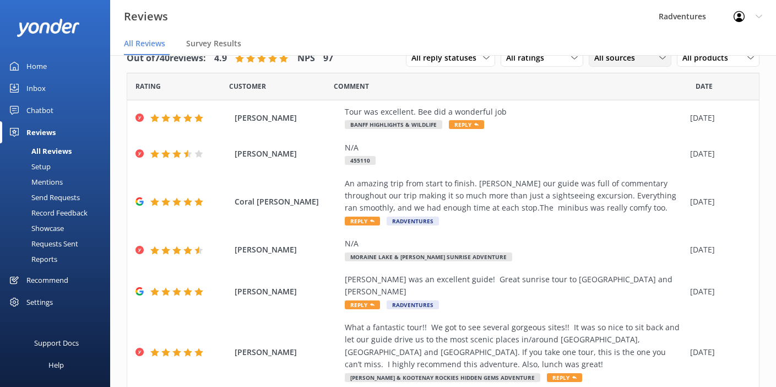
click at [594, 62] on span "All sources" at bounding box center [617, 58] width 47 height 12
click at [611, 101] on div "Yonder survey" at bounding box center [636, 103] width 62 height 11
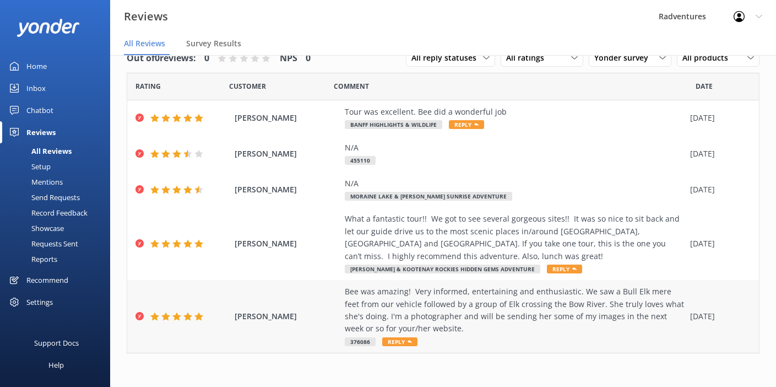
click at [419, 302] on div "Bee was amazing! Very informed, entertaining and enthusiastic. We saw a Bull El…" at bounding box center [515, 310] width 340 height 50
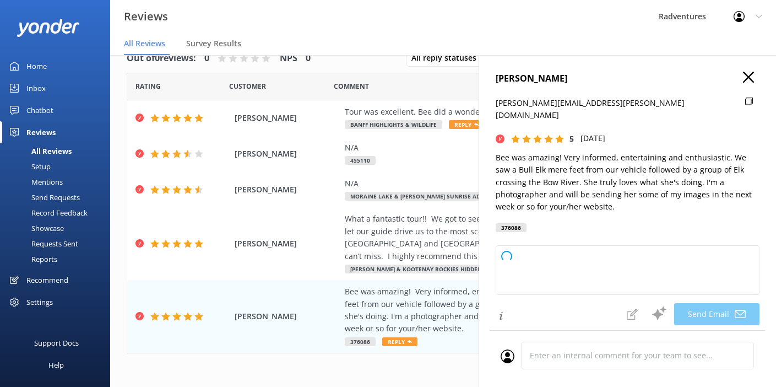
type textarea "Thank you so much for your wonderful review, [PERSON_NAME]! We're thrilled you …"
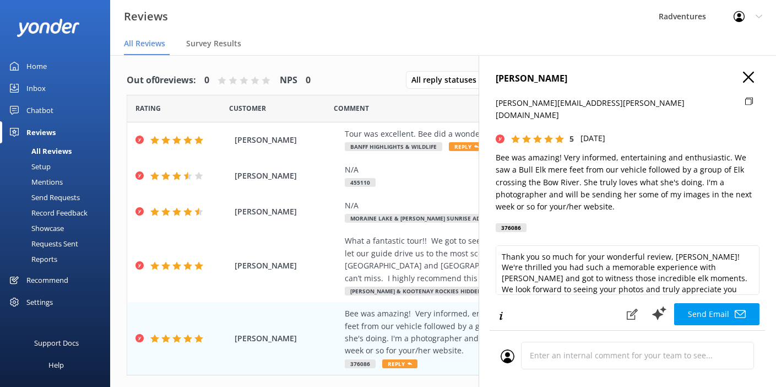
click at [749, 77] on h4 "[PERSON_NAME]" at bounding box center [628, 79] width 264 height 14
click at [743, 78] on icon "button" at bounding box center [748, 77] width 11 height 11
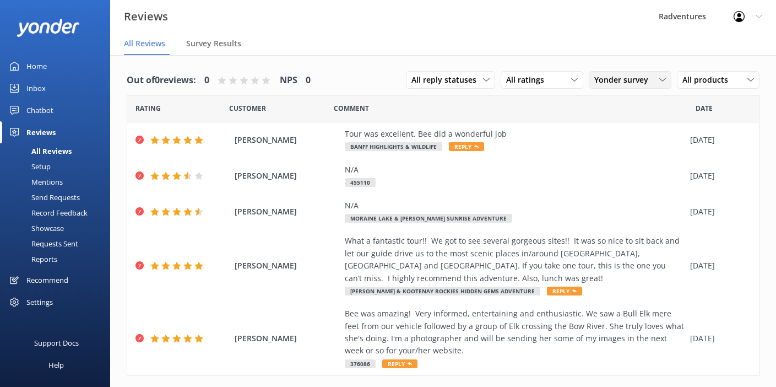
click at [621, 84] on span "Yonder survey" at bounding box center [624, 80] width 61 height 12
click at [626, 107] on div "All sources" at bounding box center [612, 102] width 34 height 11
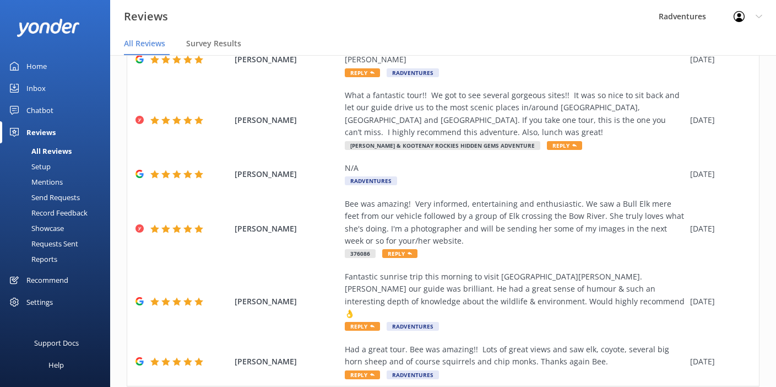
scroll to position [264, 0]
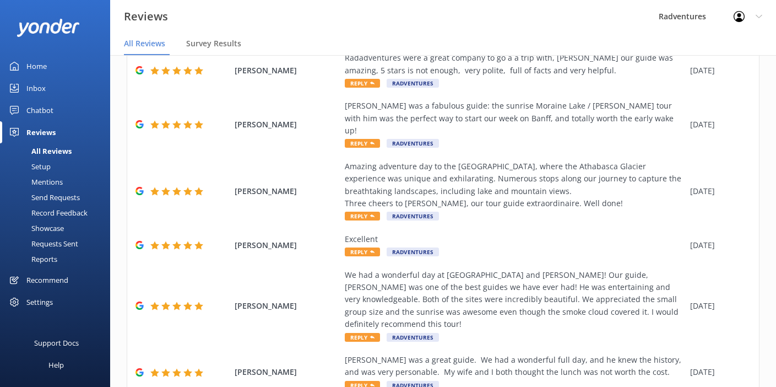
scroll to position [511, 0]
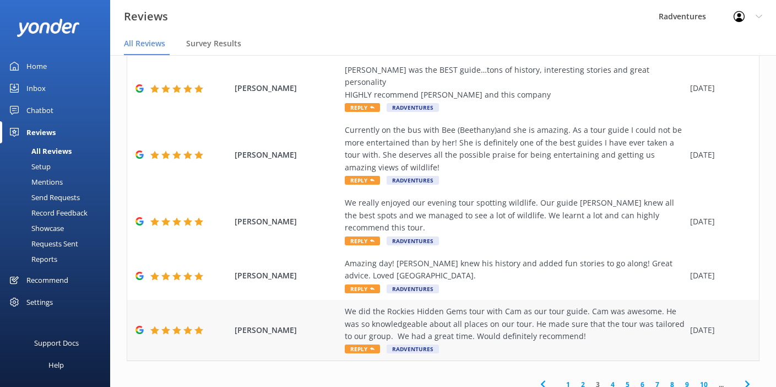
scroll to position [22, 0]
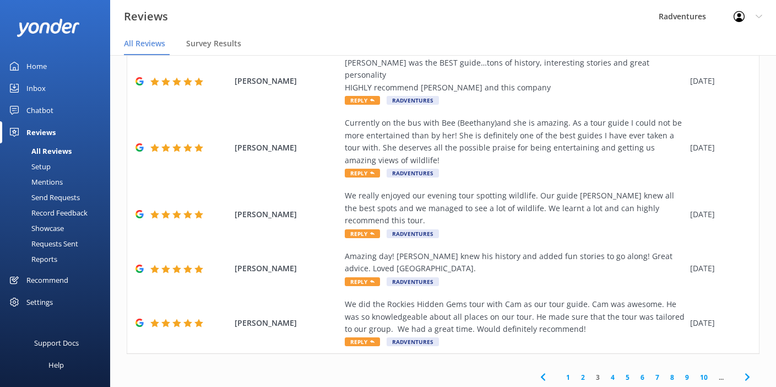
click at [606, 372] on link "4" at bounding box center [612, 377] width 15 height 10
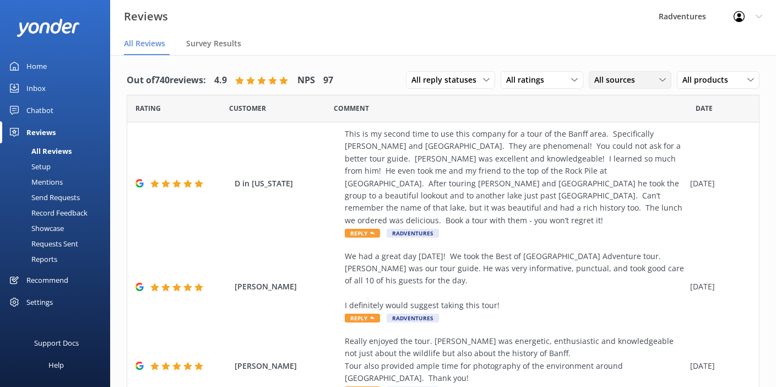
click at [609, 81] on span "All sources" at bounding box center [617, 80] width 47 height 12
click at [618, 124] on div "Yonder survey" at bounding box center [636, 125] width 62 height 11
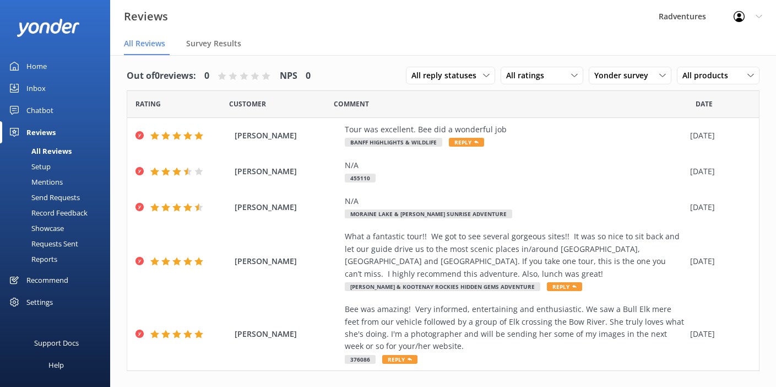
scroll to position [2, 0]
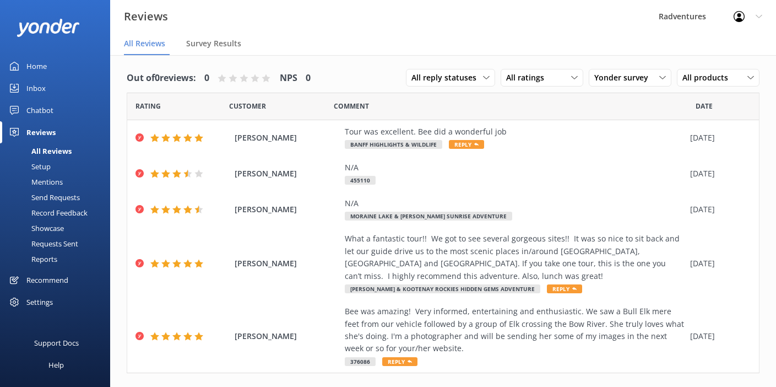
click at [47, 257] on div "Reports" at bounding box center [32, 258] width 51 height 15
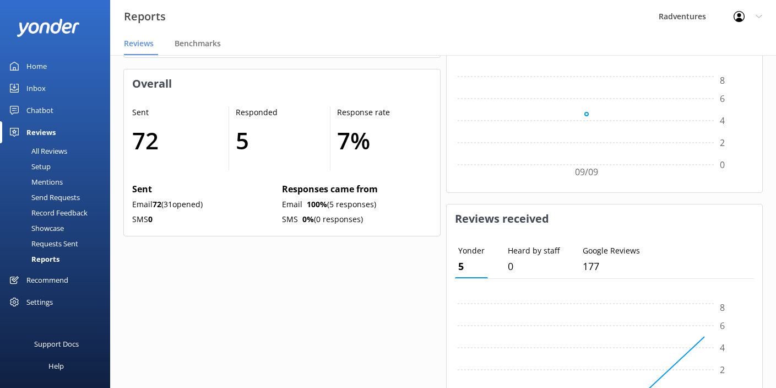
scroll to position [527, 0]
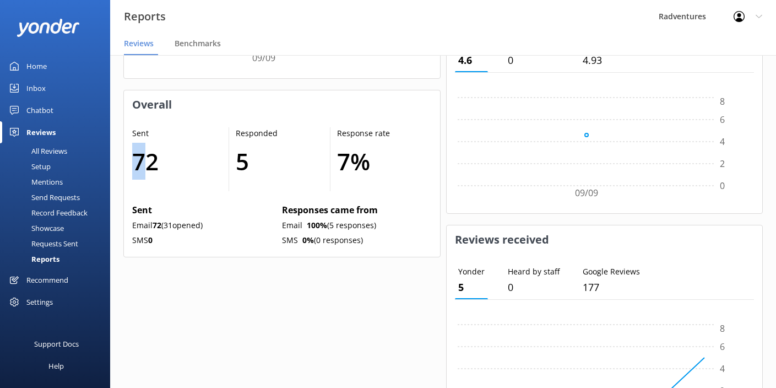
drag, startPoint x: 140, startPoint y: 156, endPoint x: 162, endPoint y: 165, distance: 23.7
click at [151, 164] on h1 "72" at bounding box center [174, 161] width 85 height 37
drag, startPoint x: 166, startPoint y: 220, endPoint x: 190, endPoint y: 224, distance: 24.5
click at [188, 224] on p "Email 72 ( 31 opened)" at bounding box center [204, 225] width 145 height 12
drag, startPoint x: 240, startPoint y: 161, endPoint x: 251, endPoint y: 161, distance: 11.0
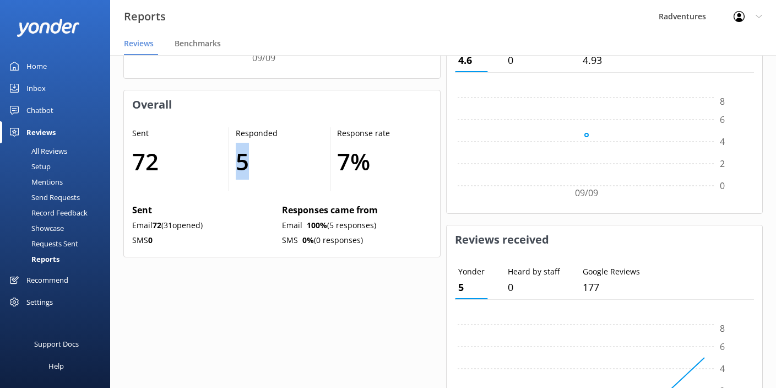
click at [251, 161] on h1 "5" at bounding box center [277, 161] width 83 height 37
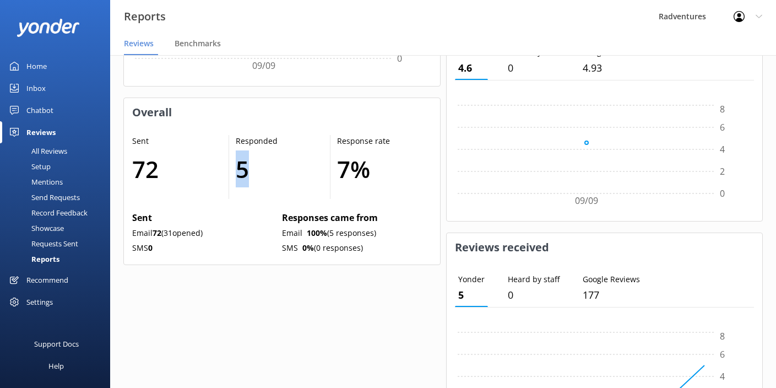
scroll to position [519, 0]
click at [48, 150] on div "All Reviews" at bounding box center [37, 150] width 61 height 15
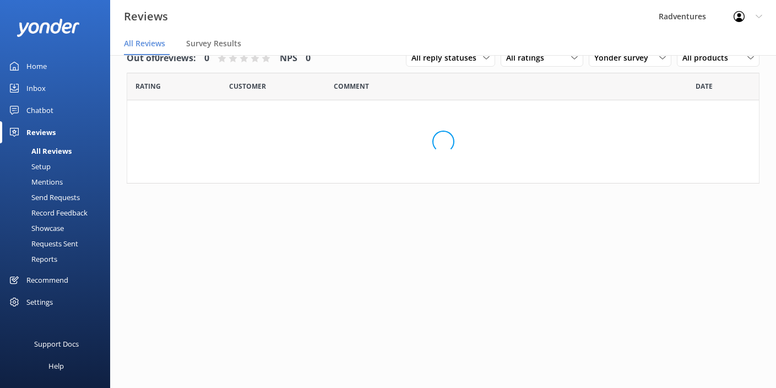
scroll to position [22, 0]
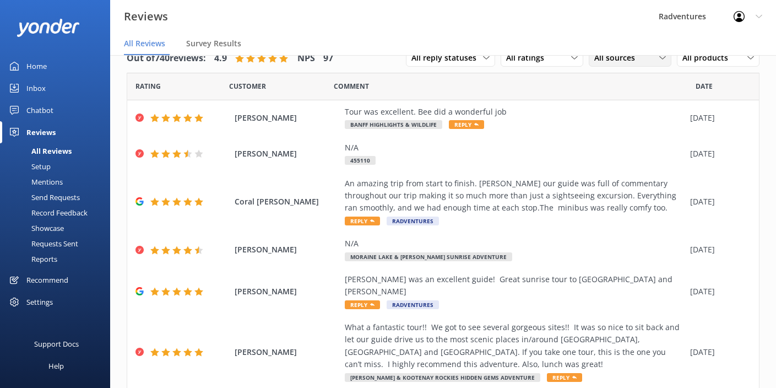
click at [596, 59] on span "All sources" at bounding box center [617, 58] width 47 height 12
click at [614, 102] on div "Yonder survey" at bounding box center [636, 103] width 62 height 11
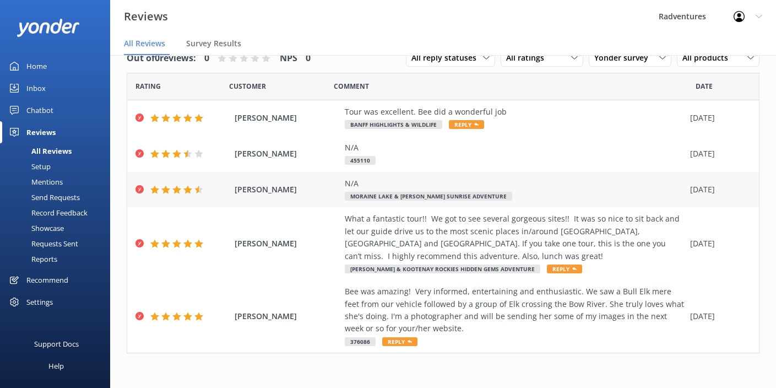
click at [418, 185] on div "N/A" at bounding box center [515, 183] width 340 height 12
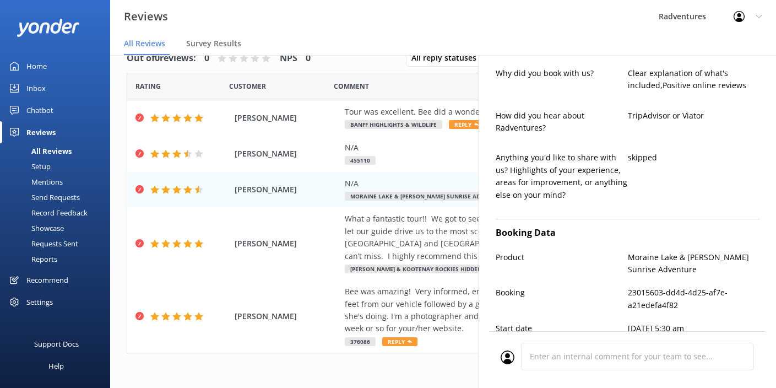
scroll to position [550, 0]
click at [399, 161] on div "N/A 455110" at bounding box center [515, 154] width 340 height 25
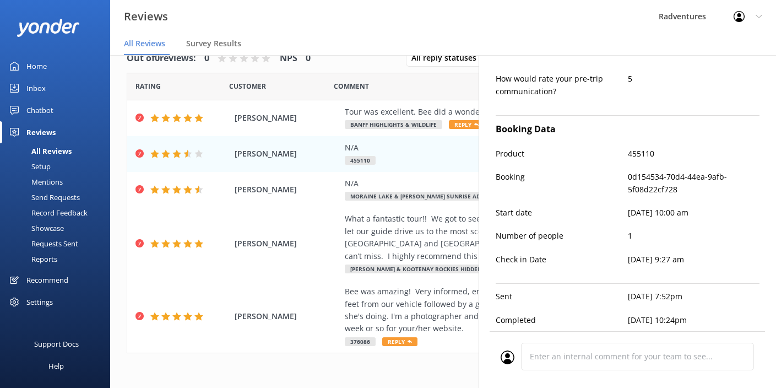
scroll to position [426, 0]
drag, startPoint x: 512, startPoint y: 311, endPoint x: 543, endPoint y: 312, distance: 30.3
click at [537, 314] on p "Completed" at bounding box center [562, 320] width 132 height 12
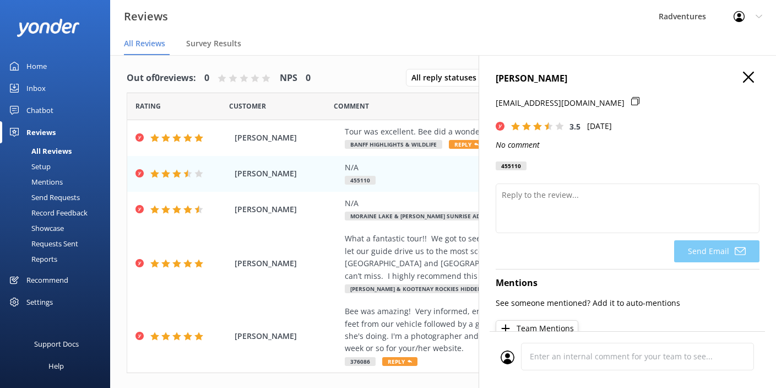
scroll to position [0, 0]
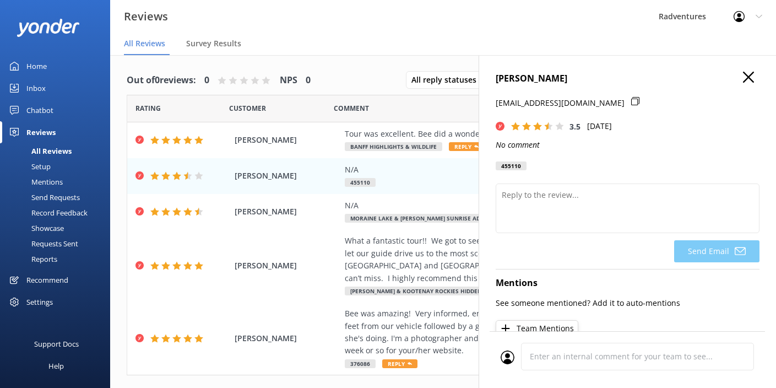
click at [739, 85] on h4 "[PERSON_NAME]" at bounding box center [628, 79] width 264 height 14
click at [743, 80] on icon "button" at bounding box center [748, 77] width 11 height 11
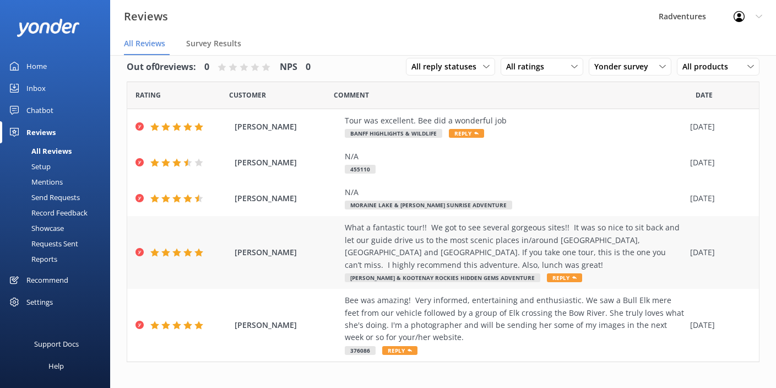
scroll to position [22, 0]
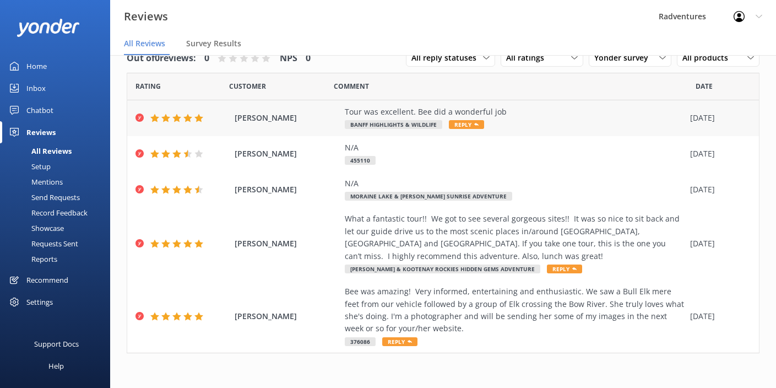
click at [529, 120] on div "Tour was excellent. Bee did a wonderful job Banff Highlights & Wildlife Reply" at bounding box center [515, 118] width 340 height 25
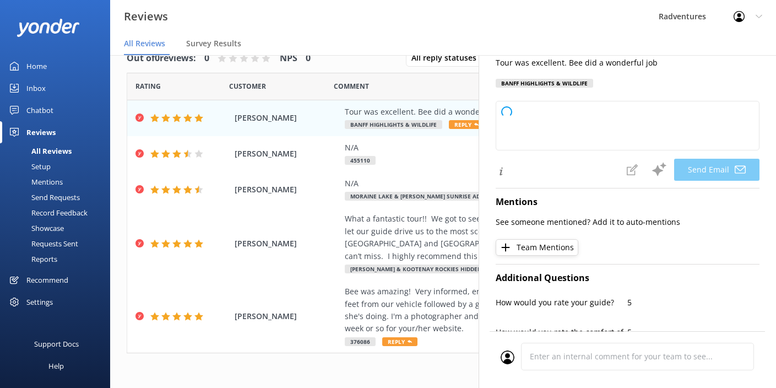
type textarea "Thank you so much, [PERSON_NAME]! We're delighted to hear you enjoyed the tour …"
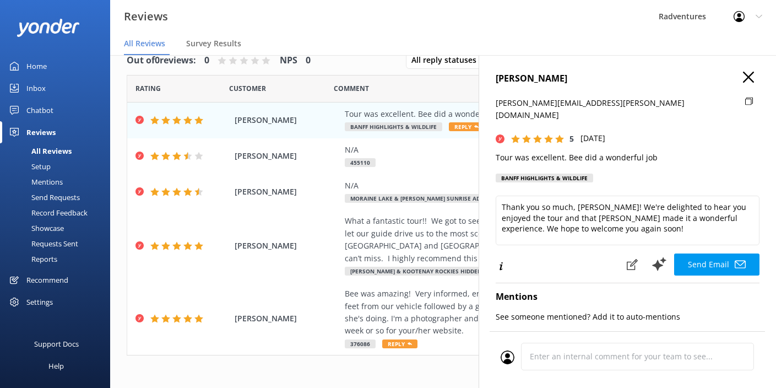
scroll to position [20, 0]
click at [743, 80] on icon "button" at bounding box center [748, 77] width 11 height 11
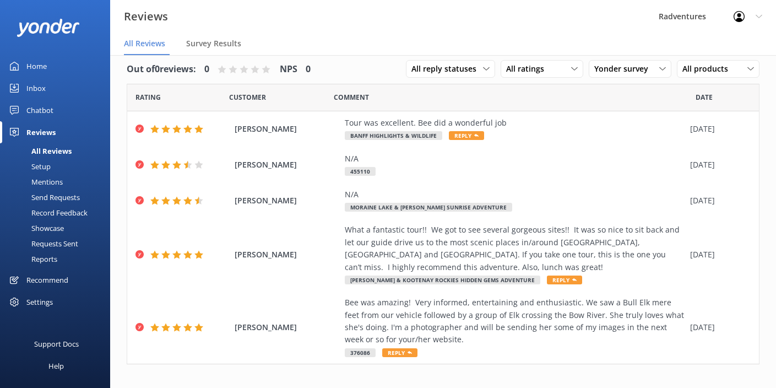
scroll to position [11, 0]
click at [43, 263] on div "Reports" at bounding box center [32, 258] width 51 height 15
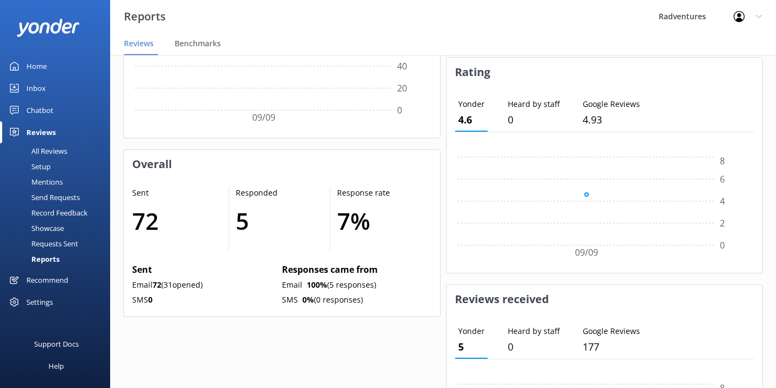
scroll to position [464, 0]
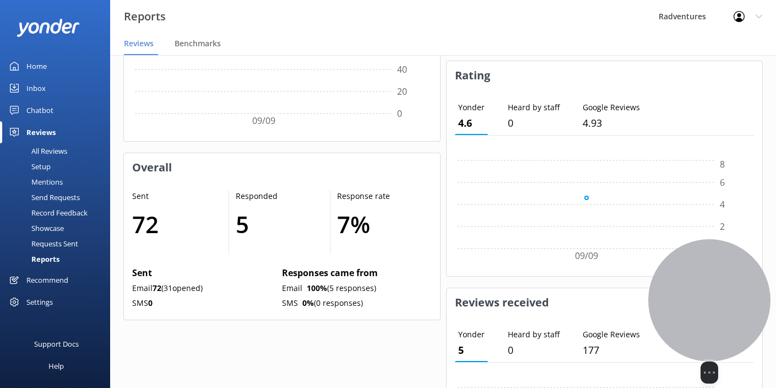
drag, startPoint x: 106, startPoint y: 290, endPoint x: 732, endPoint y: 305, distance: 626.0
click at [732, 305] on div at bounding box center [709, 300] width 122 height 122
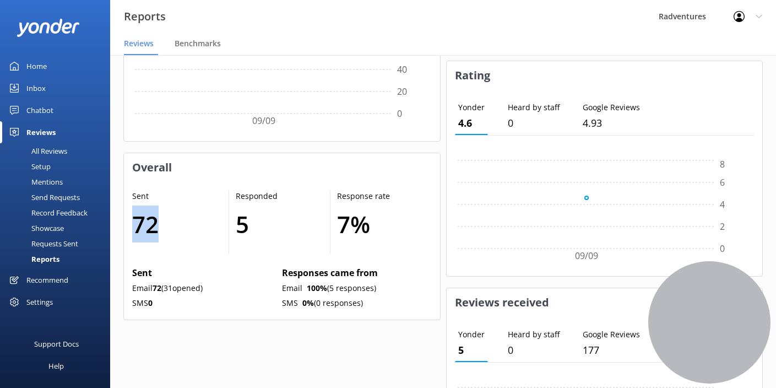
drag, startPoint x: 132, startPoint y: 220, endPoint x: 161, endPoint y: 231, distance: 30.7
click at [161, 231] on h1 "72" at bounding box center [174, 223] width 85 height 37
drag, startPoint x: 168, startPoint y: 287, endPoint x: 212, endPoint y: 291, distance: 44.3
click at [212, 291] on p "Email 72 ( 31 opened)" at bounding box center [204, 288] width 145 height 12
drag, startPoint x: 234, startPoint y: 226, endPoint x: 267, endPoint y: 232, distance: 33.1
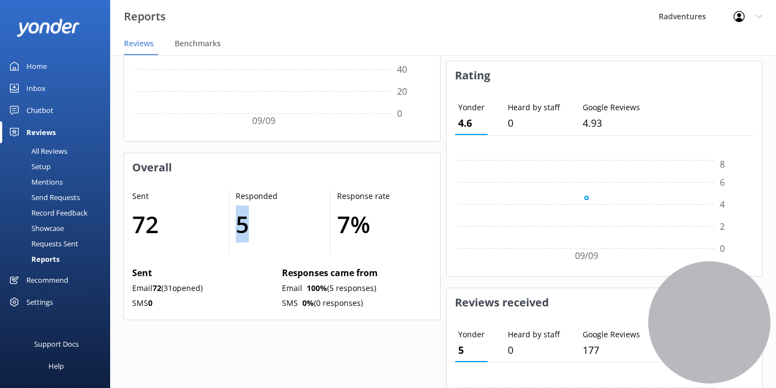
click at [267, 232] on div "Responded 5" at bounding box center [279, 222] width 101 height 64
click at [47, 149] on div "All Reviews" at bounding box center [37, 150] width 61 height 15
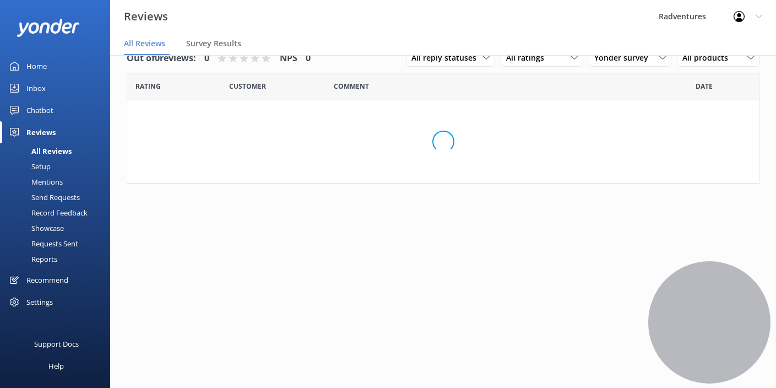
scroll to position [22, 0]
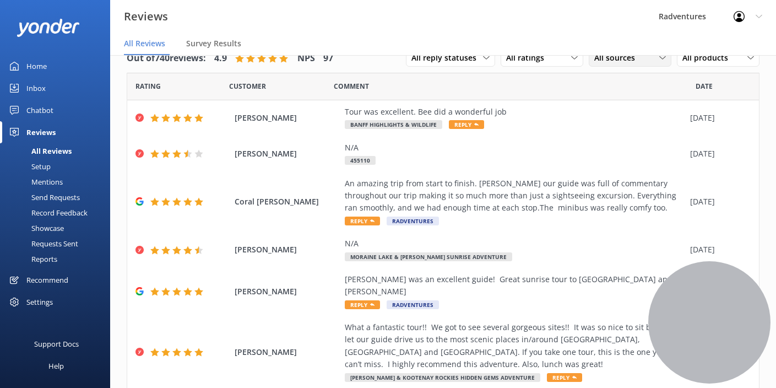
click at [603, 58] on span "All sources" at bounding box center [617, 58] width 47 height 12
click at [616, 102] on div "Yonder survey" at bounding box center [636, 103] width 62 height 11
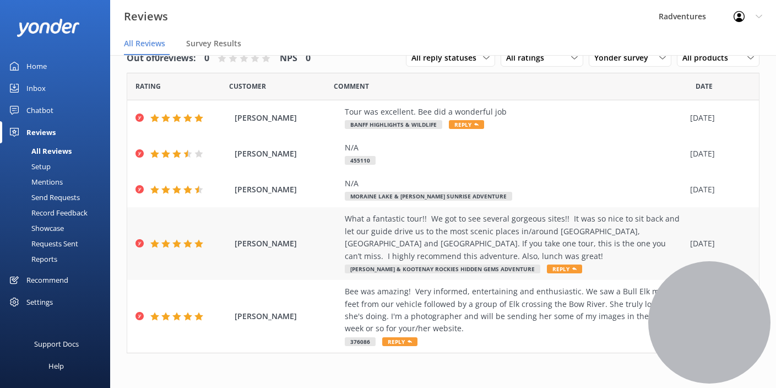
click at [424, 250] on div "What a fantastic tour!! We got to see several gorgeous sites!! It was so nice t…" at bounding box center [515, 238] width 340 height 50
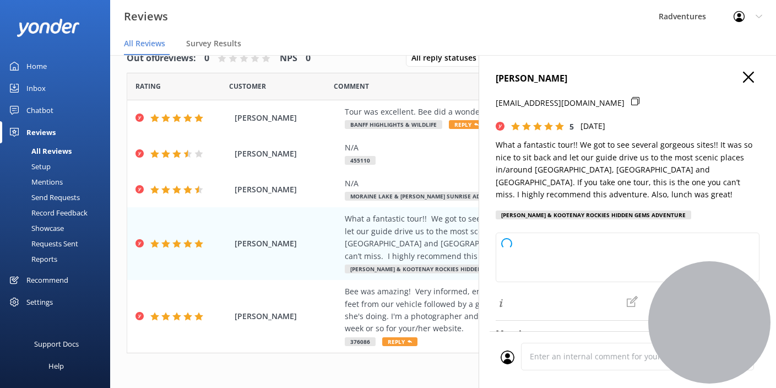
type textarea "Thank you so much, [PERSON_NAME]! We're thrilled to hear you enjoyed the tour a…"
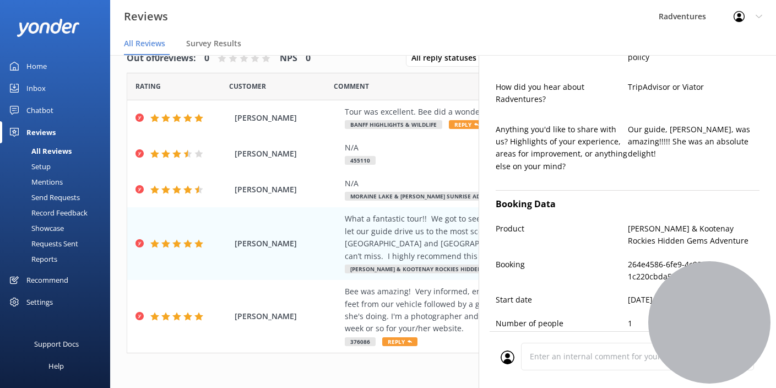
scroll to position [710, 0]
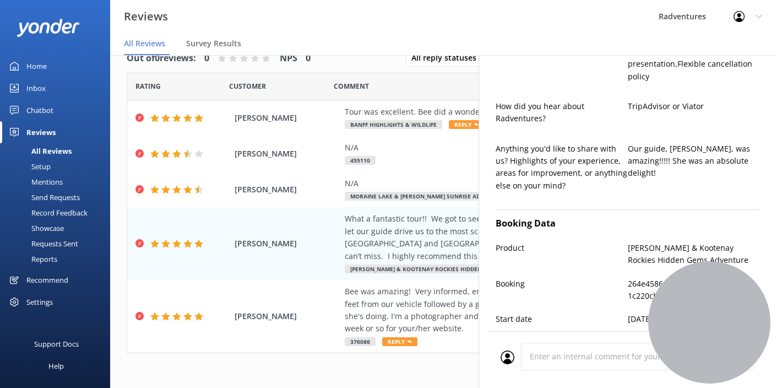
drag, startPoint x: 496, startPoint y: 201, endPoint x: 608, endPoint y: 200, distance: 111.8
click at [608, 200] on div "Anything you'd like to share with us? Highlights of your experience, areas for …" at bounding box center [562, 173] width 132 height 61
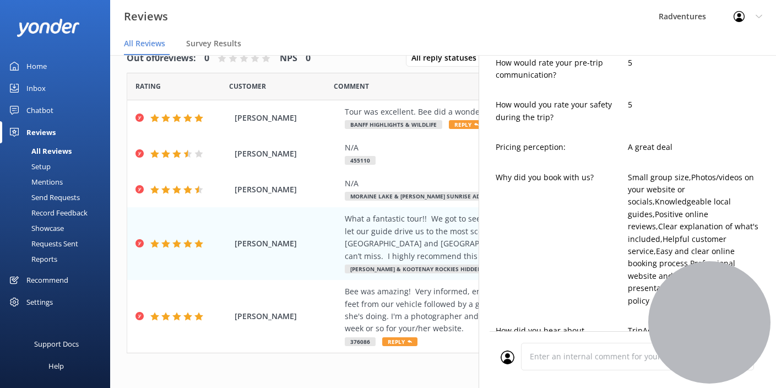
scroll to position [481, 0]
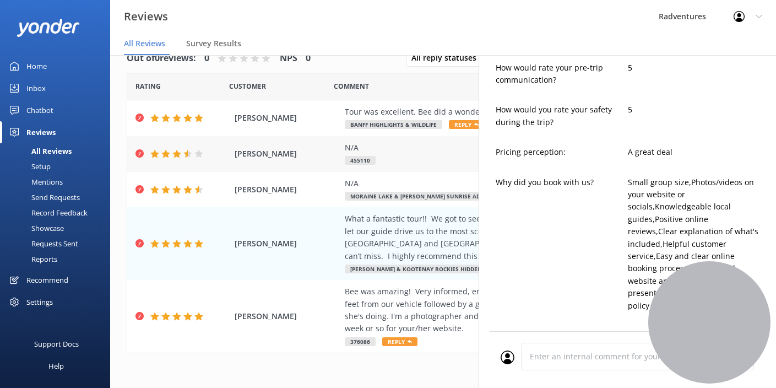
click at [429, 156] on div "N/A 455110" at bounding box center [515, 154] width 340 height 25
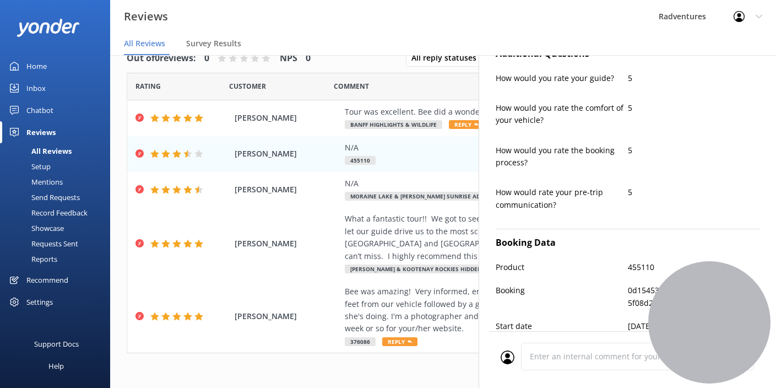
scroll to position [306, 0]
drag, startPoint x: 494, startPoint y: 219, endPoint x: 606, endPoint y: 217, distance: 111.8
click at [604, 217] on div "[PERSON_NAME] [EMAIL_ADDRESS][DOMAIN_NAME] 3.5 [DATE] No comment 455110 Send Em…" at bounding box center [627, 249] width 297 height 388
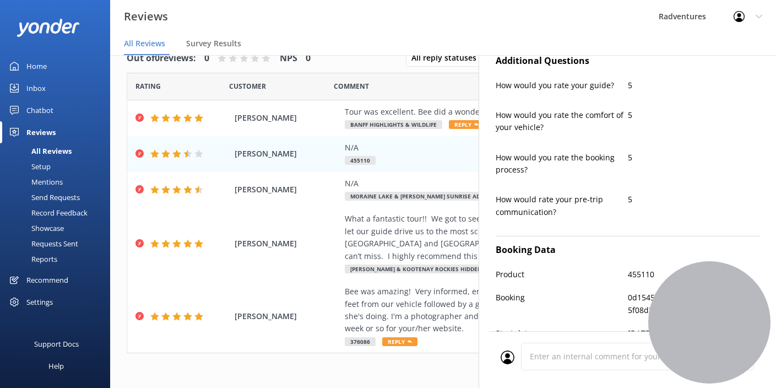
scroll to position [426, 0]
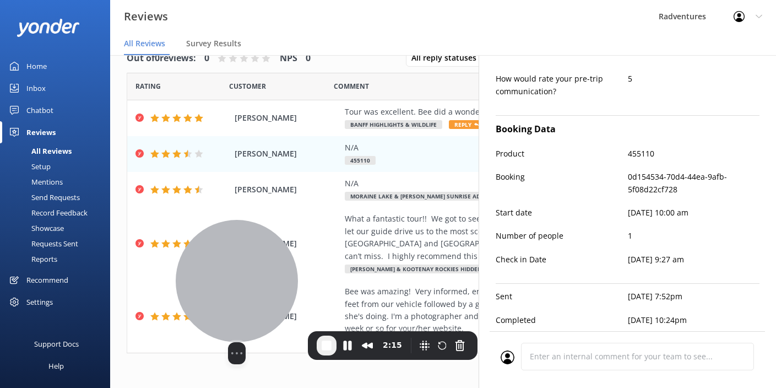
drag, startPoint x: 636, startPoint y: 293, endPoint x: 190, endPoint y: 279, distance: 446.4
click at [190, 279] on div at bounding box center [237, 281] width 122 height 122
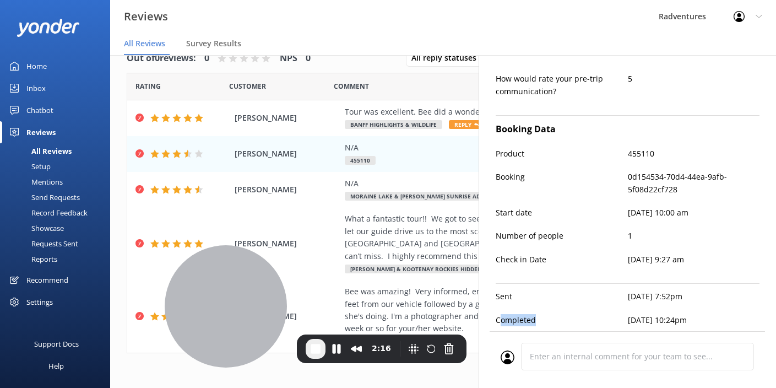
drag, startPoint x: 501, startPoint y: 307, endPoint x: 550, endPoint y: 310, distance: 49.1
click at [550, 314] on p "Completed" at bounding box center [562, 320] width 132 height 12
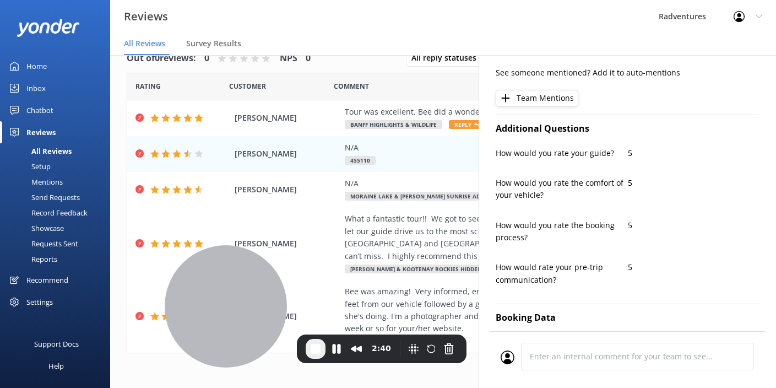
scroll to position [231, 0]
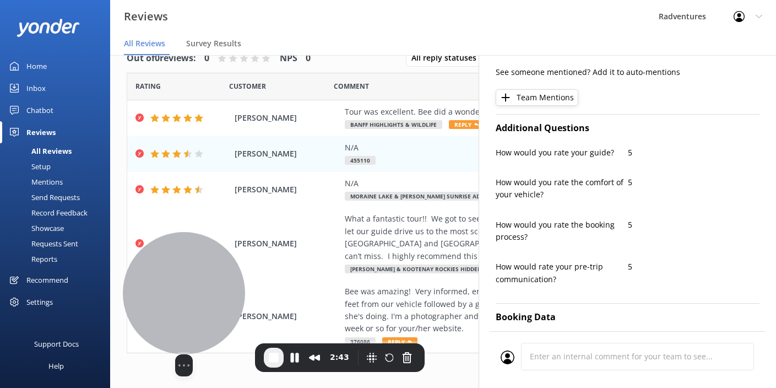
drag, startPoint x: 230, startPoint y: 295, endPoint x: 211, endPoint y: 297, distance: 19.4
click at [211, 297] on div at bounding box center [184, 293] width 122 height 122
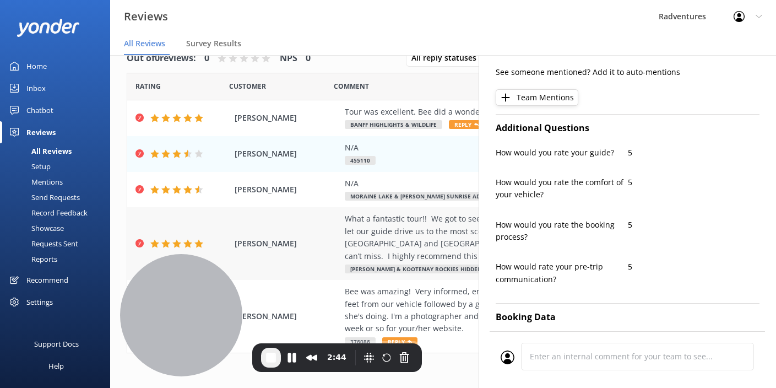
click at [427, 230] on div "What a fantastic tour!! We got to see several gorgeous sites!! It was so nice t…" at bounding box center [515, 238] width 340 height 50
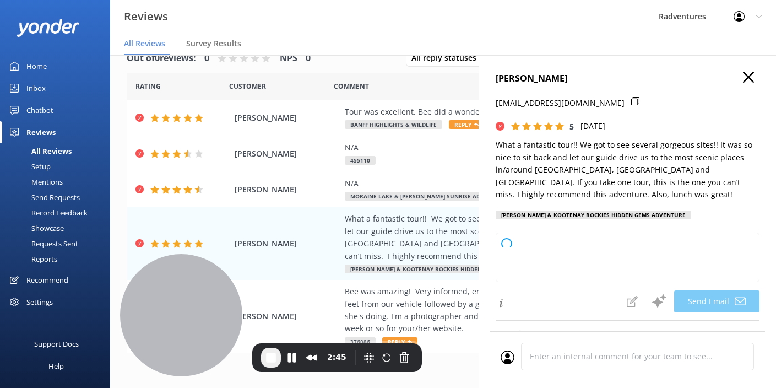
type textarea "Thank you so much for your wonderful review, [PERSON_NAME]! We're thrilled to h…"
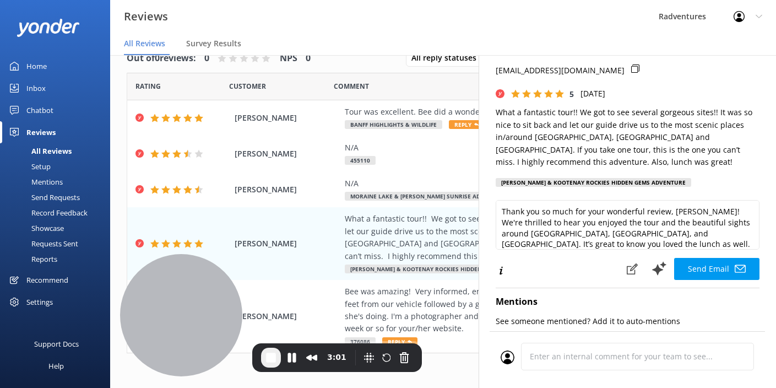
scroll to position [0, 0]
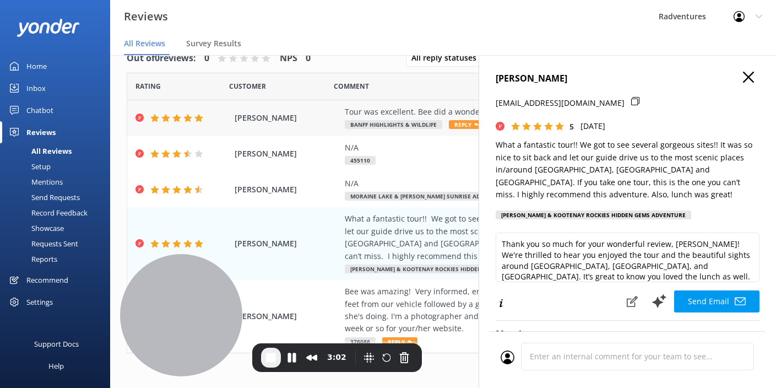
drag, startPoint x: 743, startPoint y: 77, endPoint x: 589, endPoint y: 102, distance: 155.3
click at [743, 77] on icon "button" at bounding box center [748, 77] width 11 height 11
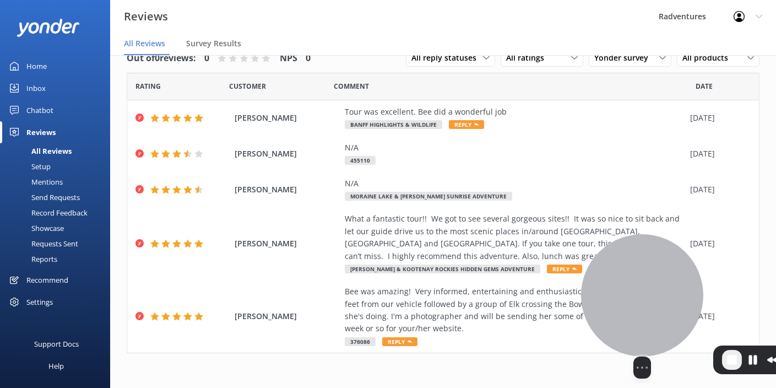
drag, startPoint x: 205, startPoint y: 299, endPoint x: 667, endPoint y: 300, distance: 461.6
click at [667, 300] on div at bounding box center [642, 295] width 122 height 122
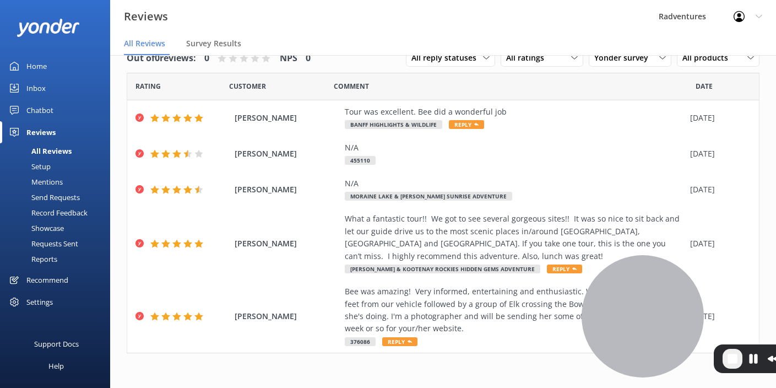
click at [47, 168] on div "Setup" at bounding box center [29, 166] width 44 height 15
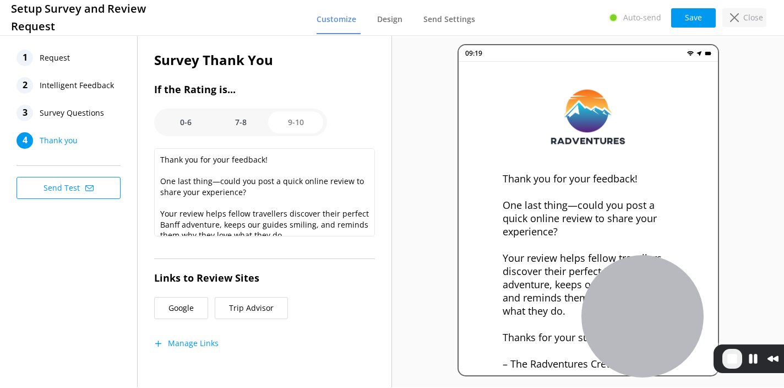
click at [743, 18] on div "Close" at bounding box center [745, 17] width 44 height 19
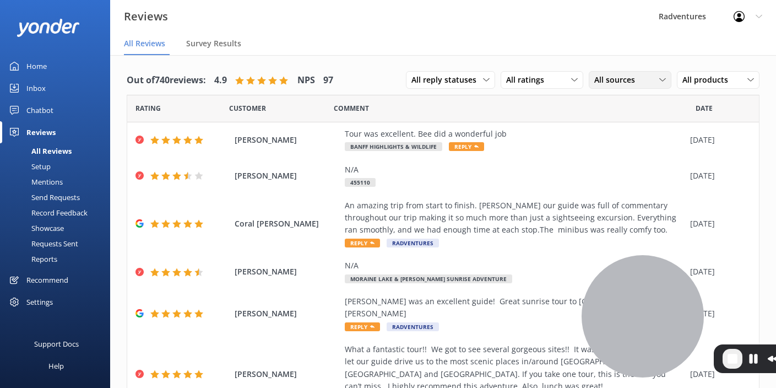
click at [594, 81] on span "All sources" at bounding box center [617, 80] width 47 height 12
click at [609, 122] on div "Yonder survey" at bounding box center [636, 125] width 62 height 11
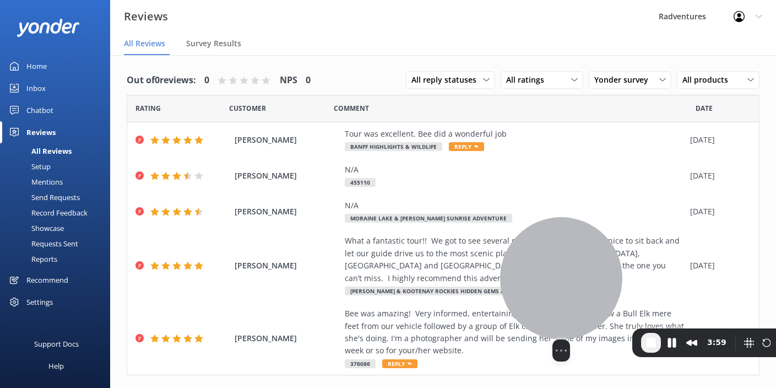
drag, startPoint x: 667, startPoint y: 308, endPoint x: 360, endPoint y: 236, distance: 315.2
click at [500, 236] on div at bounding box center [561, 278] width 122 height 122
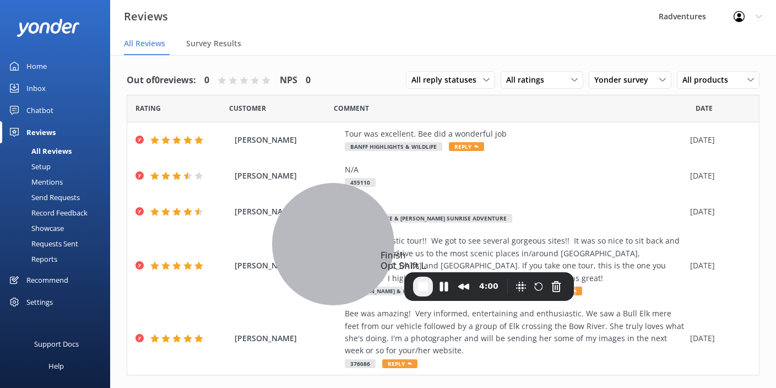
click at [425, 288] on span "End Recording" at bounding box center [422, 286] width 13 height 13
